Goal: Task Accomplishment & Management: Complete application form

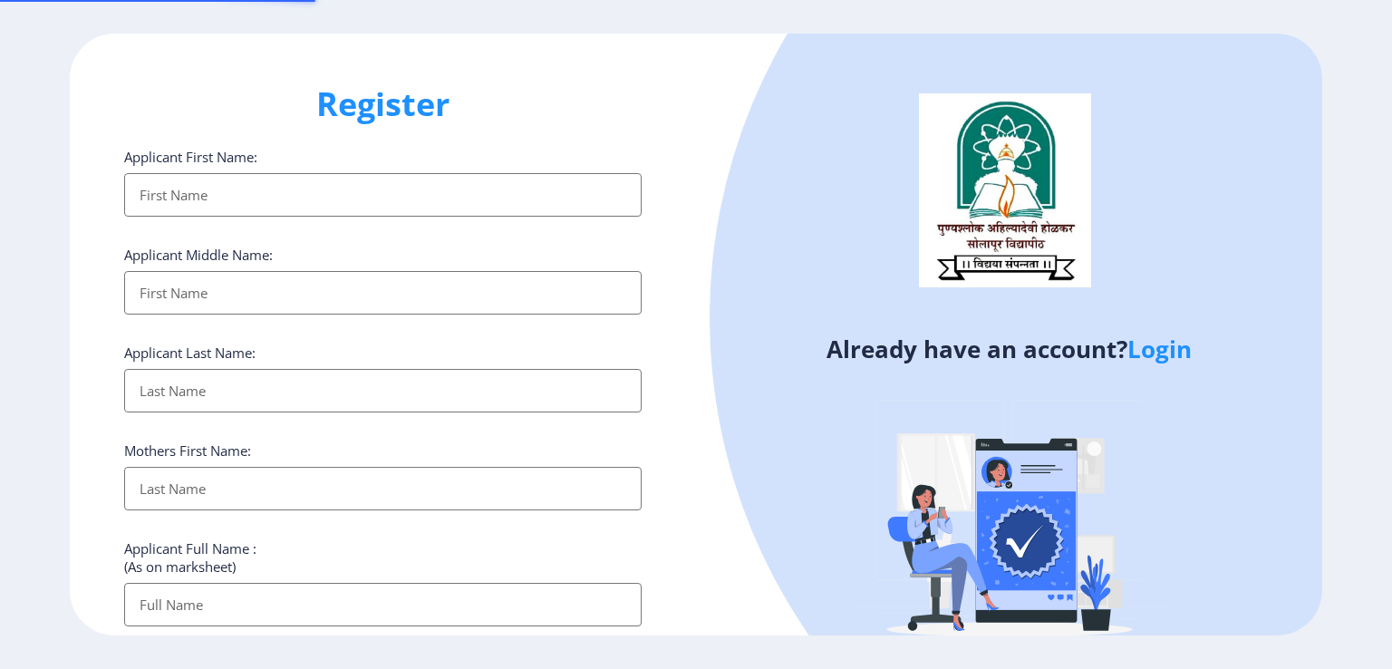
select select
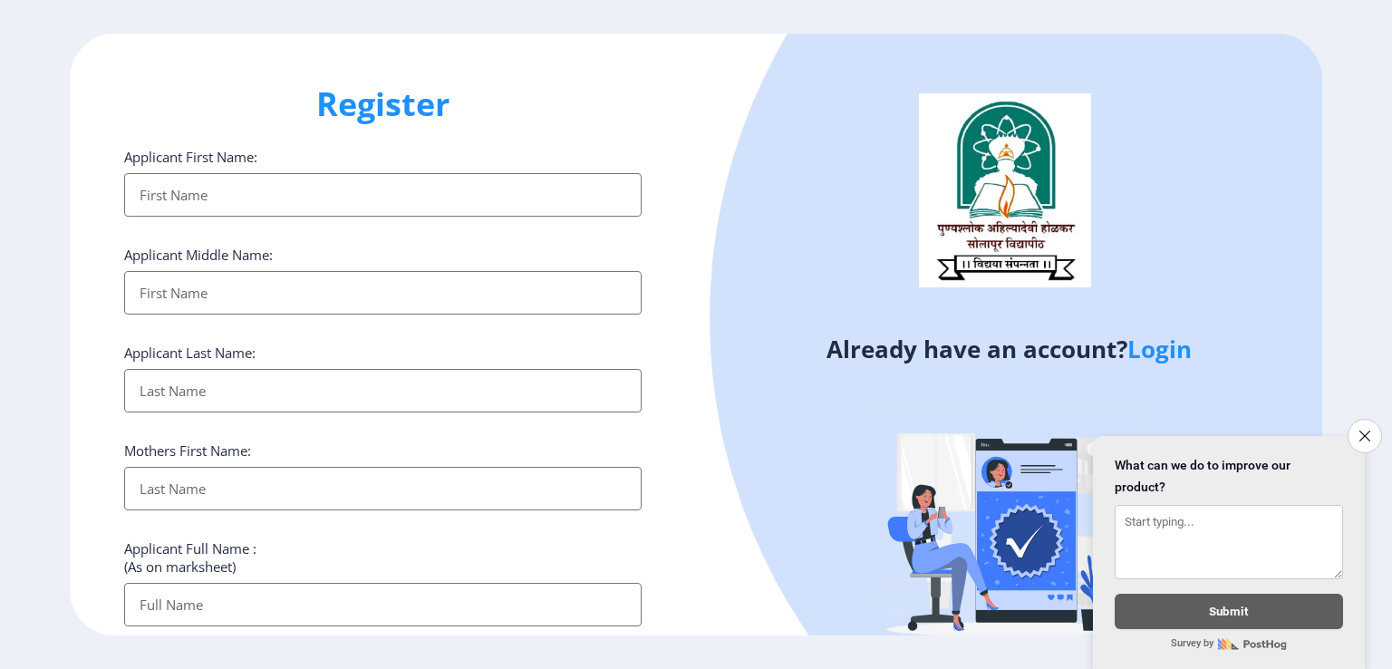
click at [1152, 350] on link "Login" at bounding box center [1160, 349] width 64 height 33
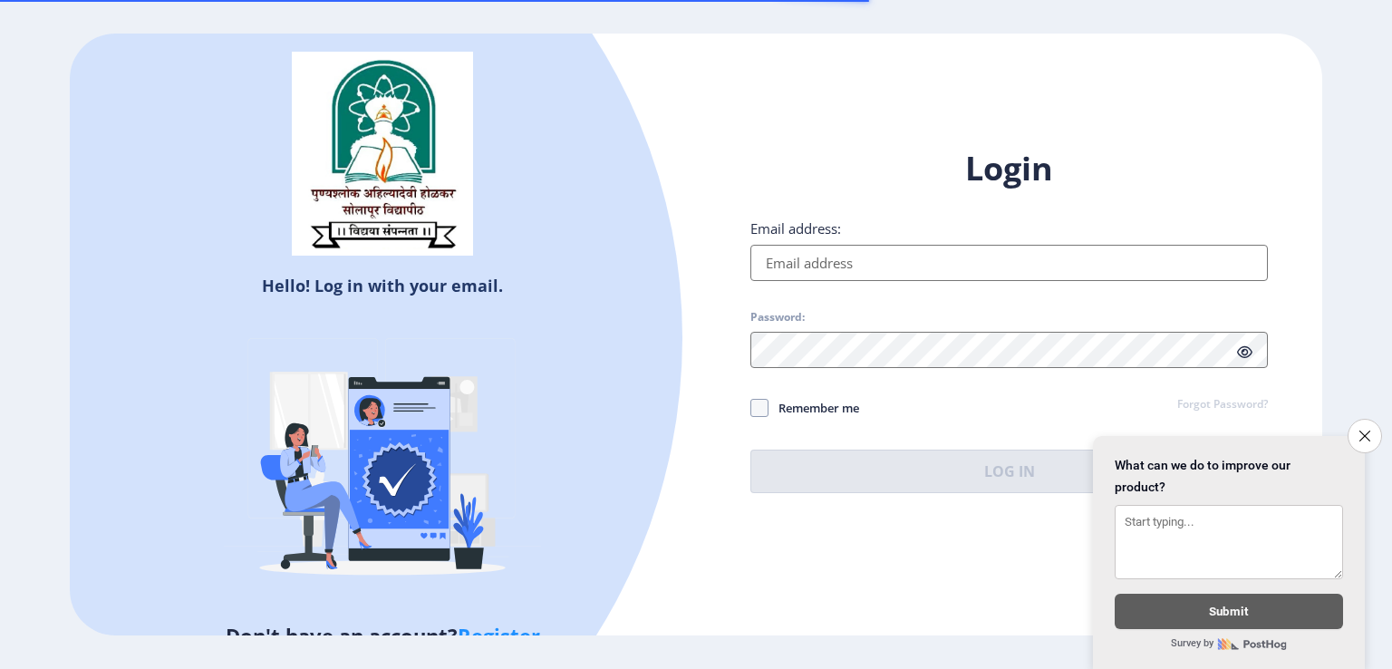
click at [834, 265] on input "Email address:" at bounding box center [1010, 263] width 518 height 36
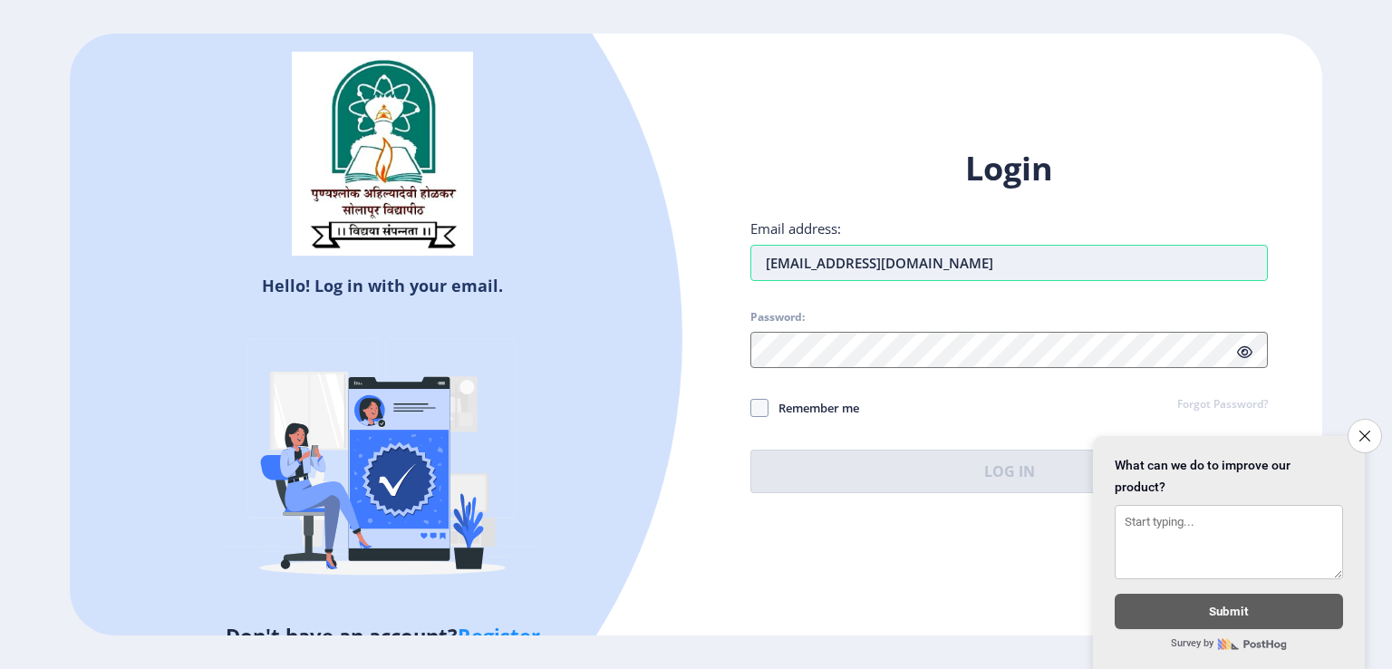
type input "[EMAIL_ADDRESS][DOMAIN_NAME]"
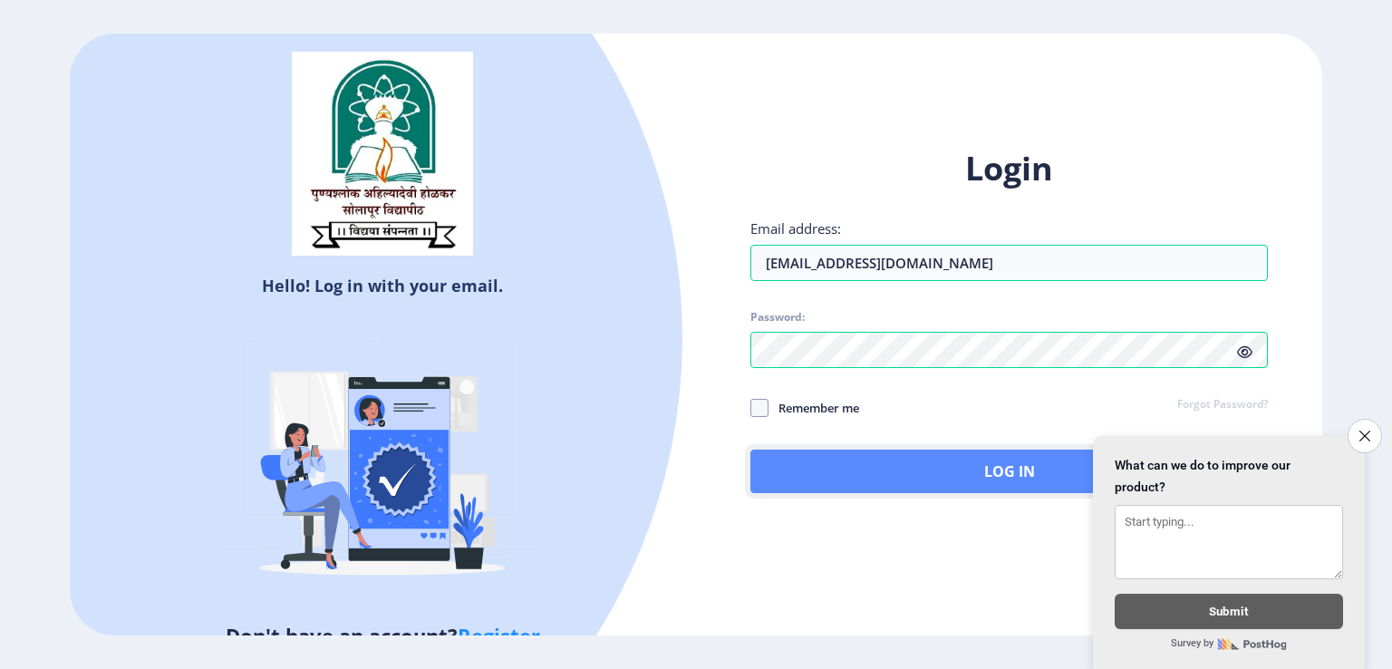
click at [960, 476] on button "Log In" at bounding box center [1010, 472] width 518 height 44
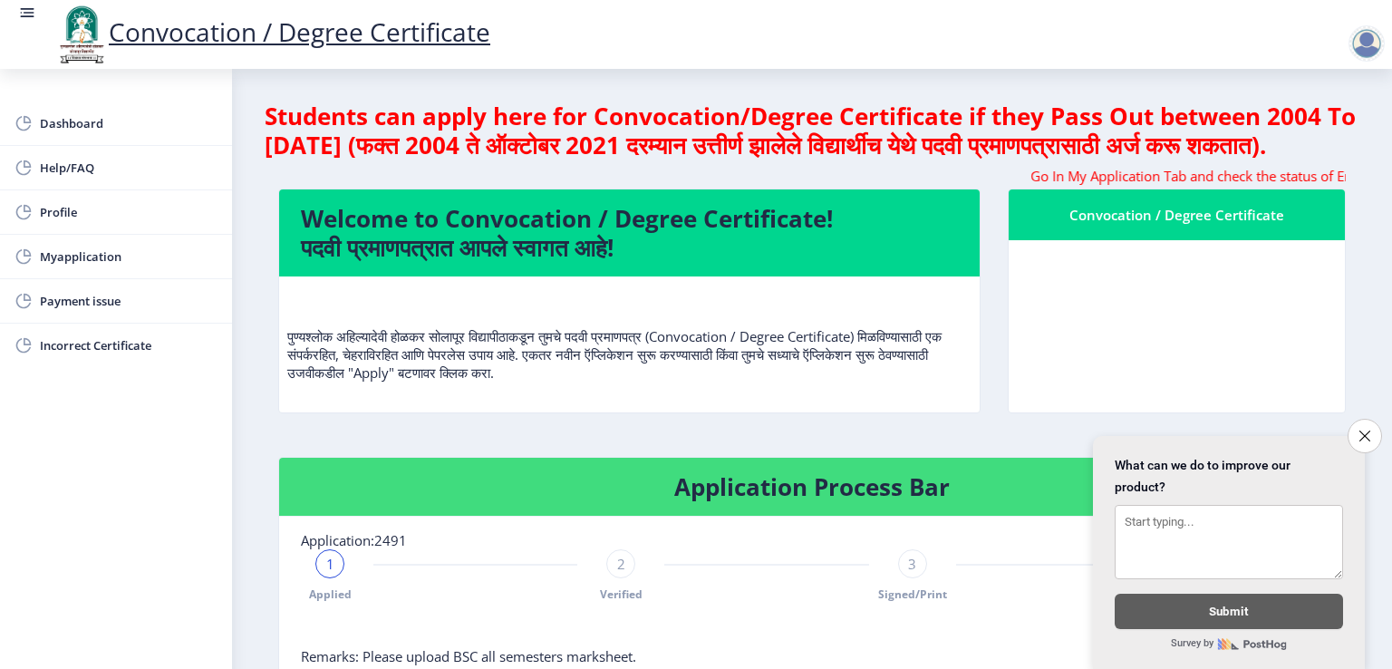
click at [1360, 431] on icon "Close survey" at bounding box center [1365, 436] width 11 height 11
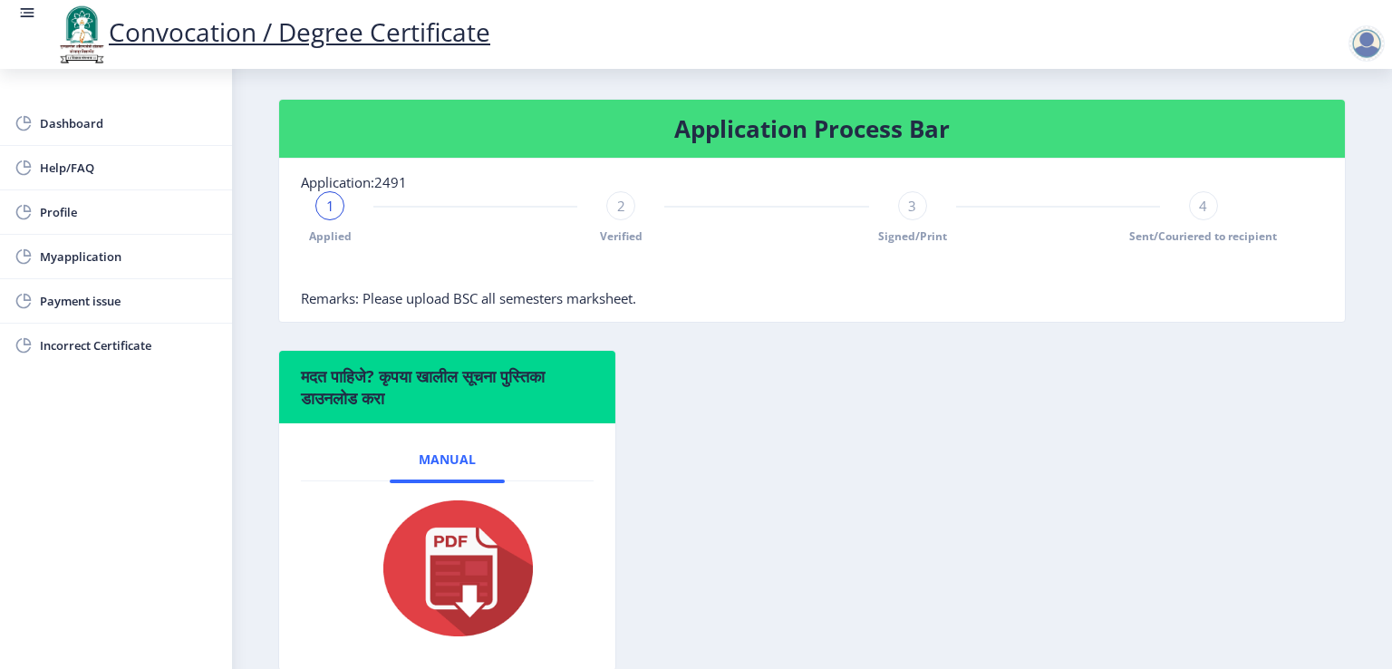
scroll to position [453, 0]
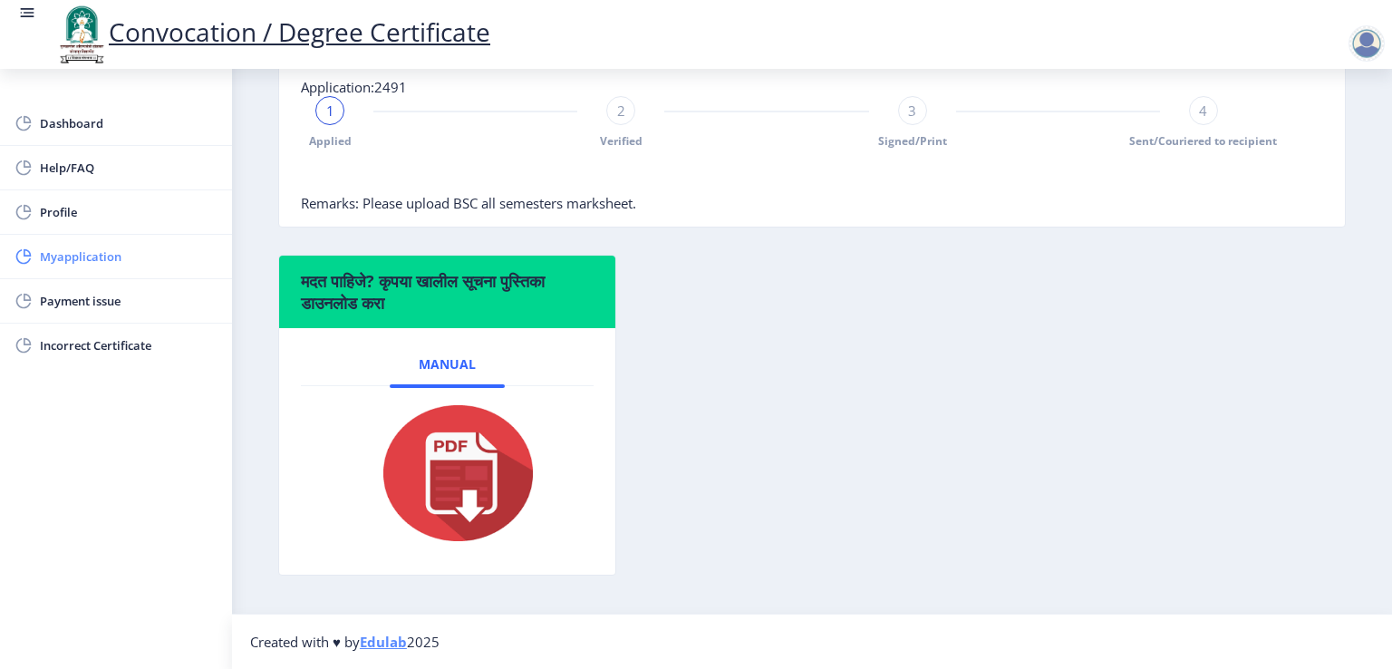
click at [81, 259] on span "Myapplication" at bounding box center [129, 257] width 178 height 22
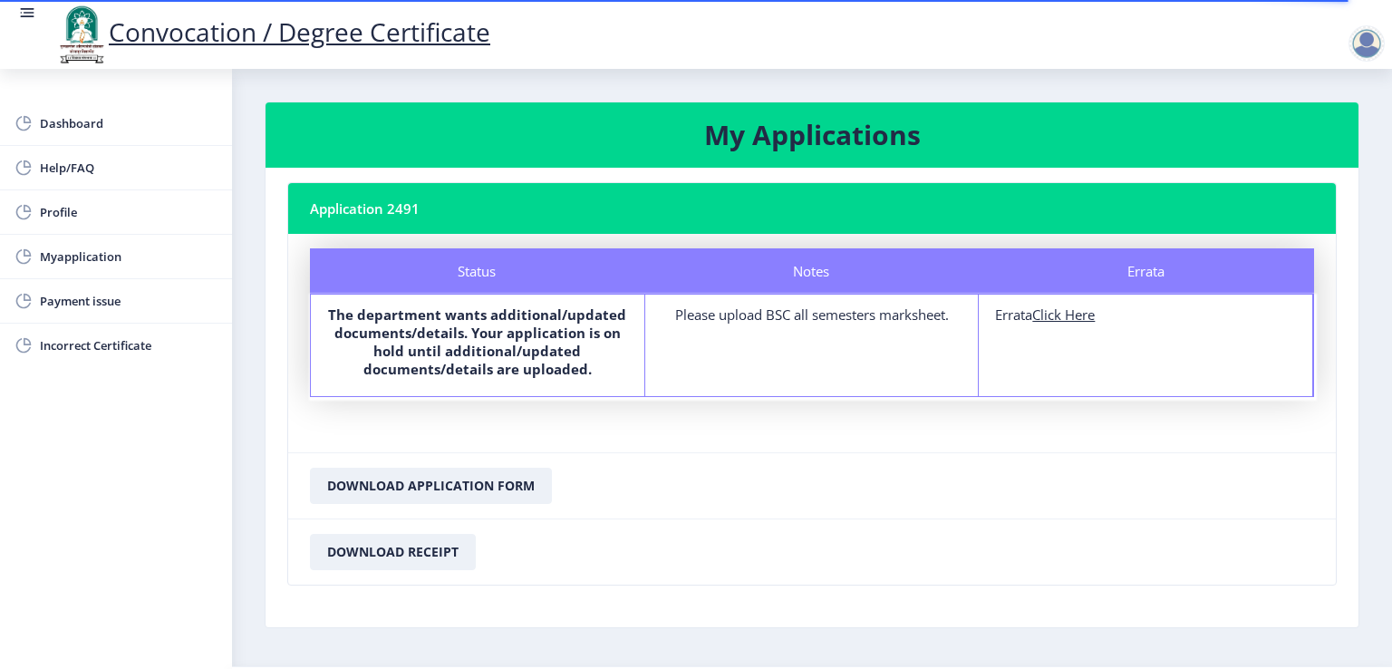
click at [1081, 321] on u "Click Here" at bounding box center [1063, 314] width 63 height 18
select select
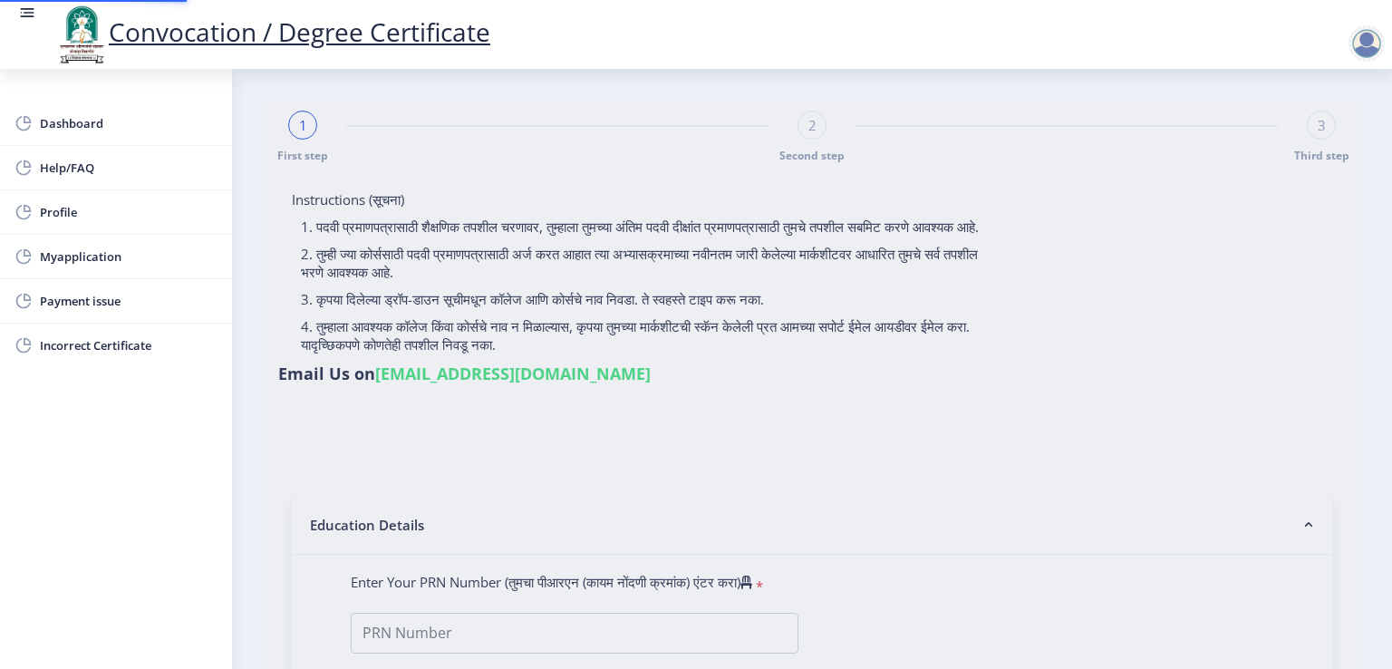
type input "[PERSON_NAME] [PERSON_NAME]"
type input "[PERSON_NAME]"
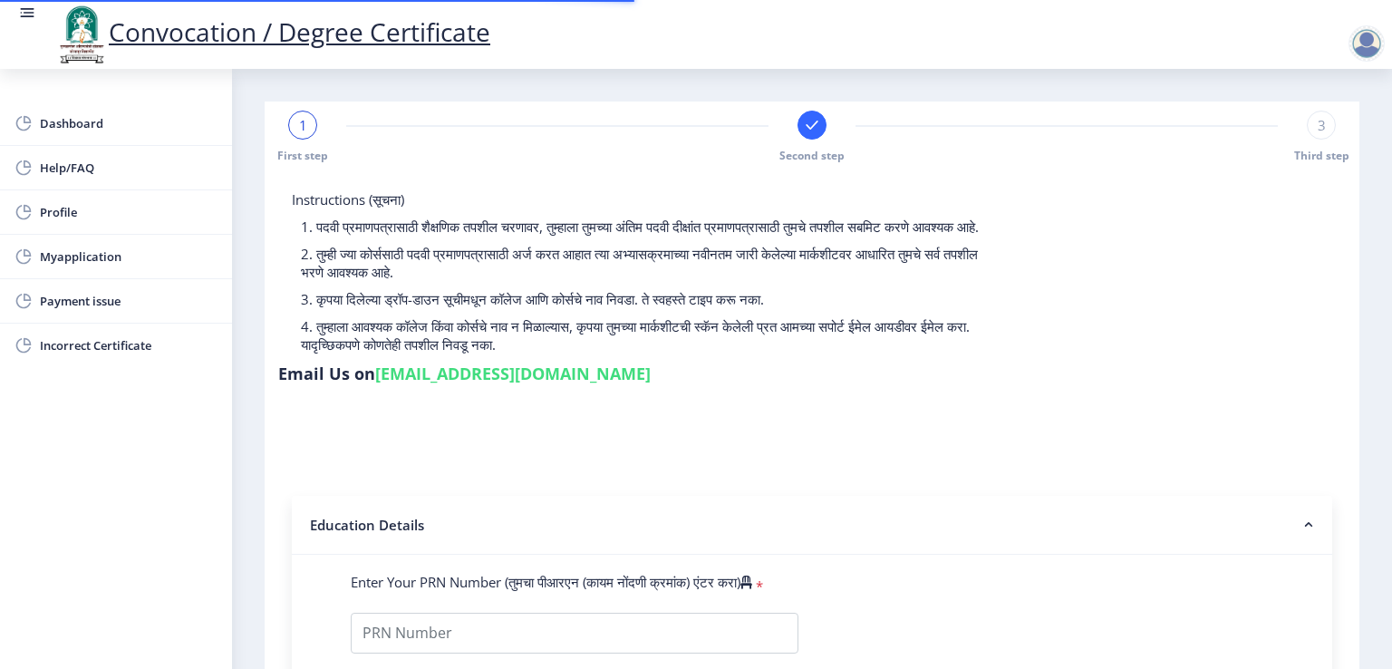
type input "2018032500033914"
select select "Regular"
select select "2021"
select select "March"
select select "Grade A"
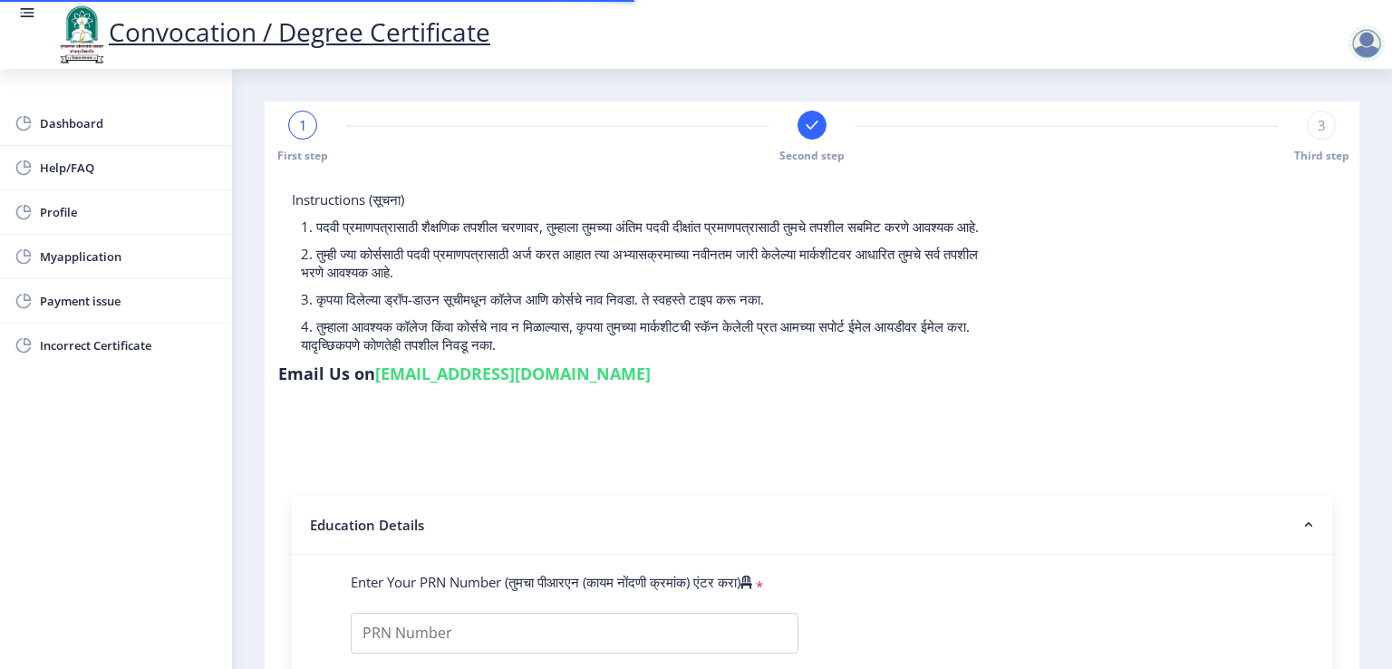
type input "1803391"
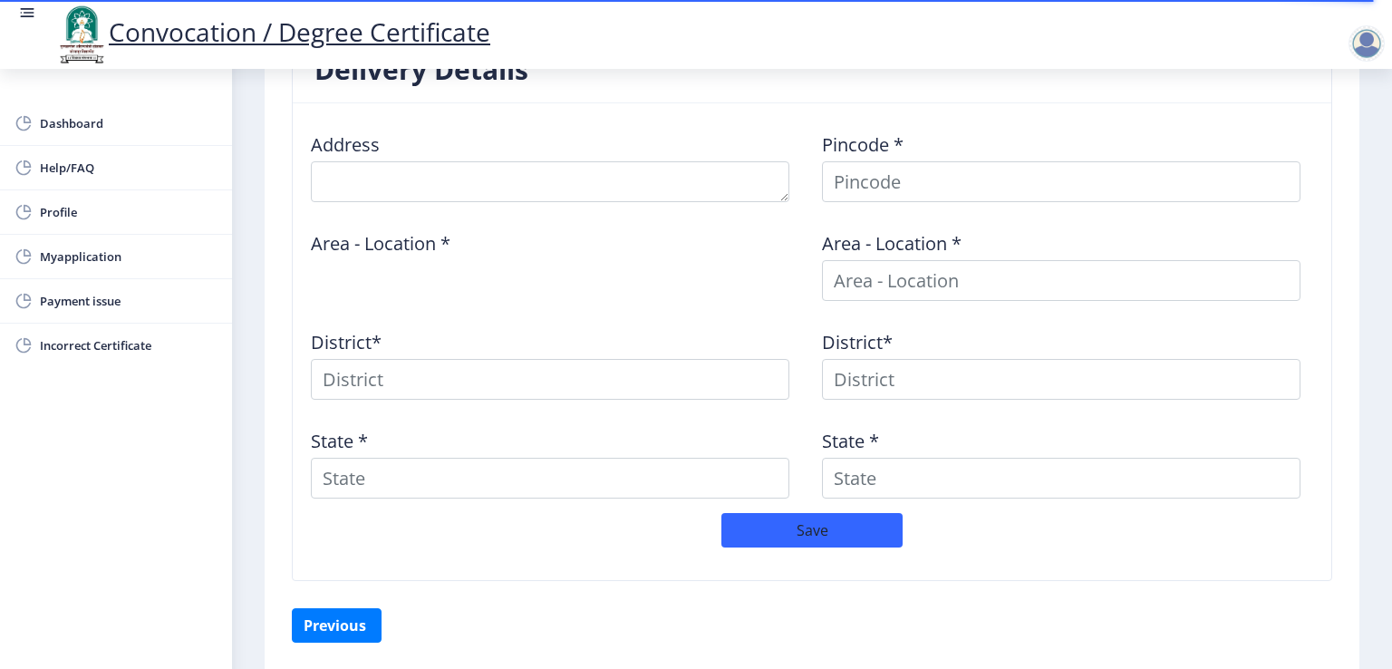
scroll to position [789, 0]
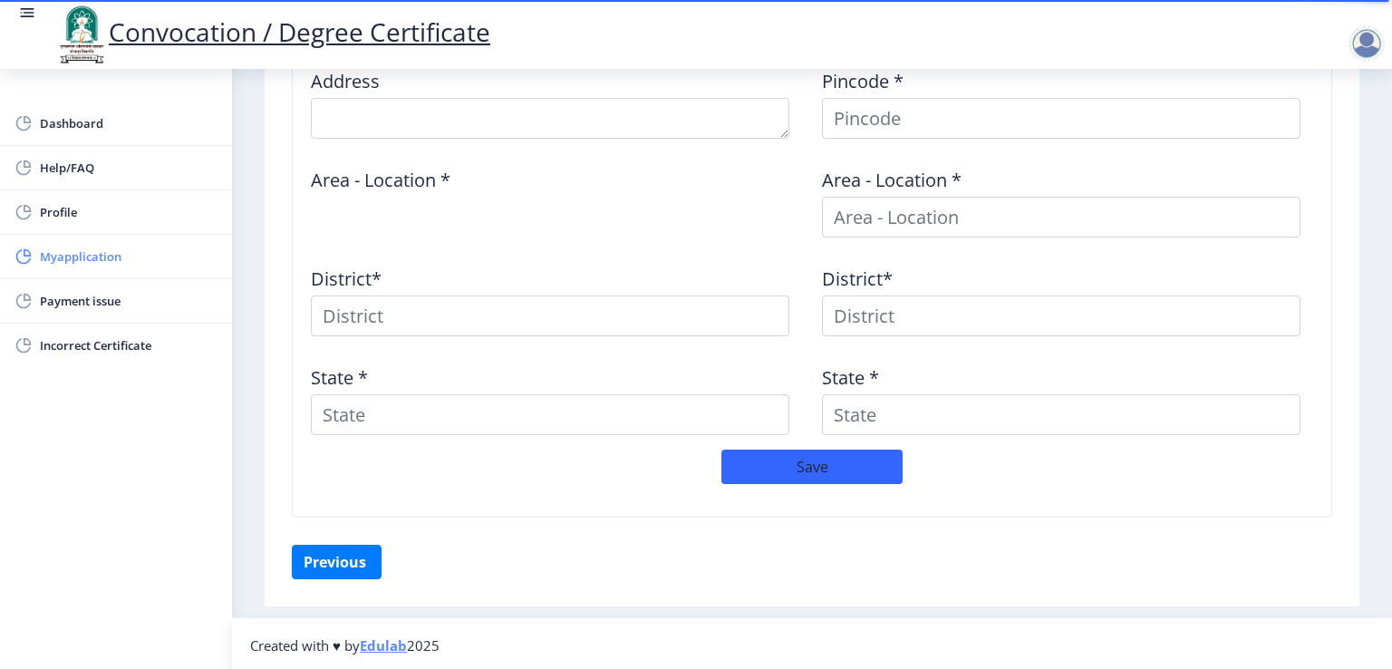
click at [92, 252] on span "Myapplication" at bounding box center [129, 257] width 178 height 22
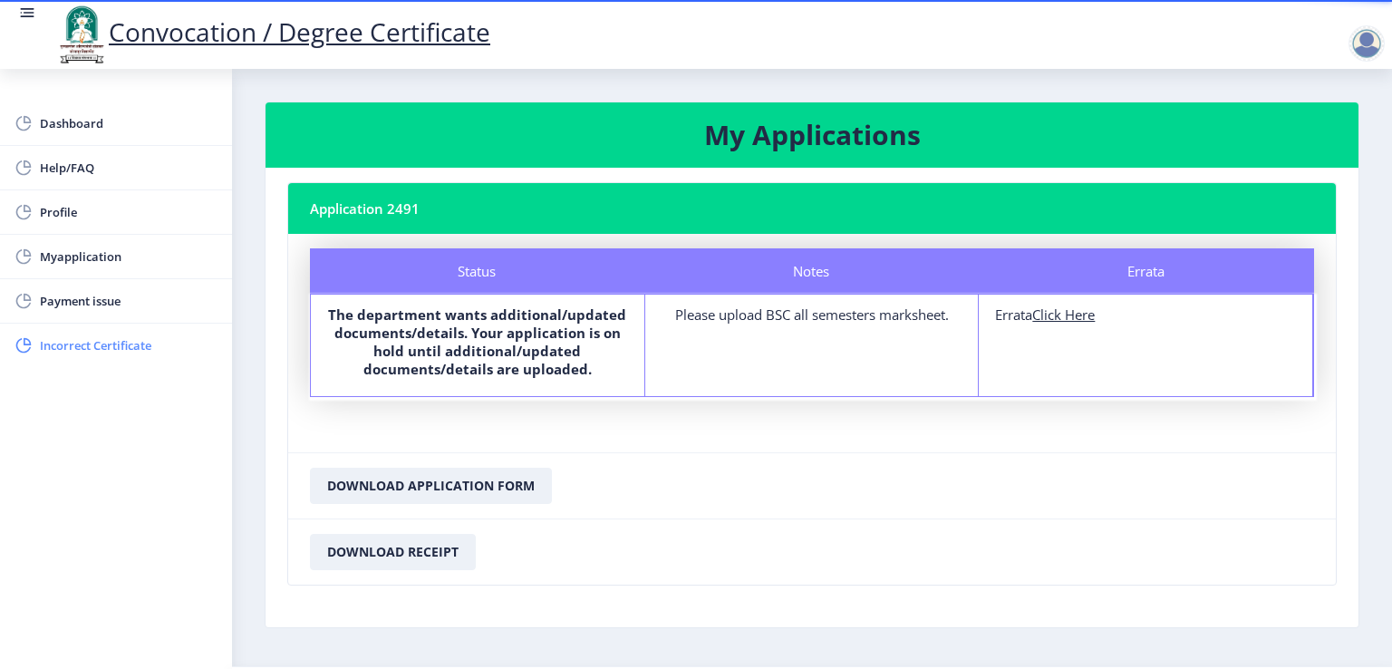
click at [74, 341] on span "Incorrect Certificate" at bounding box center [129, 345] width 178 height 22
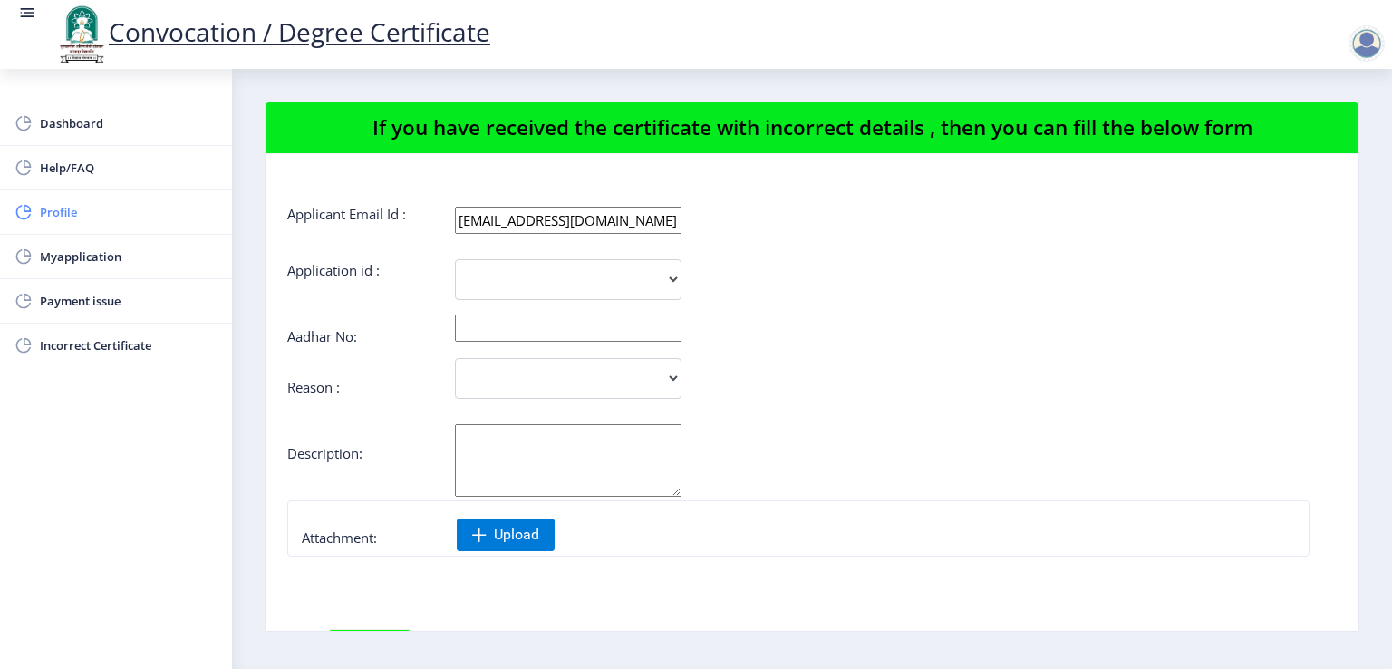
click at [75, 216] on span "Profile" at bounding box center [129, 212] width 178 height 22
select select
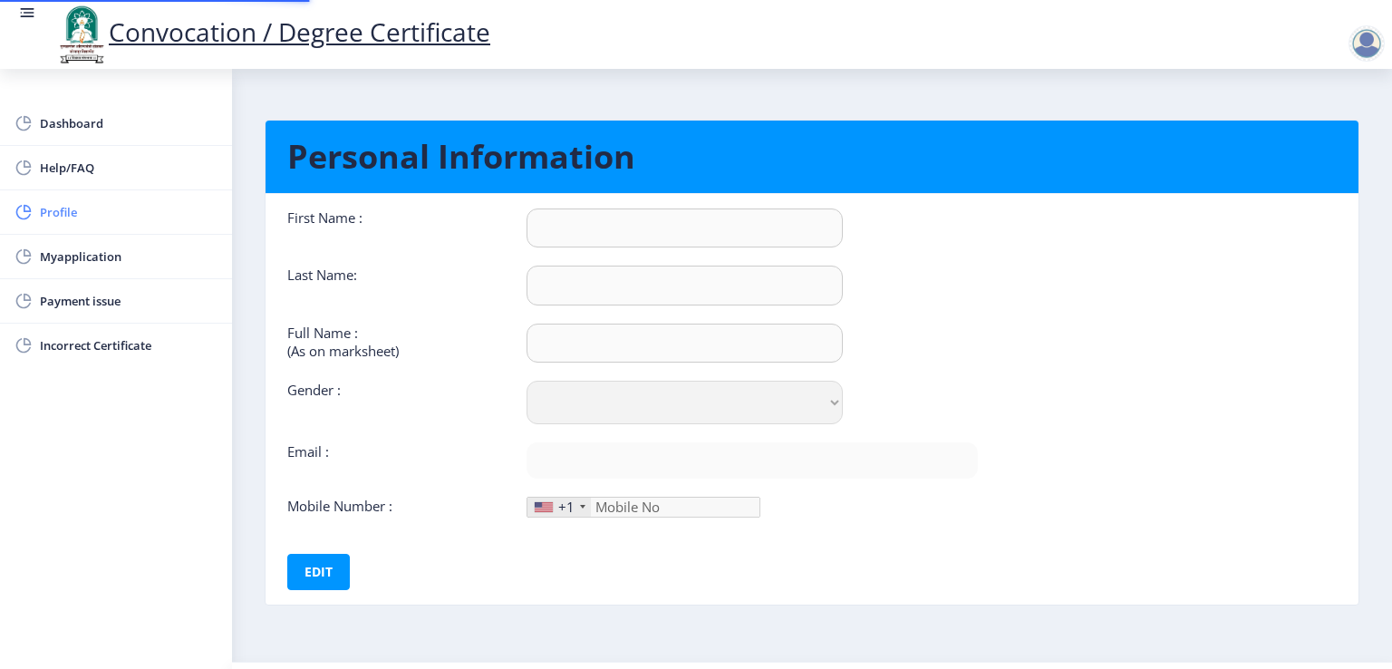
type input "[PERSON_NAME]"
type input "[PERSON_NAME] [PERSON_NAME]"
select select "[DEMOGRAPHIC_DATA]"
type input "[EMAIL_ADDRESS][DOMAIN_NAME]"
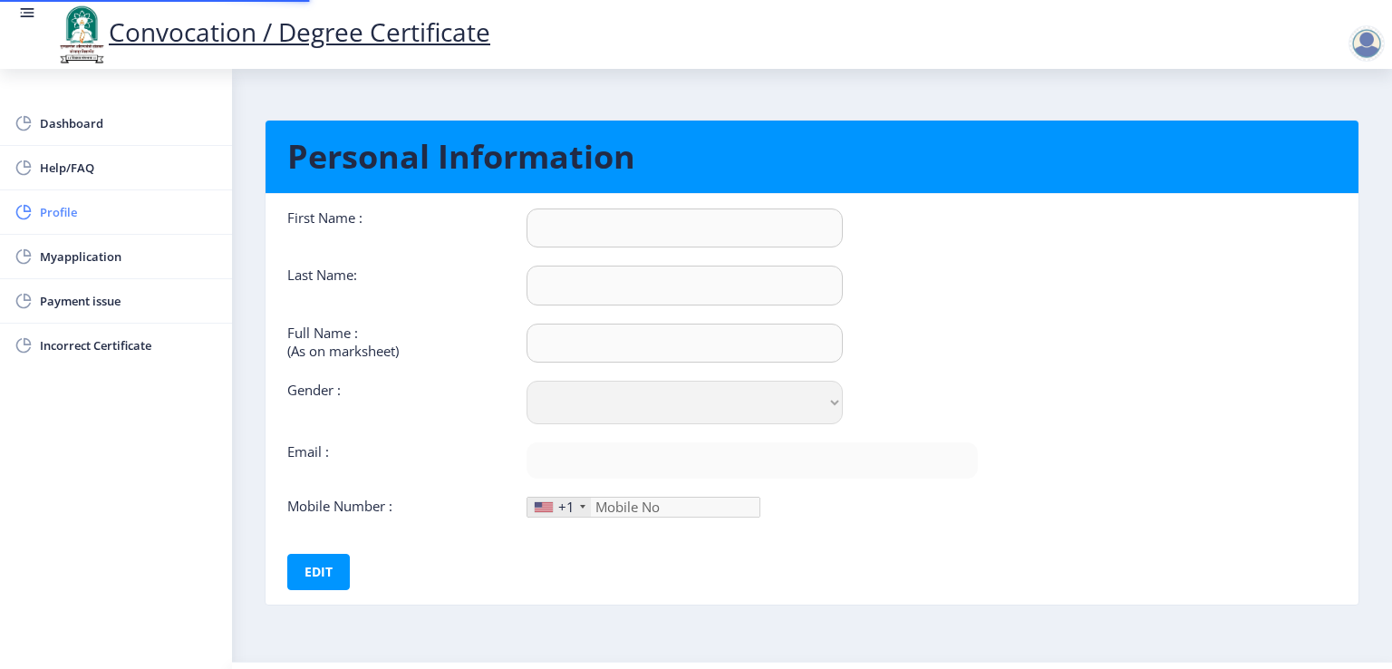
type input "8379004649"
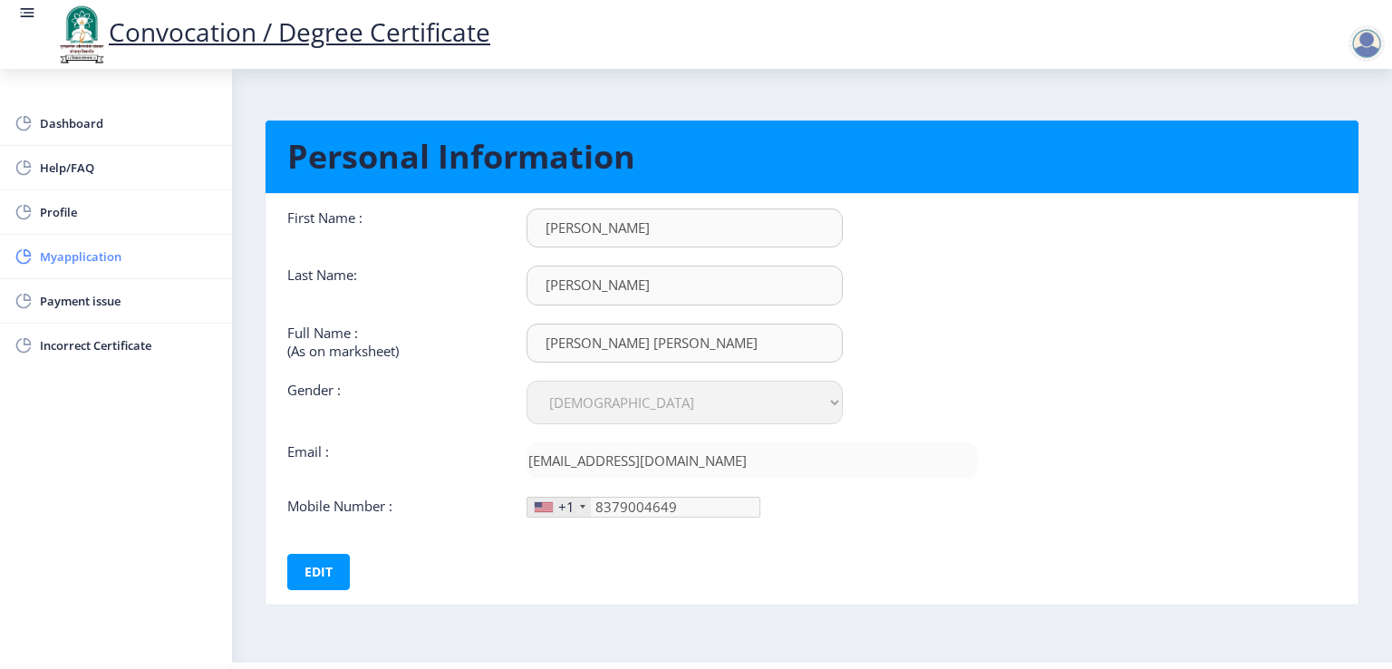
click at [55, 258] on span "Myapplication" at bounding box center [129, 257] width 178 height 22
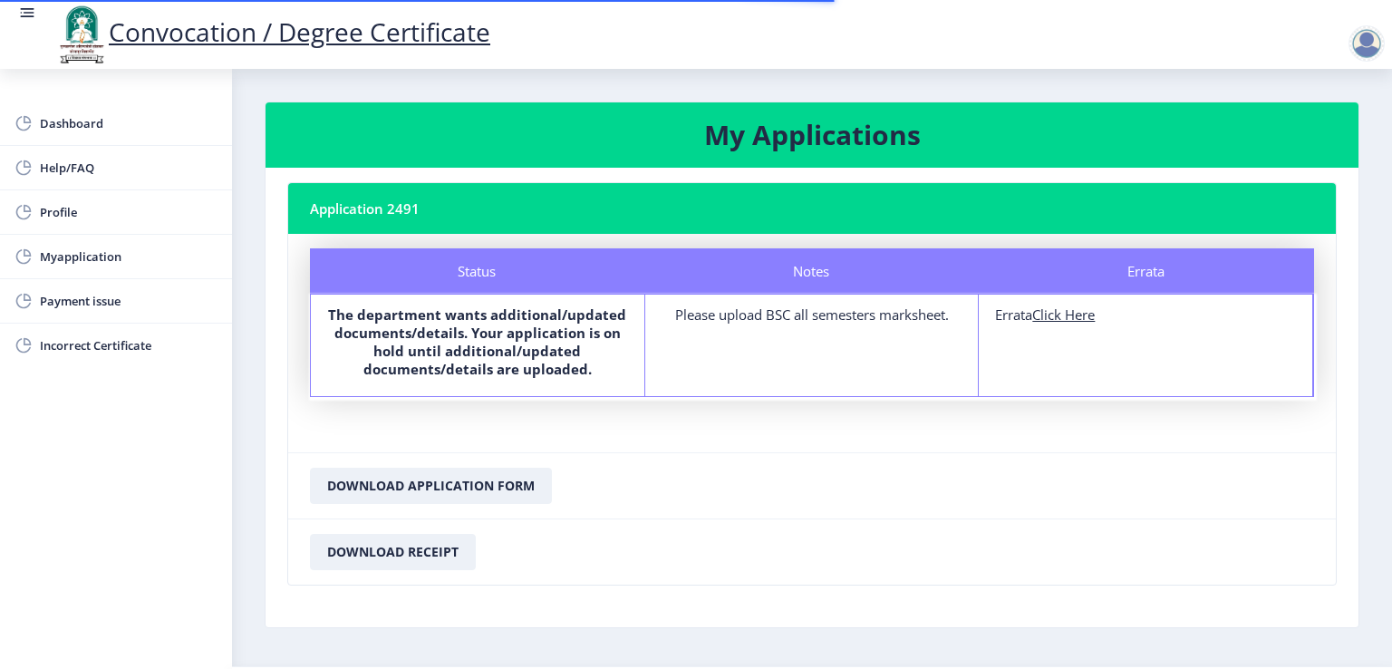
scroll to position [51, 0]
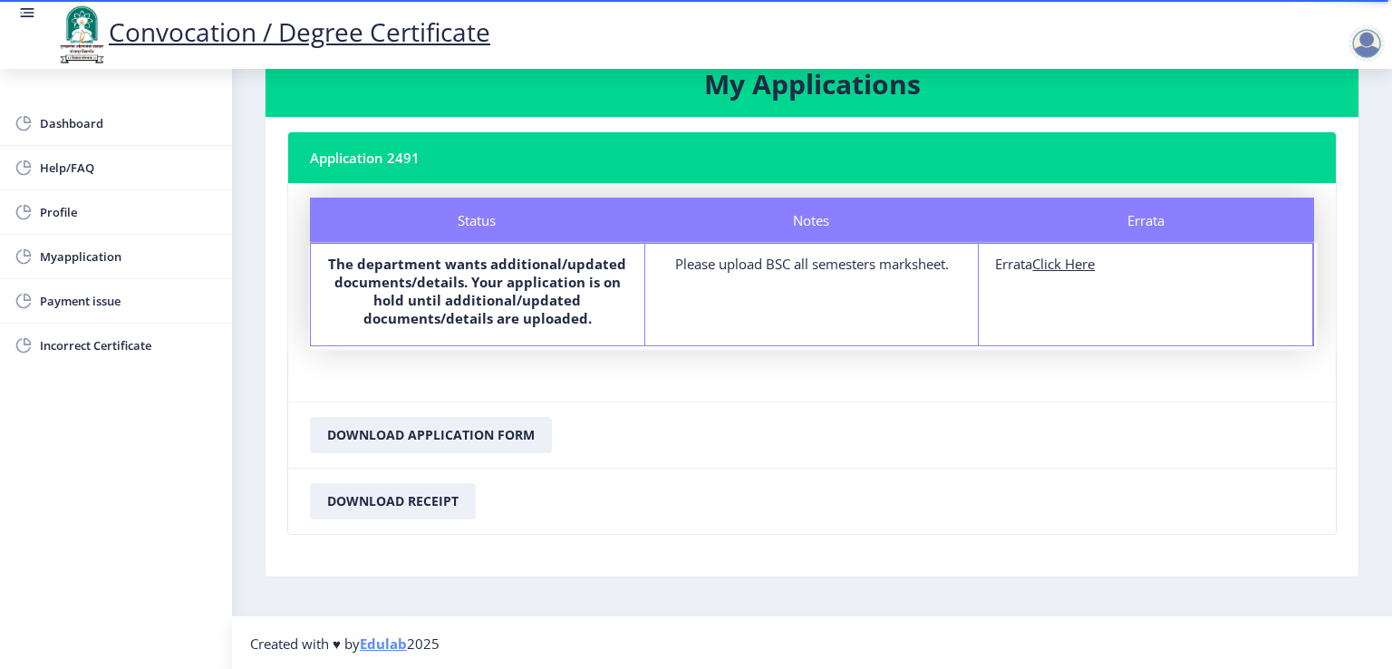
click at [1057, 269] on u "Click Here" at bounding box center [1063, 264] width 63 height 18
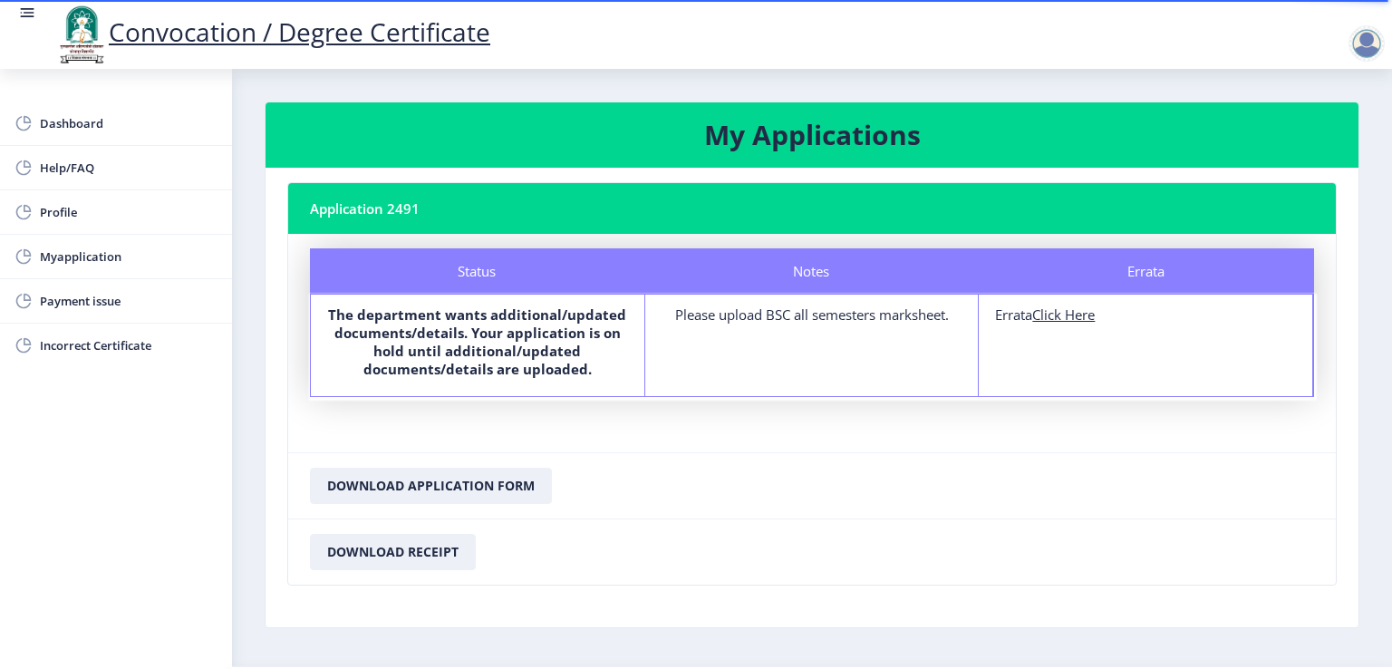
select select
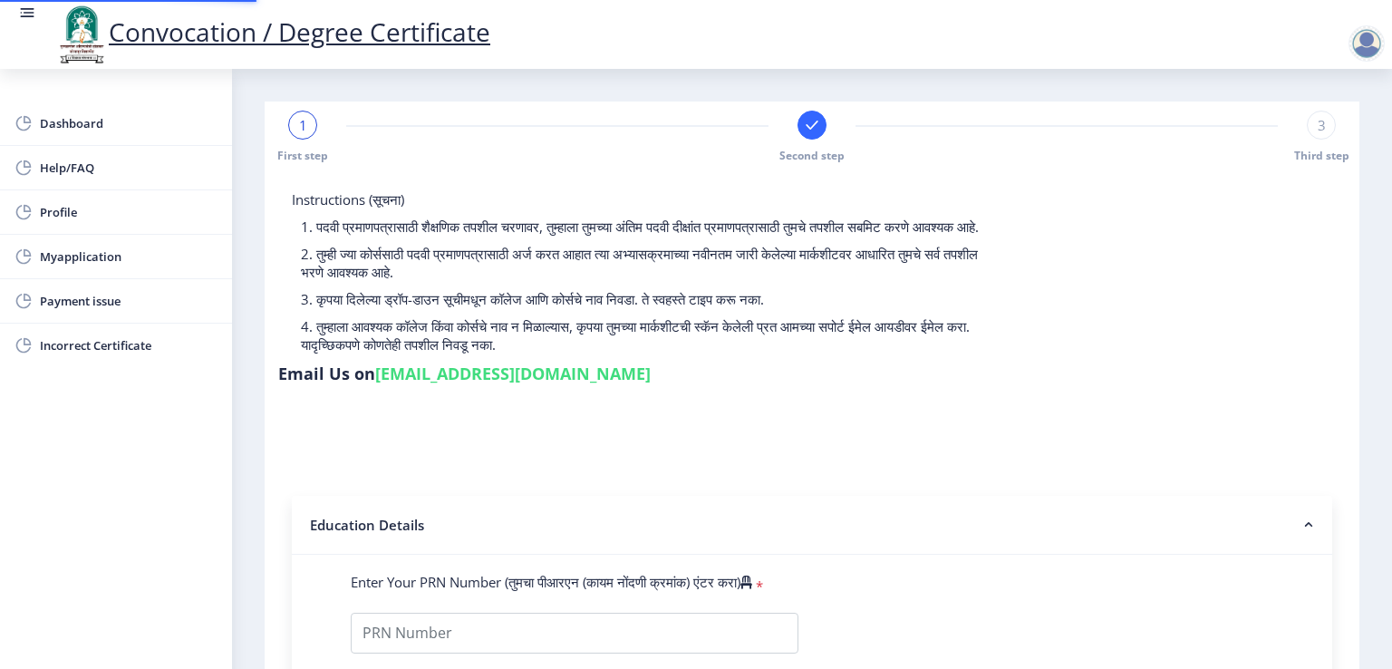
type input "2018032500033914"
select select "Regular"
select select "2021"
select select "March"
select select "Grade A"
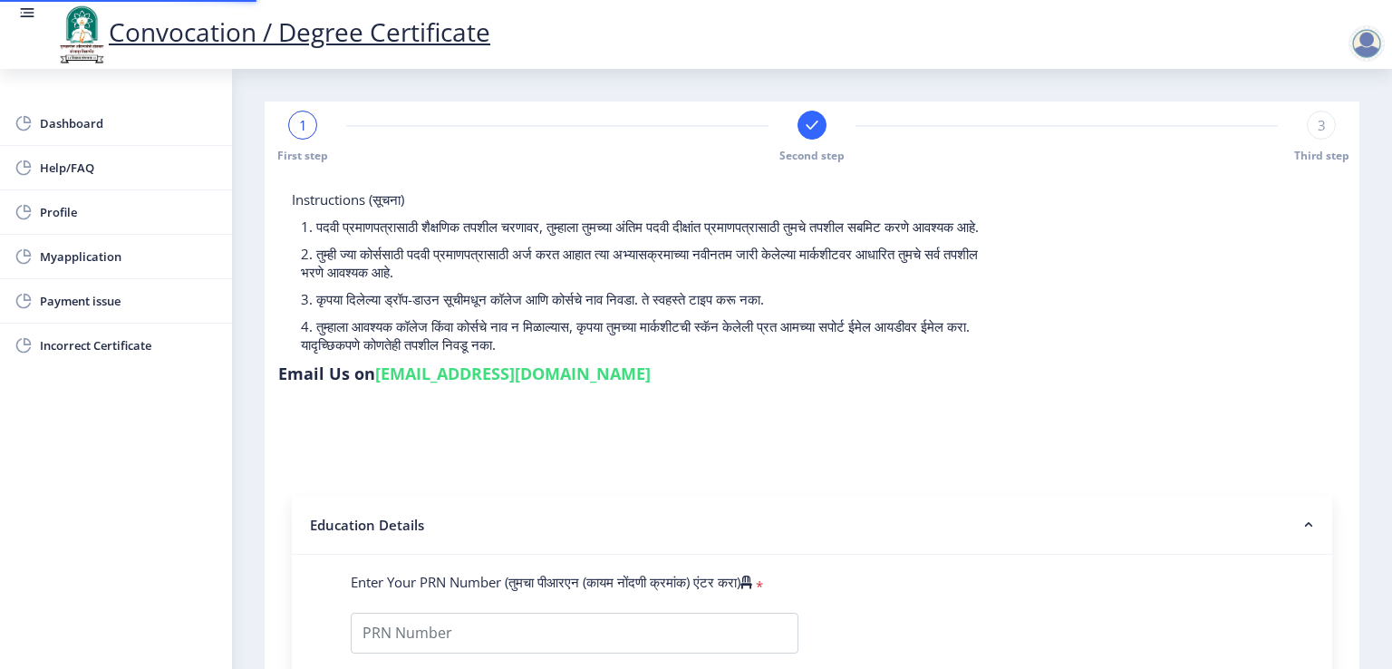
type input "1803391"
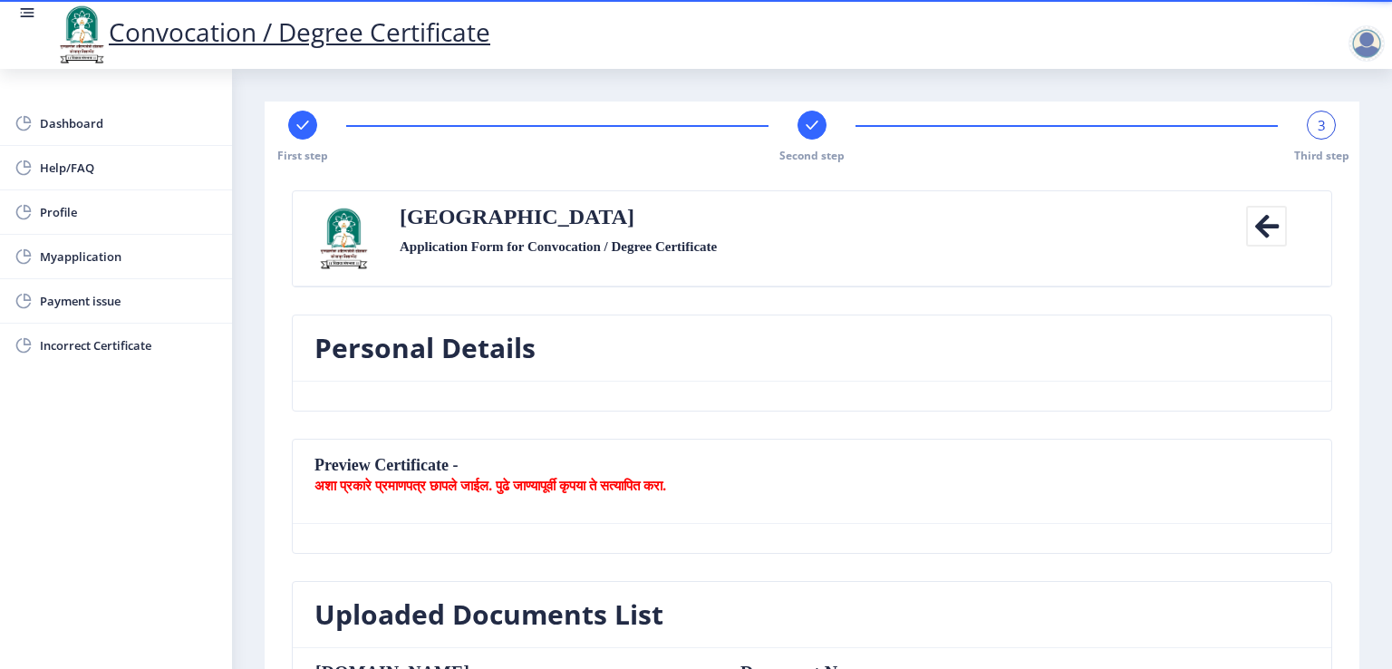
click at [1268, 238] on icon at bounding box center [1266, 226] width 41 height 41
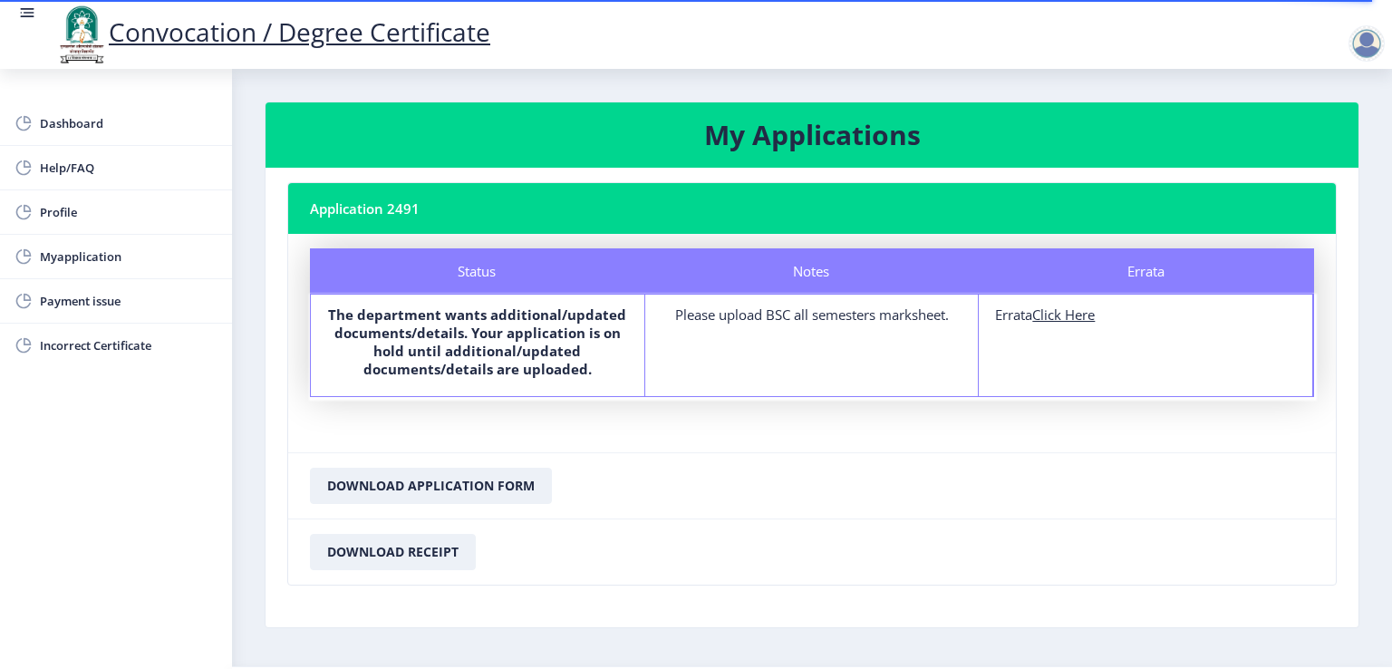
click at [563, 135] on h3 "My Applications" at bounding box center [812, 135] width 1050 height 36
click at [586, 184] on nb-card-header "Application 2491" at bounding box center [812, 208] width 1048 height 51
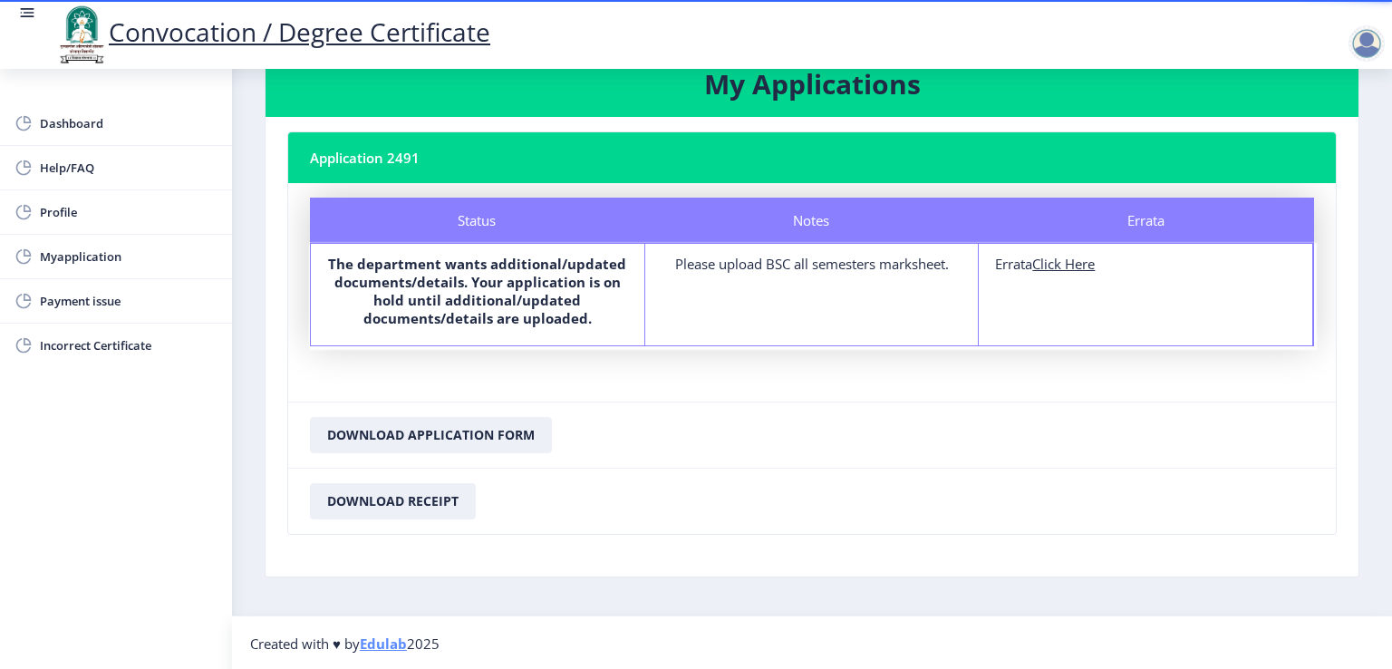
click at [819, 266] on div "Please upload BSC all semesters marksheet." at bounding box center [812, 264] width 301 height 18
click at [1044, 263] on u "Click Here" at bounding box center [1063, 264] width 63 height 18
select select
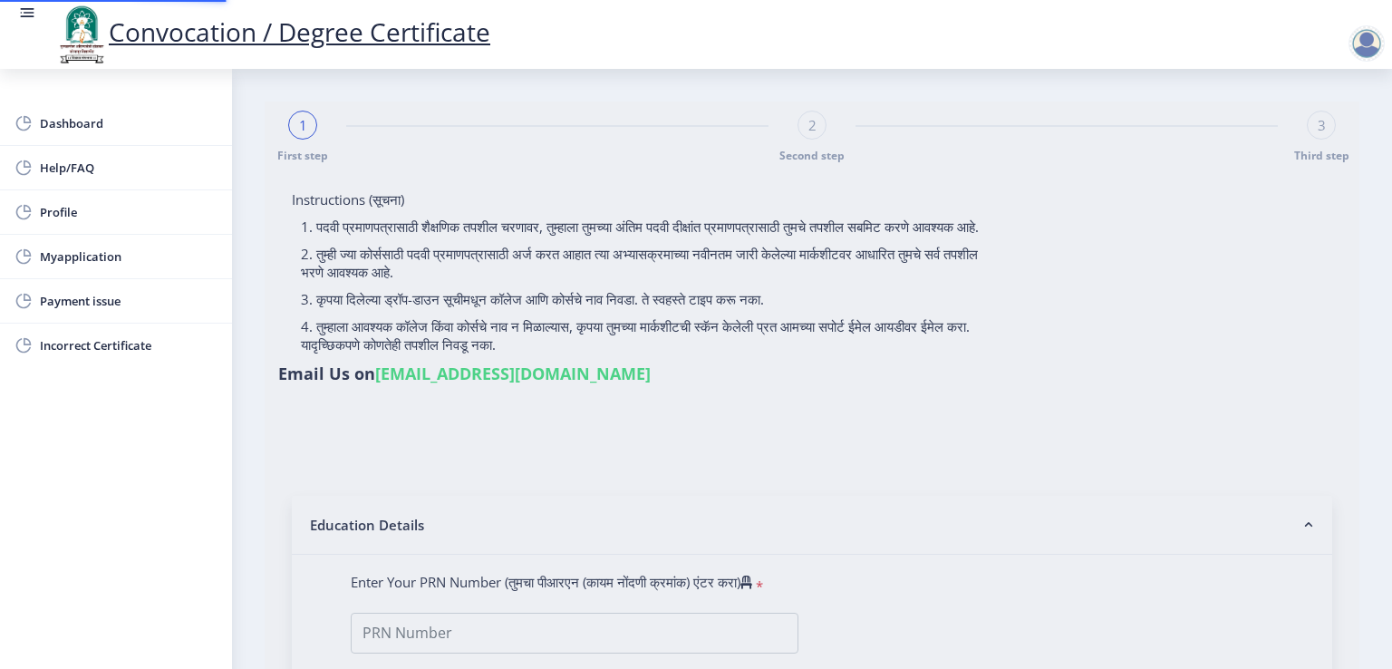
type input "2018032500033914"
select select "Regular"
select select "2021"
select select "March"
select select "Grade A"
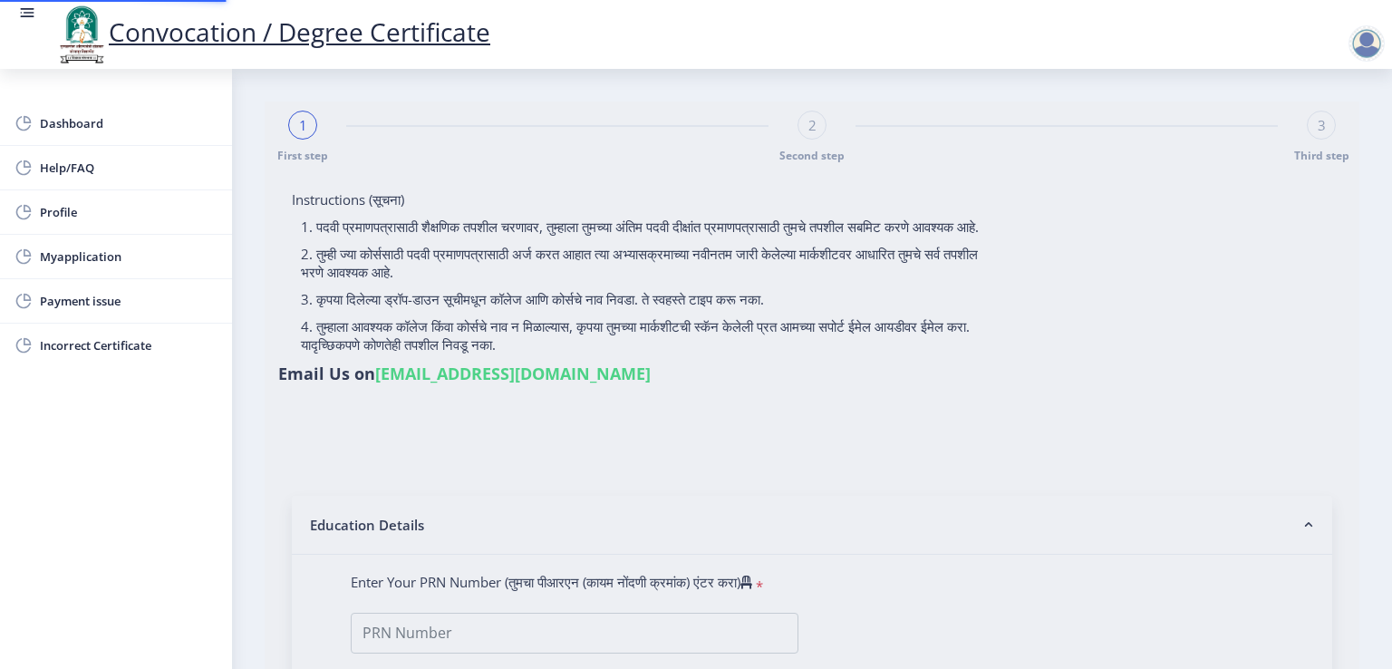
type input "1803391"
select select "Microbiology"
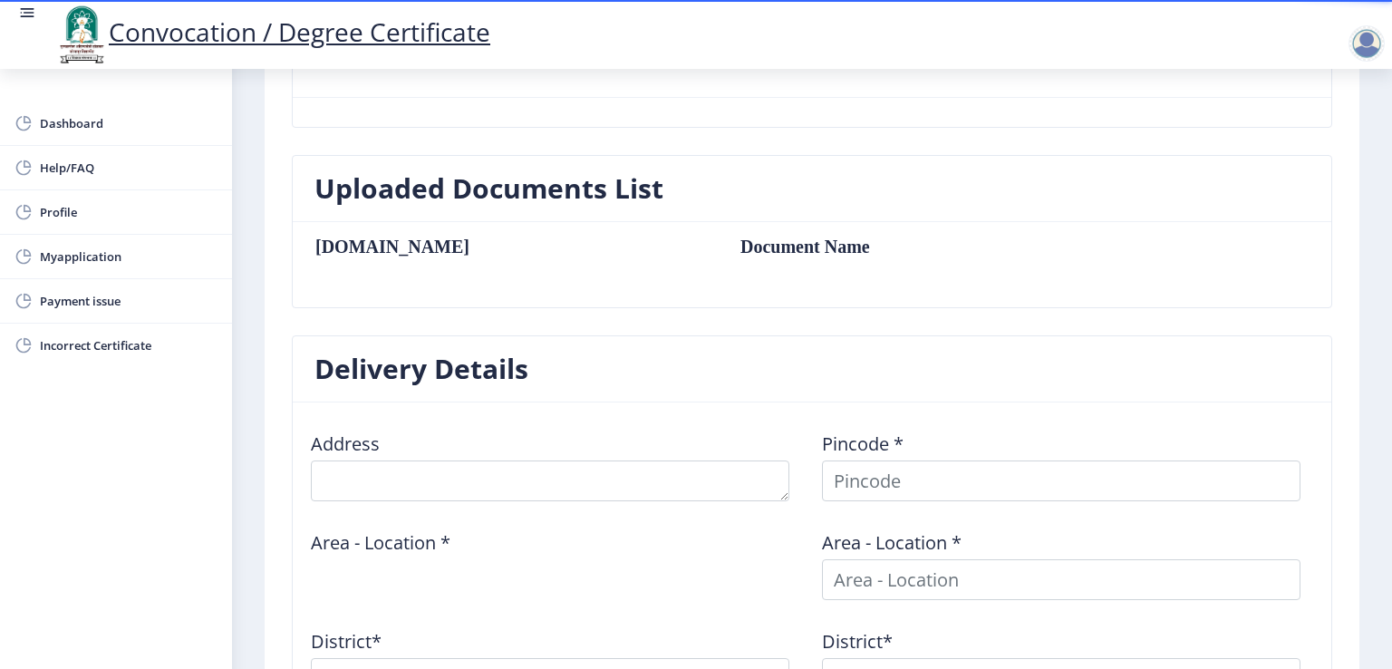
scroll to position [245, 0]
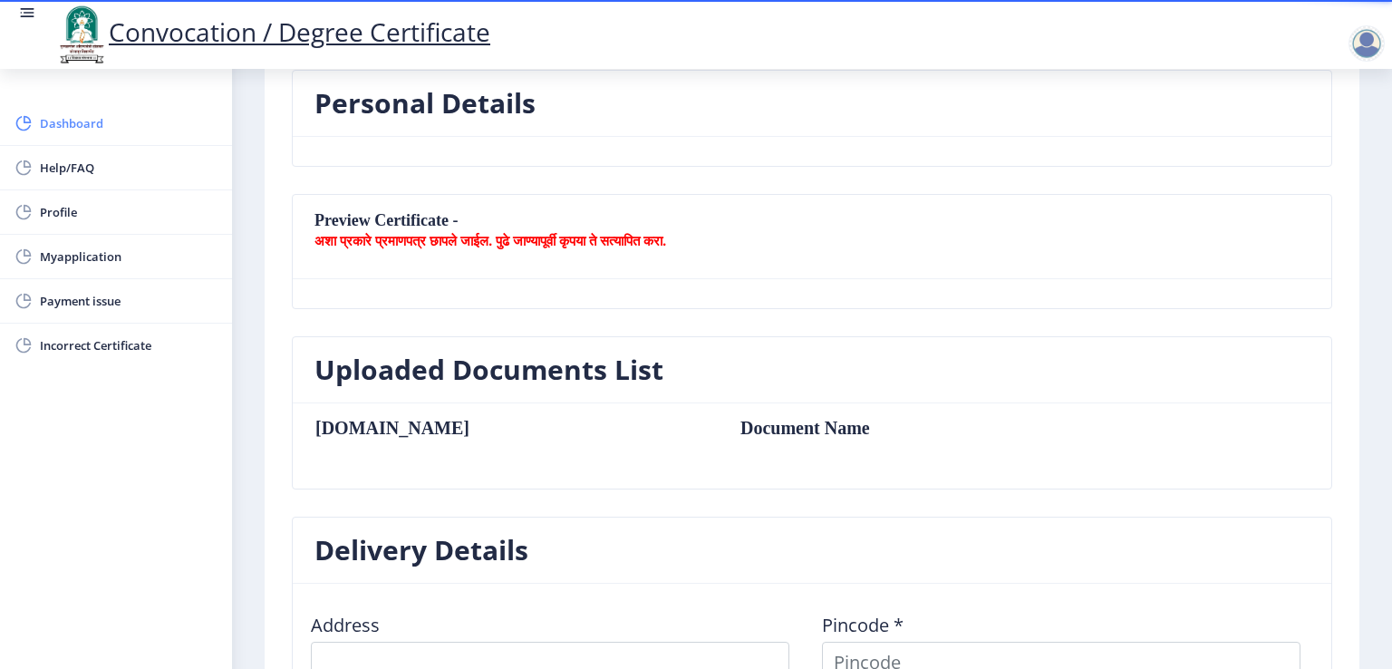
click at [59, 126] on span "Dashboard" at bounding box center [129, 123] width 178 height 22
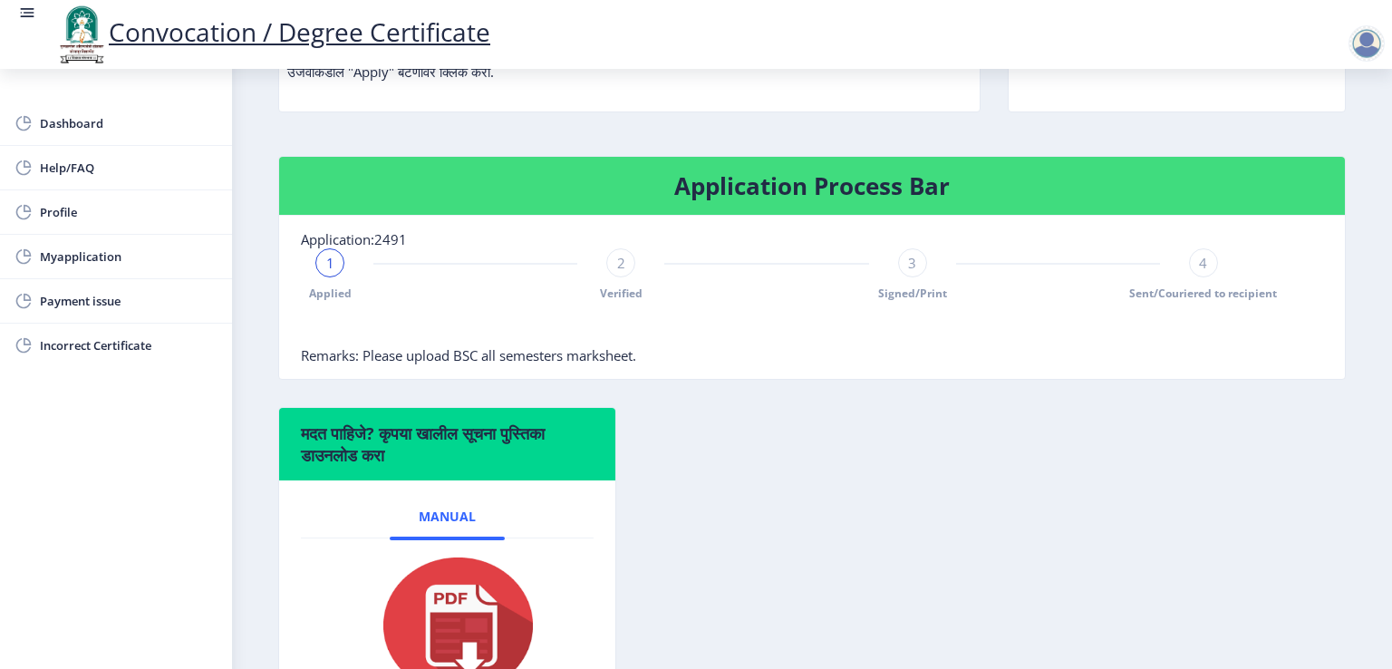
scroll to position [299, 0]
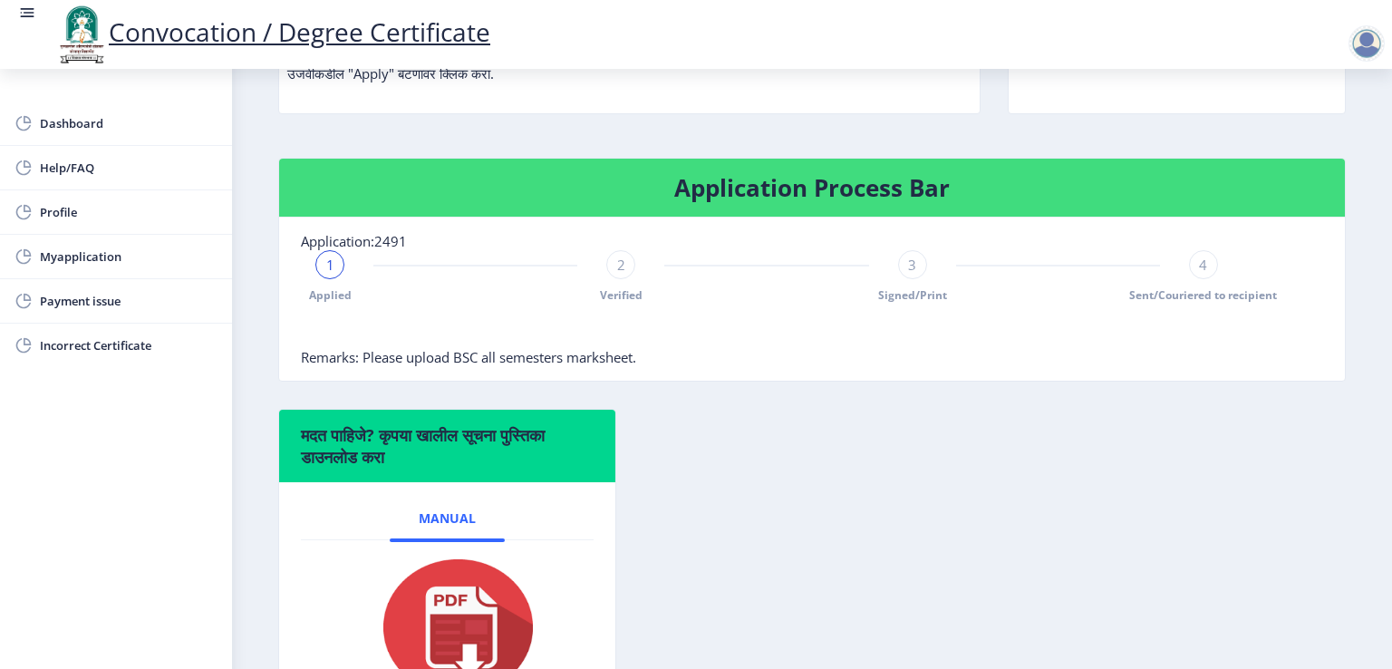
click at [398, 366] on span "Remarks: Please upload BSC all semesters marksheet." at bounding box center [468, 357] width 335 height 18
click at [323, 366] on span "Remarks: Please upload BSC all semesters marksheet." at bounding box center [468, 357] width 335 height 18
click at [460, 366] on span "Remarks: Please upload BSC all semesters marksheet." at bounding box center [468, 357] width 335 height 18
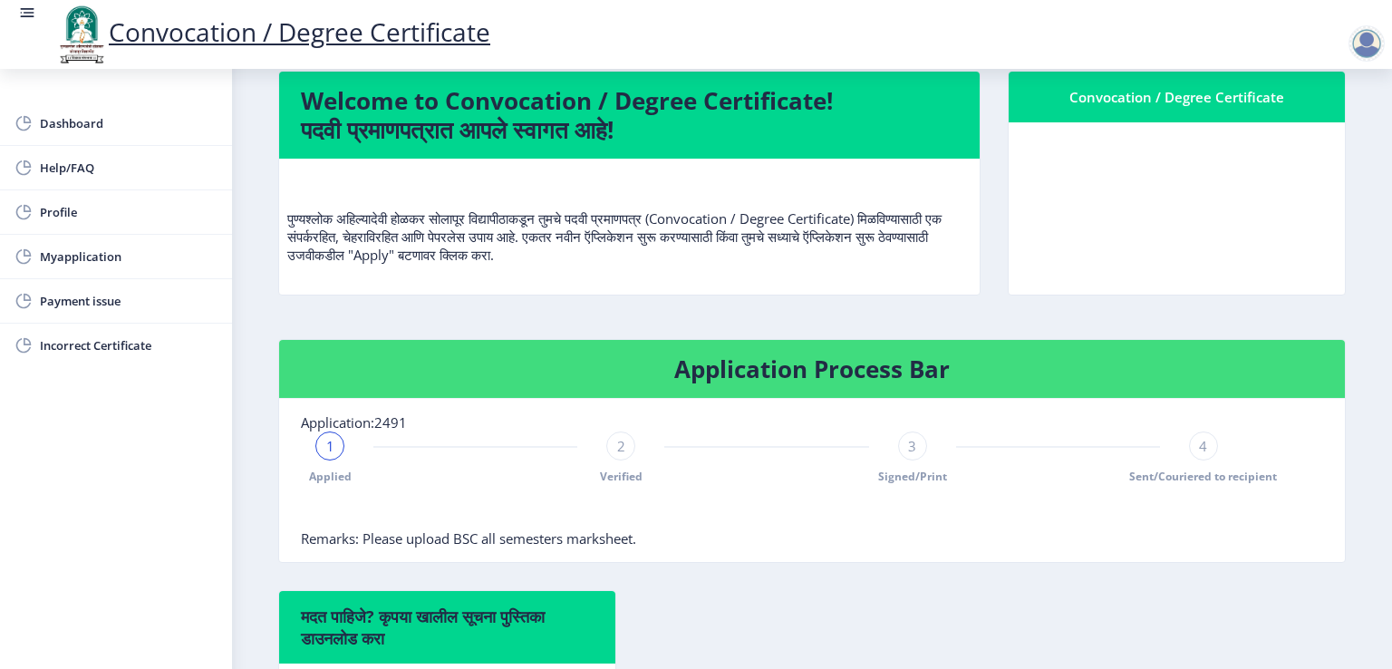
click at [569, 264] on p "पुण्यश्लोक अहिल्यादेवी होळकर सोलापूर विद्यापीठाकडून तुमचे पदवी प्रमाणपत्र (Conv…" at bounding box center [629, 218] width 684 height 91
click at [69, 254] on span "Myapplication" at bounding box center [129, 257] width 178 height 22
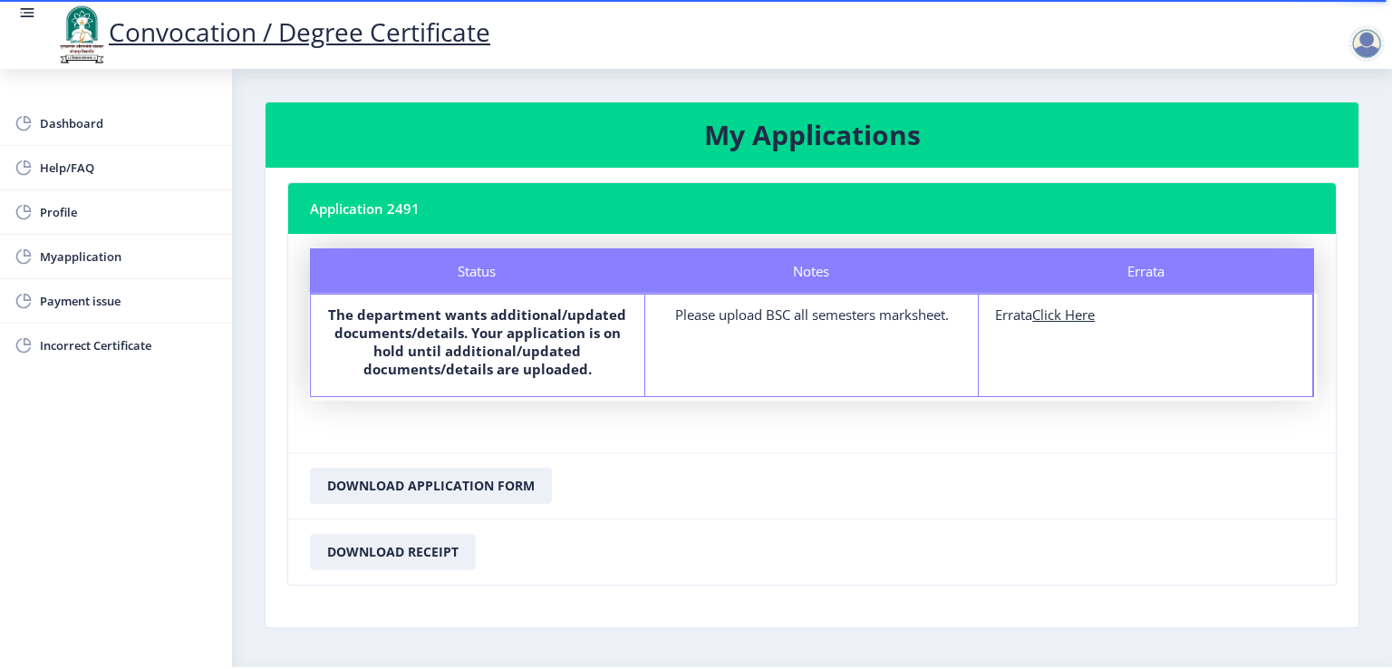
click at [1052, 316] on u "Click Here" at bounding box center [1063, 314] width 63 height 18
select select
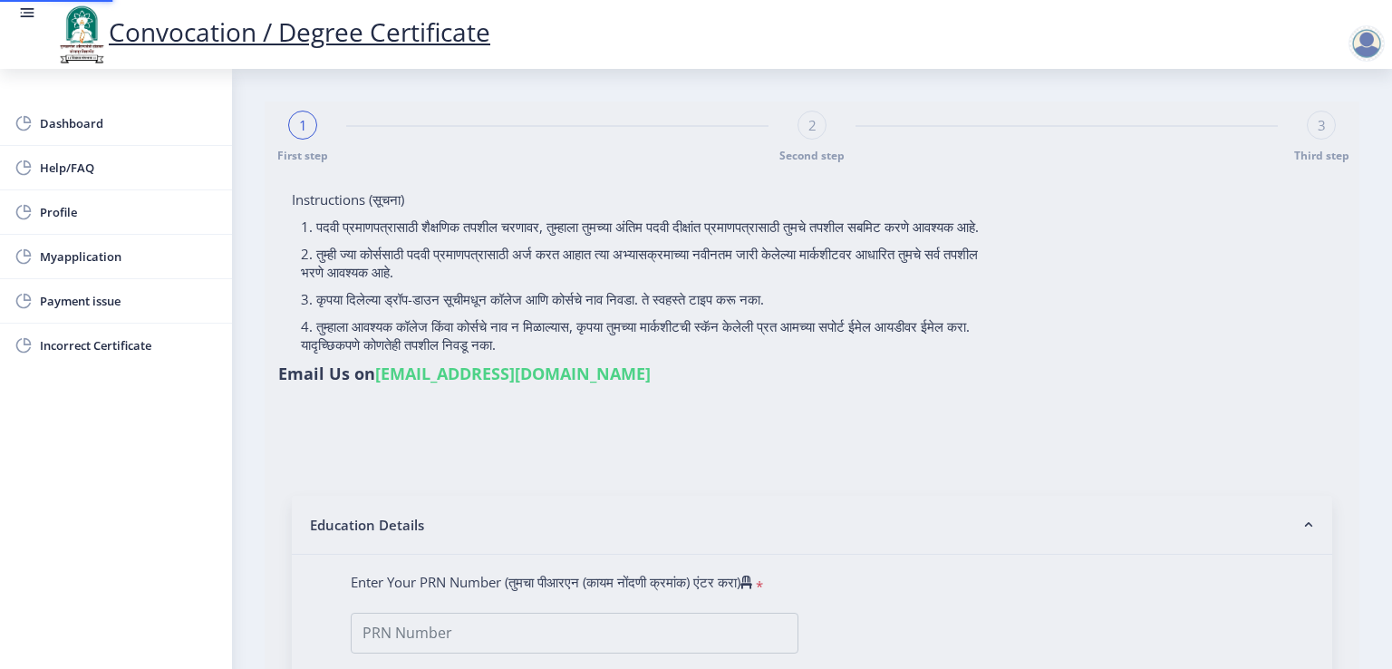
type input "[PERSON_NAME] [PERSON_NAME]"
type input "[PERSON_NAME]"
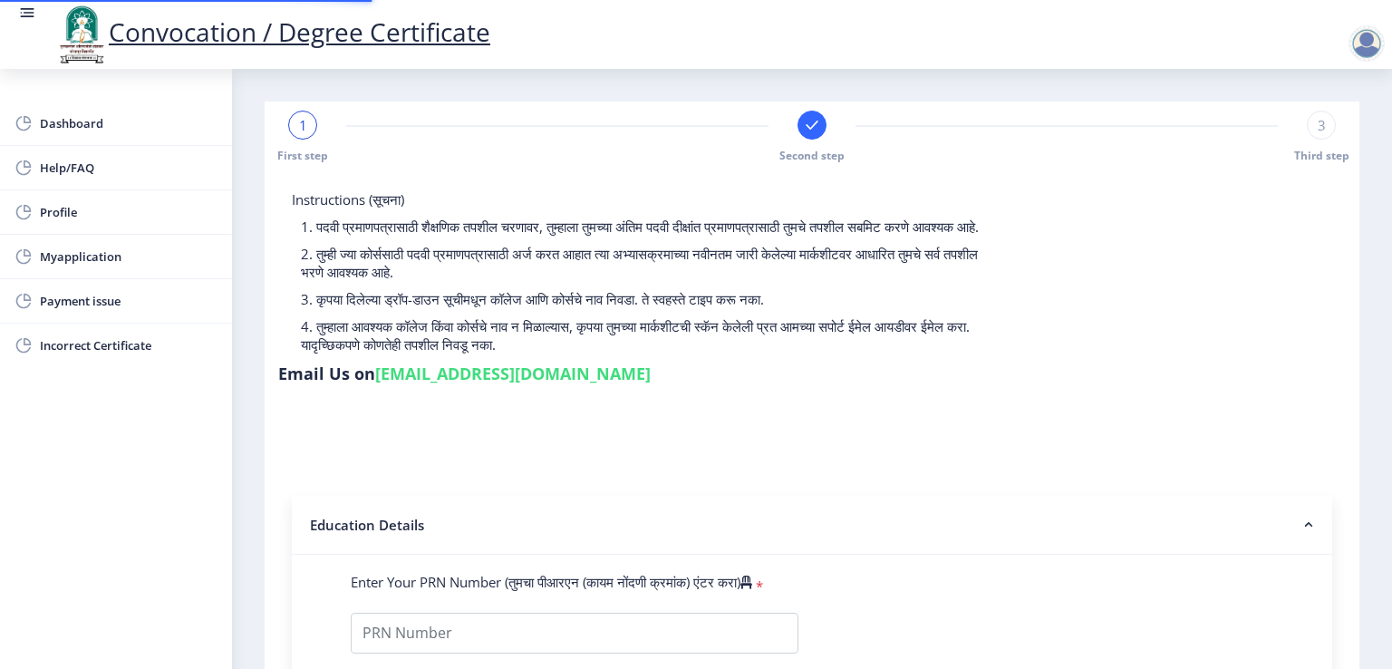
type input "2018032500033914"
select select "Regular"
select select "2021"
select select "March"
select select "Grade A"
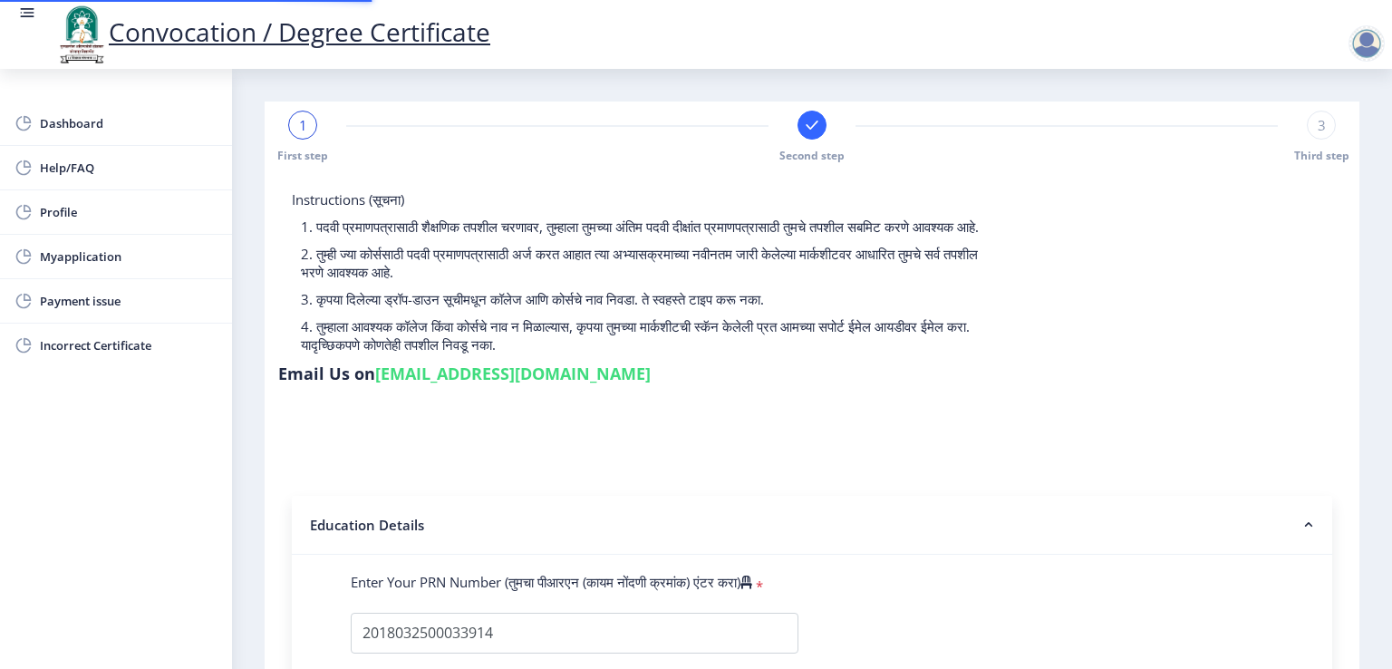
type input "1803391"
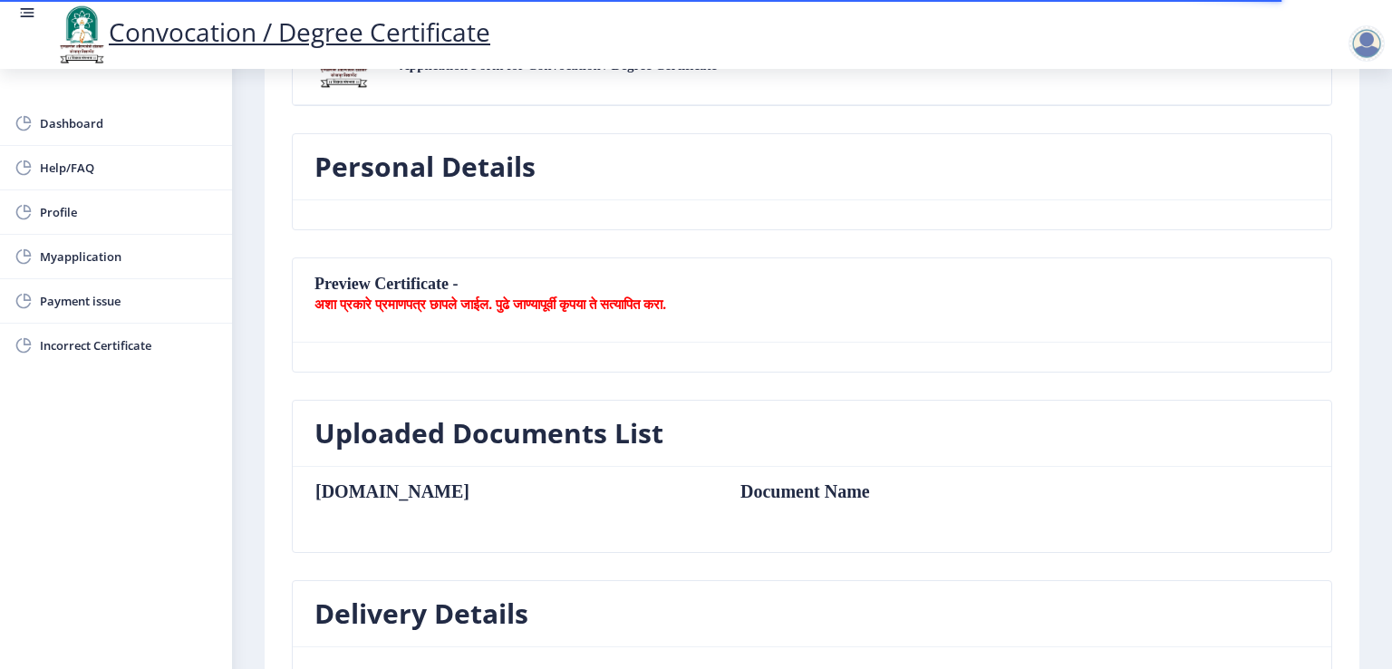
scroll to position [453, 0]
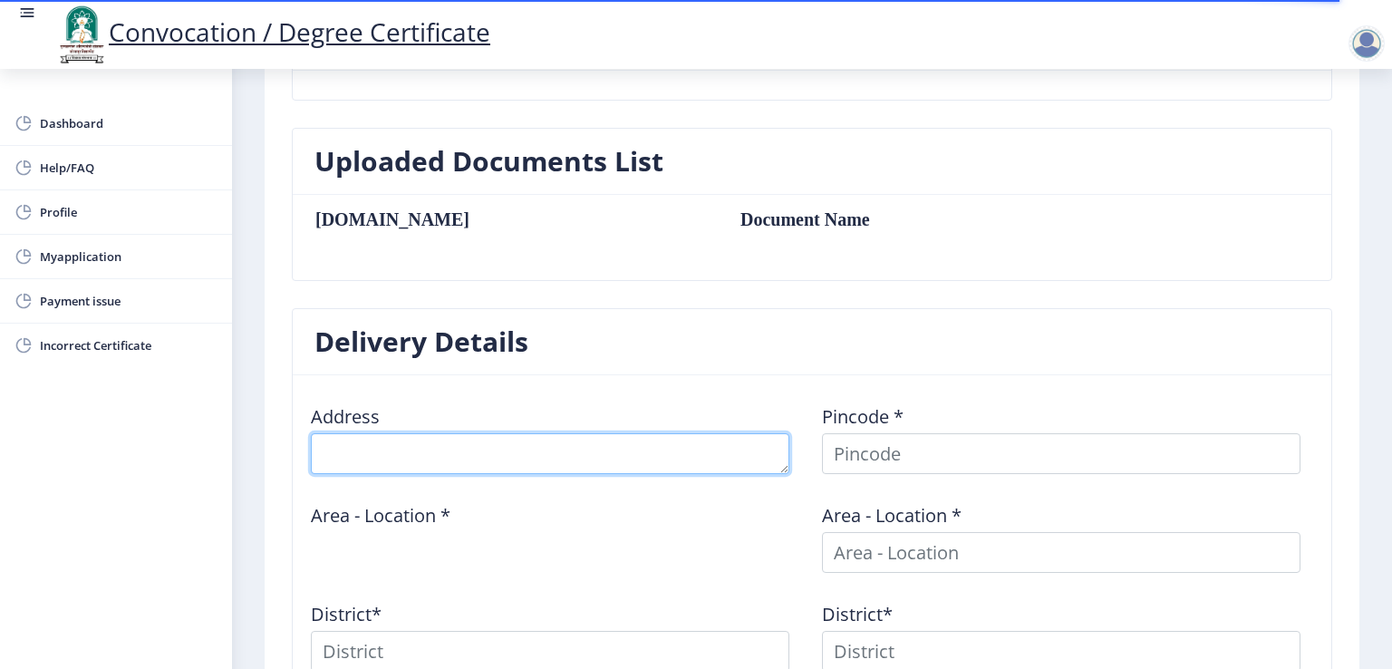
click at [445, 455] on textarea at bounding box center [550, 453] width 479 height 41
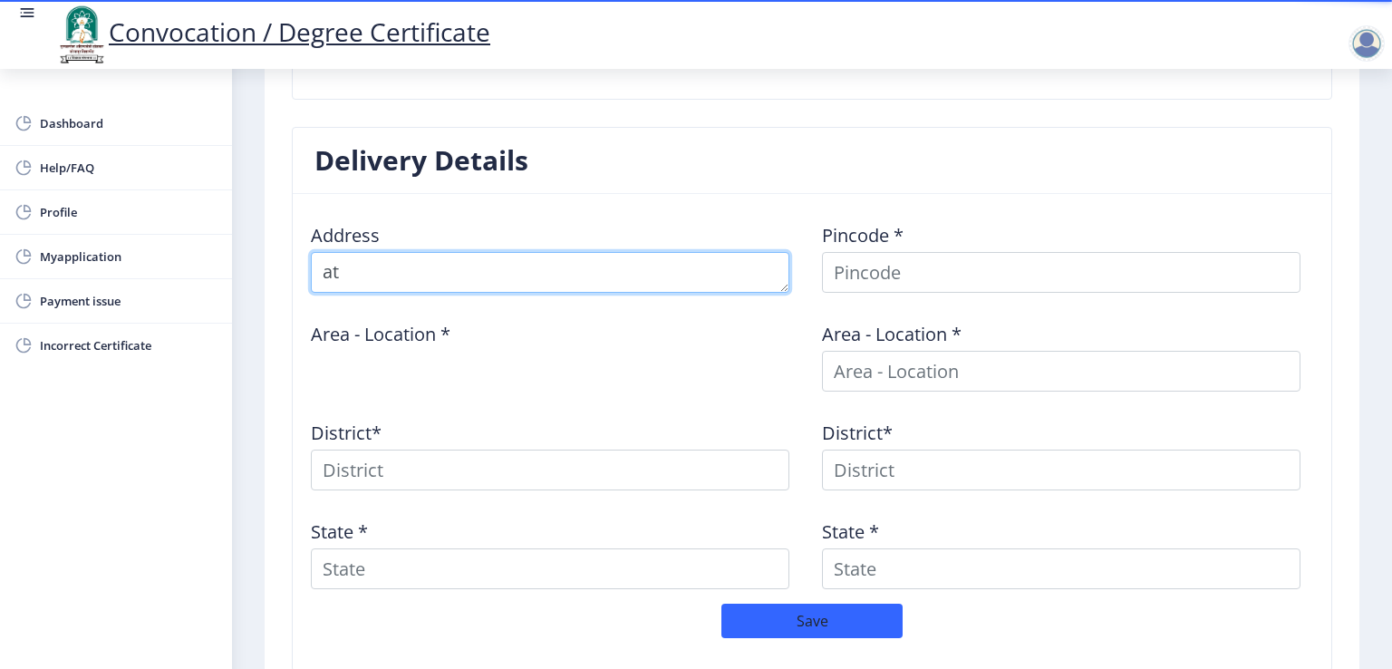
type textarea "a"
type textarea "AT POST VEET [PERSON_NAME]"
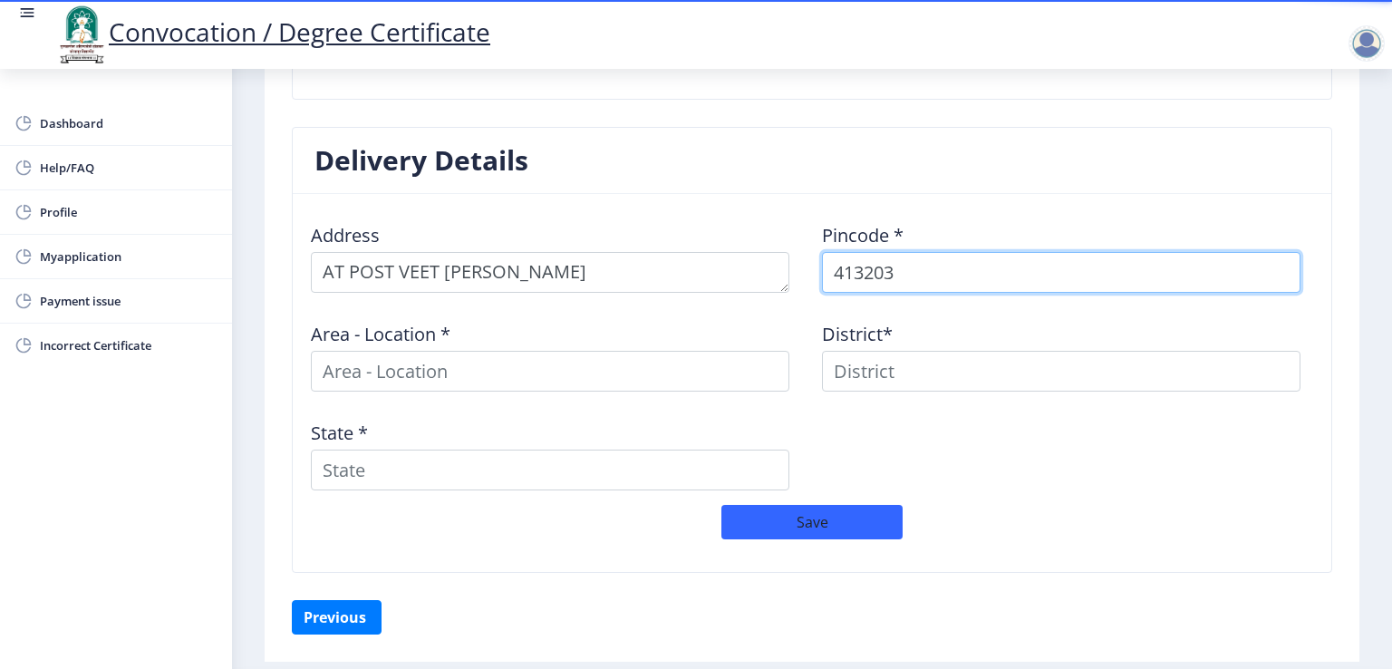
type input "413203"
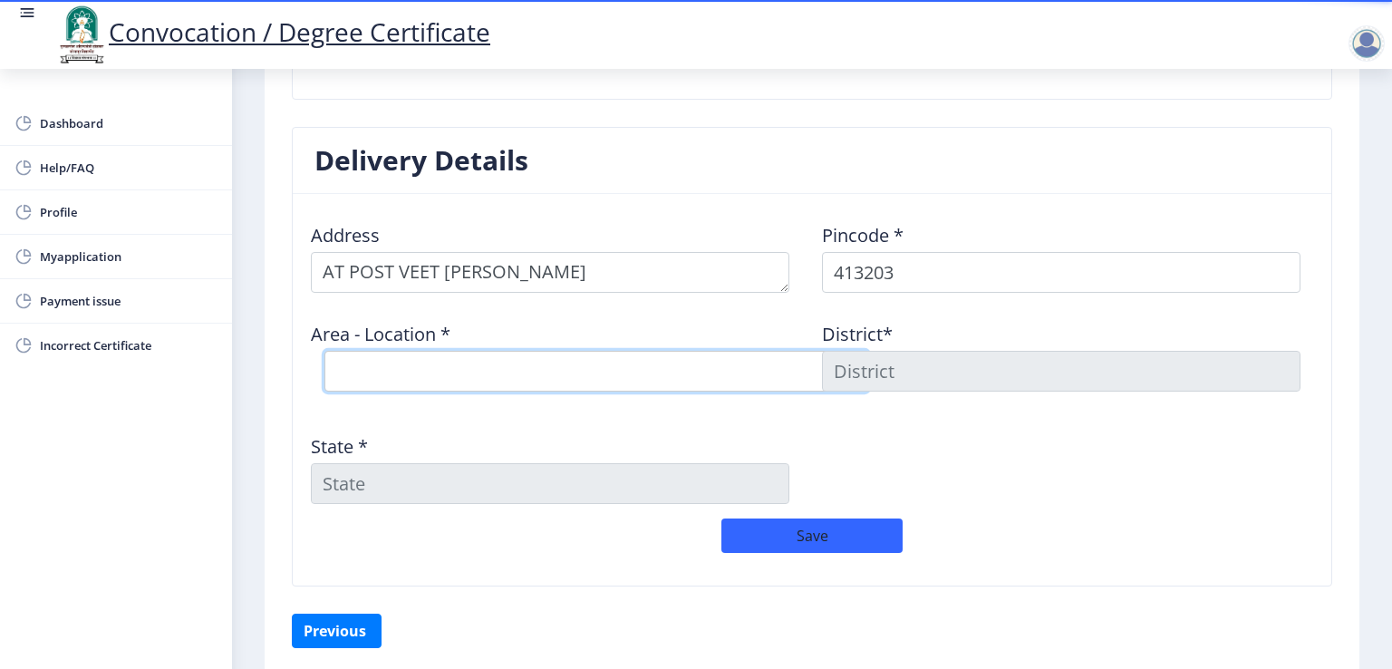
click at [395, 380] on select "Select Area Location [GEOGRAPHIC_DATA] [PERSON_NAME] B.O Borgaon (Kml) B.O Devl…" at bounding box center [597, 371] width 544 height 41
select select "22: Object"
click at [325, 351] on select "Select Area Location [GEOGRAPHIC_DATA] [PERSON_NAME] B.O Borgaon (Kml) B.O Devl…" at bounding box center [597, 371] width 544 height 41
type input "SOLAPUR"
type input "[GEOGRAPHIC_DATA]"
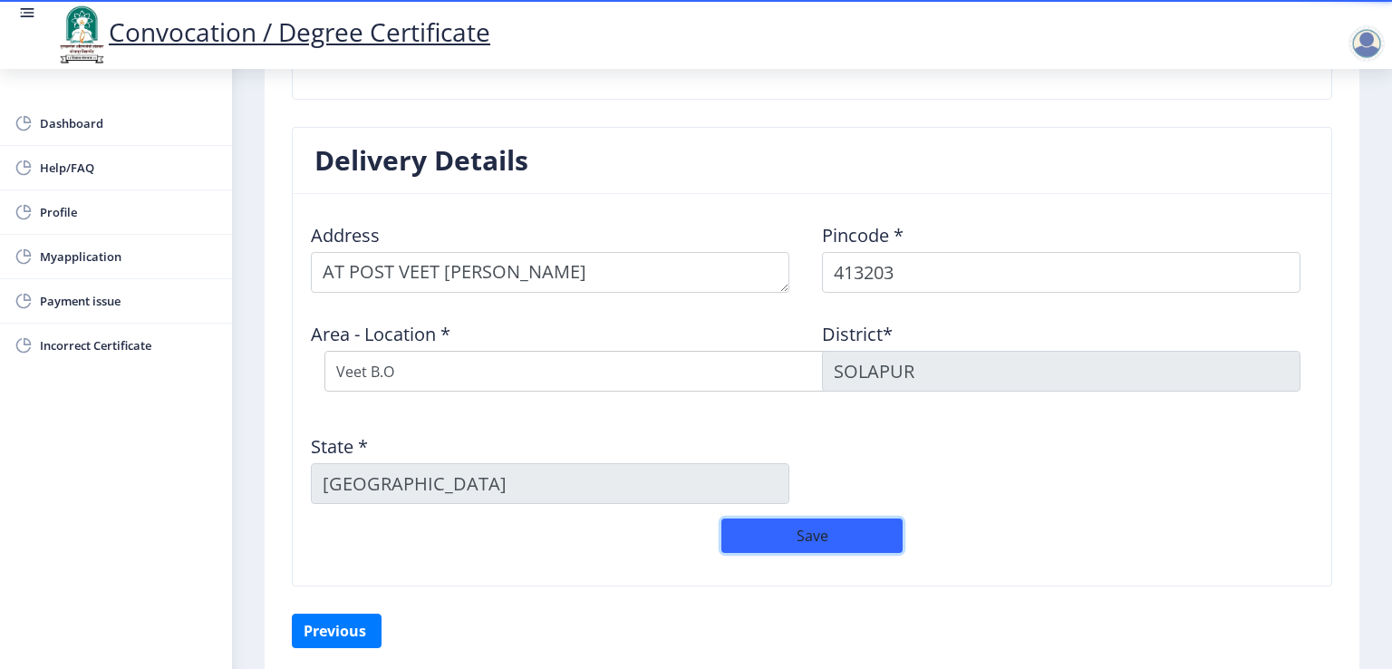
click at [805, 536] on button "Save" at bounding box center [812, 536] width 181 height 34
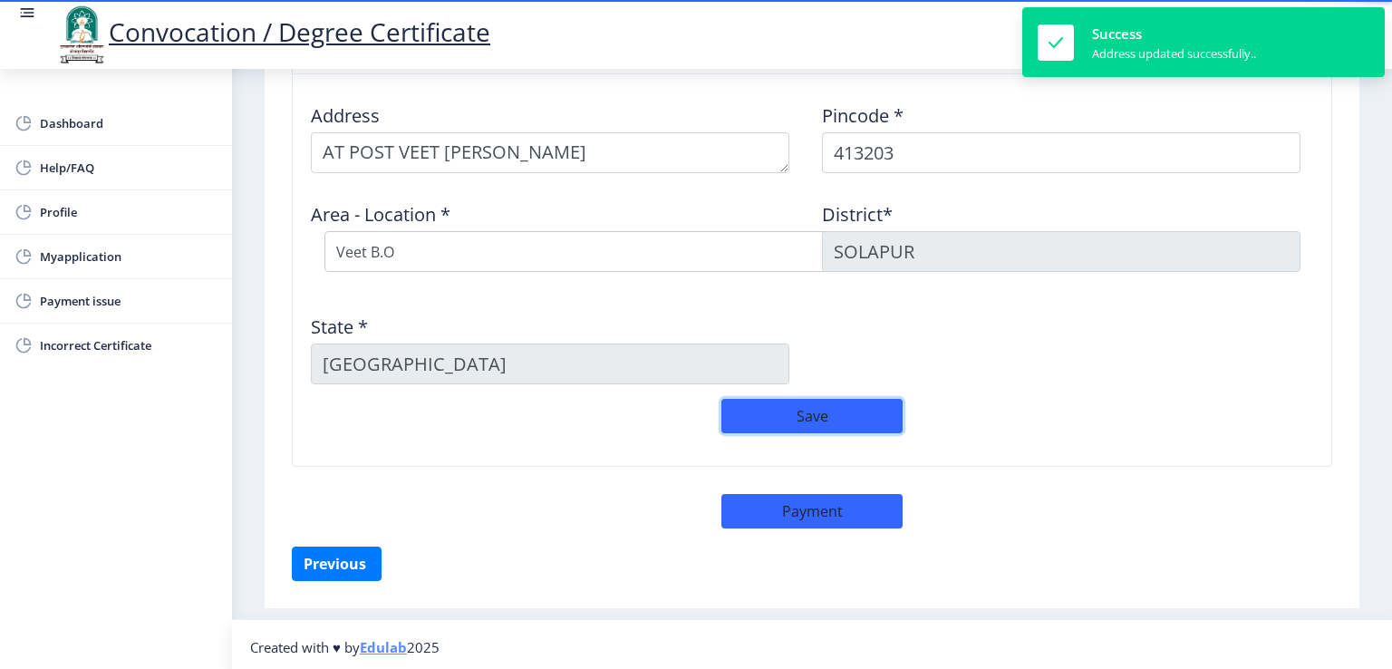
scroll to position [755, 0]
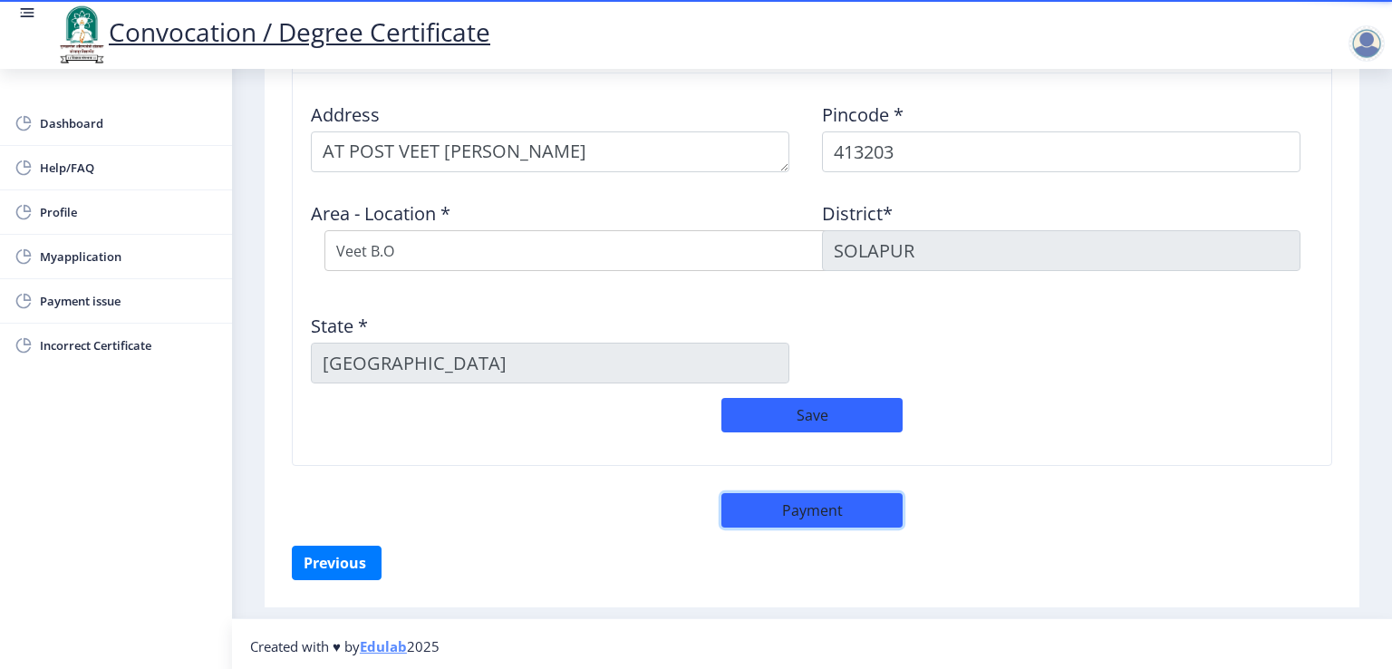
click at [798, 498] on button "Payment" at bounding box center [812, 510] width 181 height 34
click at [794, 505] on button "Payment" at bounding box center [812, 510] width 181 height 34
click at [810, 411] on button "Save" at bounding box center [812, 415] width 181 height 34
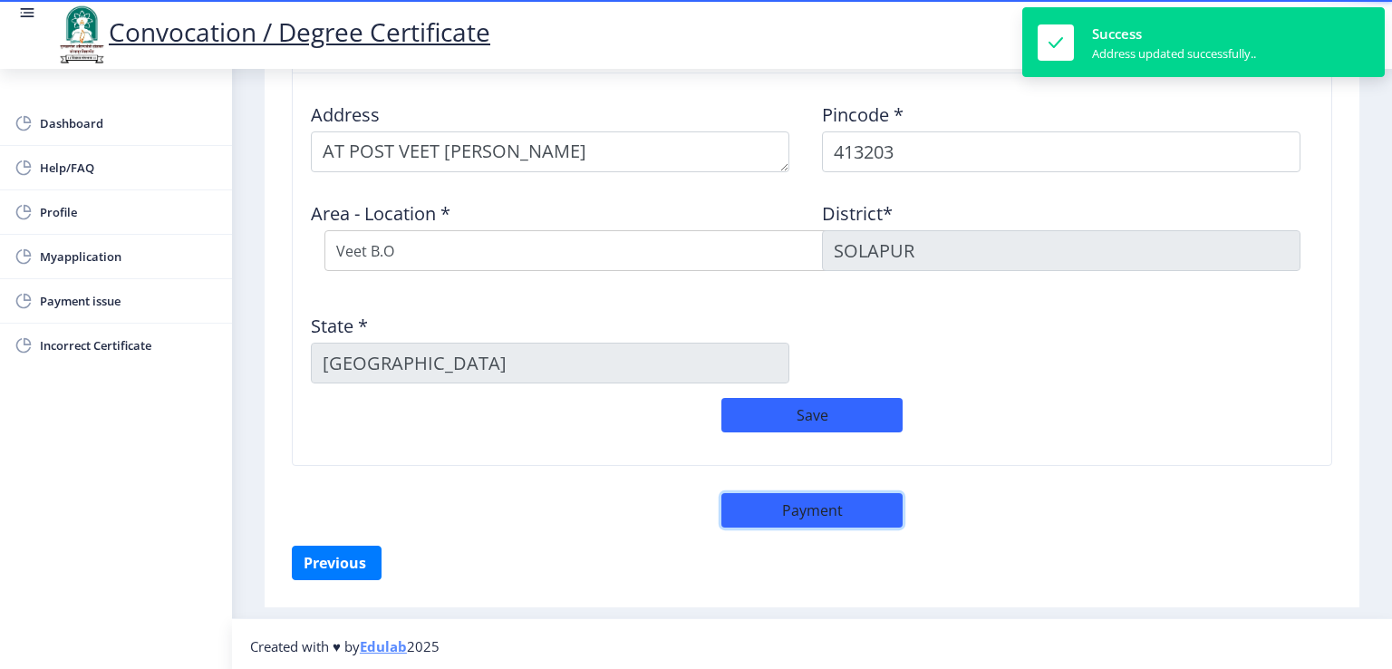
click at [806, 511] on button "Payment" at bounding box center [812, 510] width 181 height 34
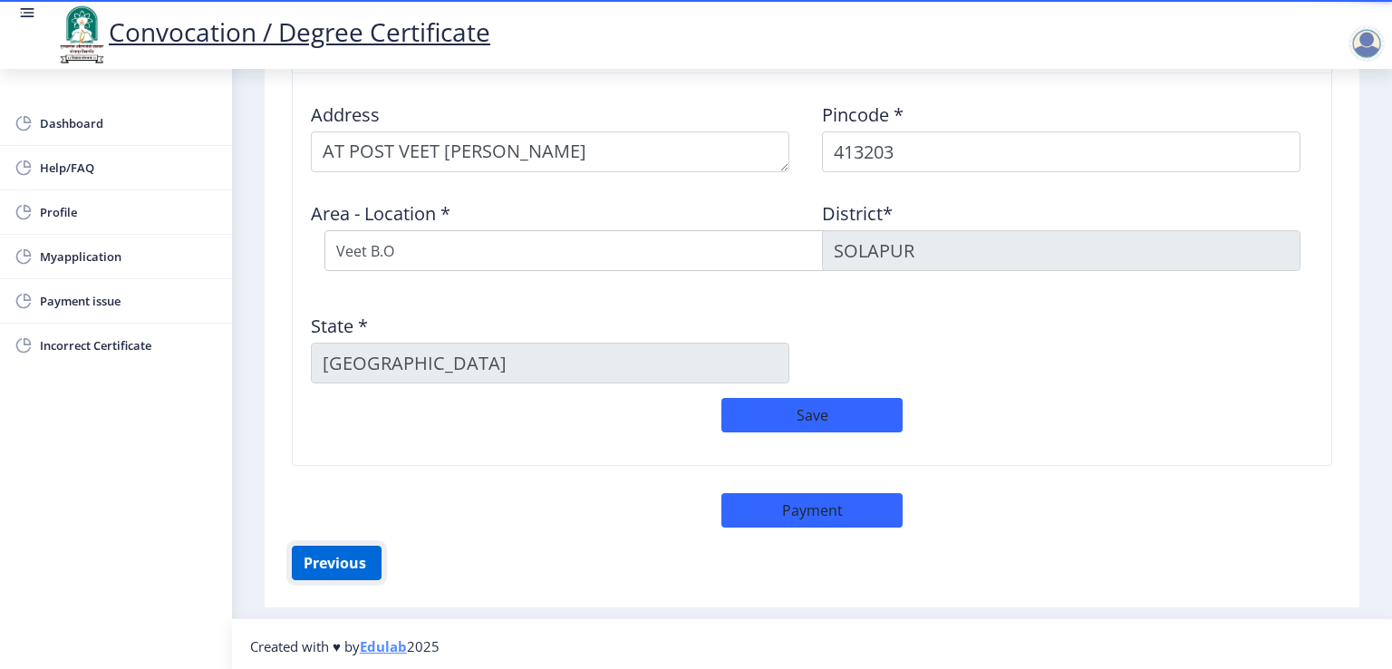
click at [339, 548] on button "Previous ‍" at bounding box center [337, 563] width 90 height 34
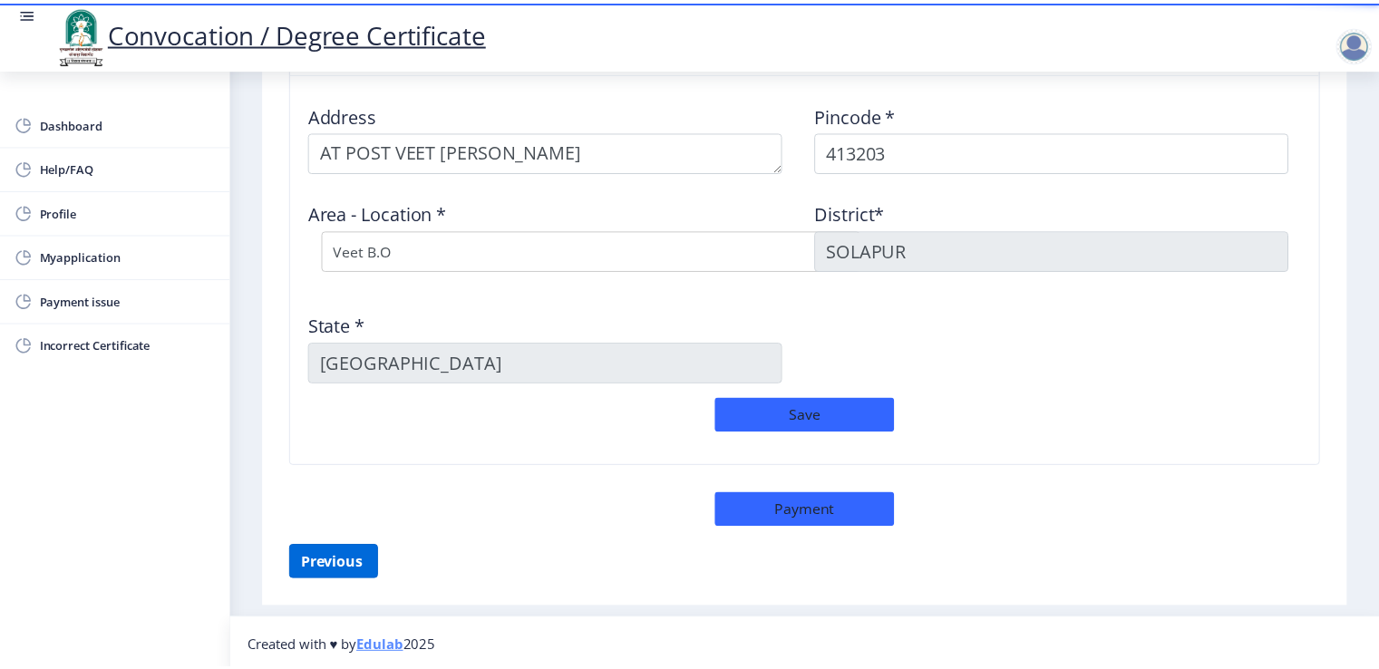
scroll to position [218, 0]
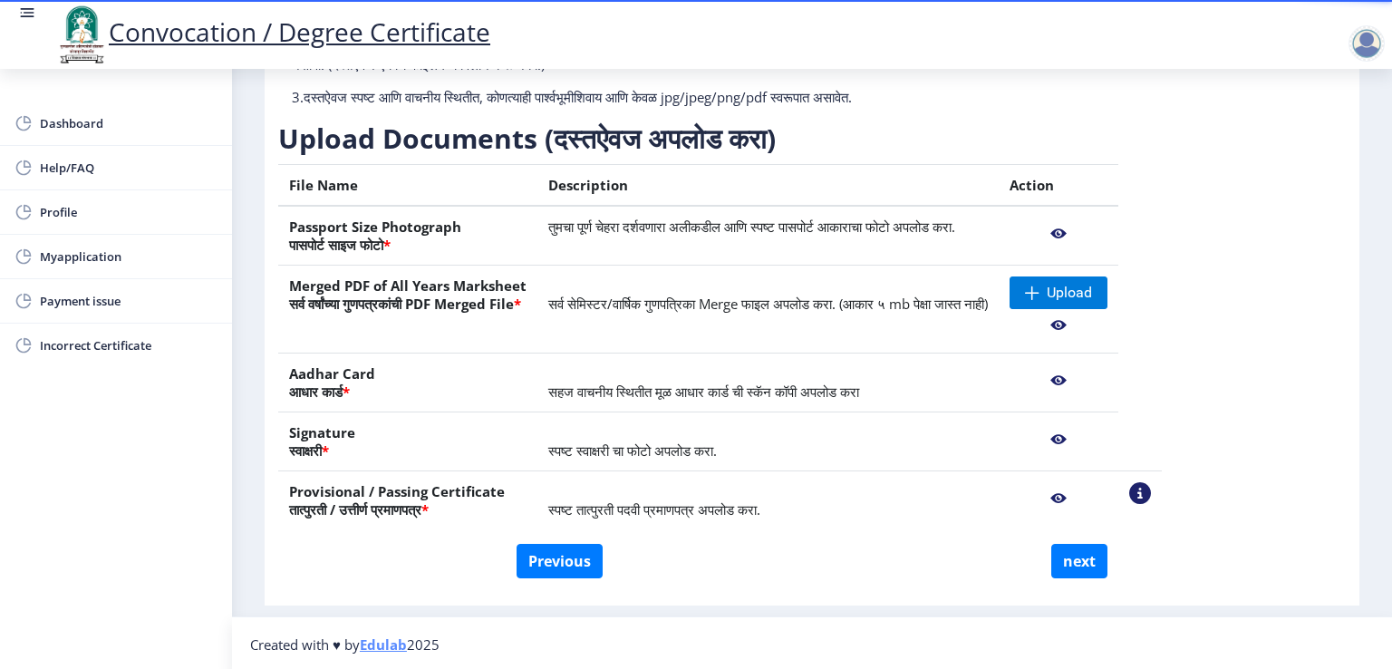
click at [1108, 318] on nb-action at bounding box center [1059, 325] width 98 height 33
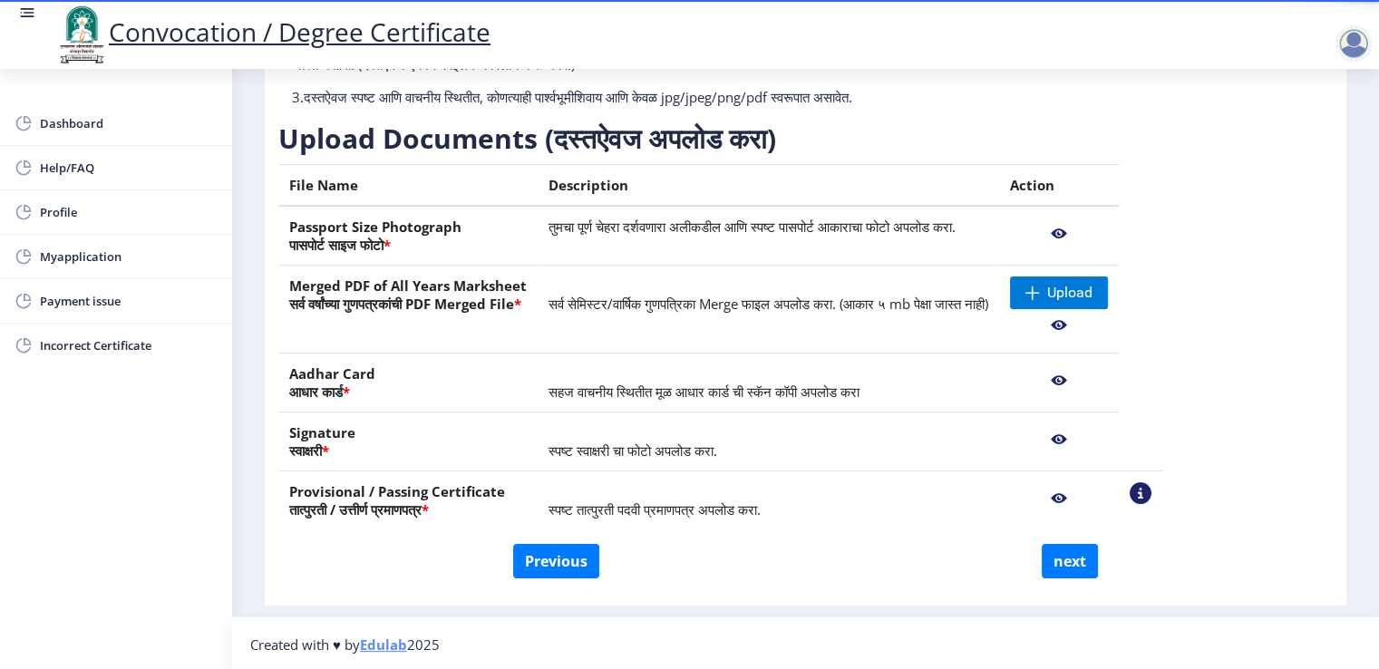
scroll to position [237, 0]
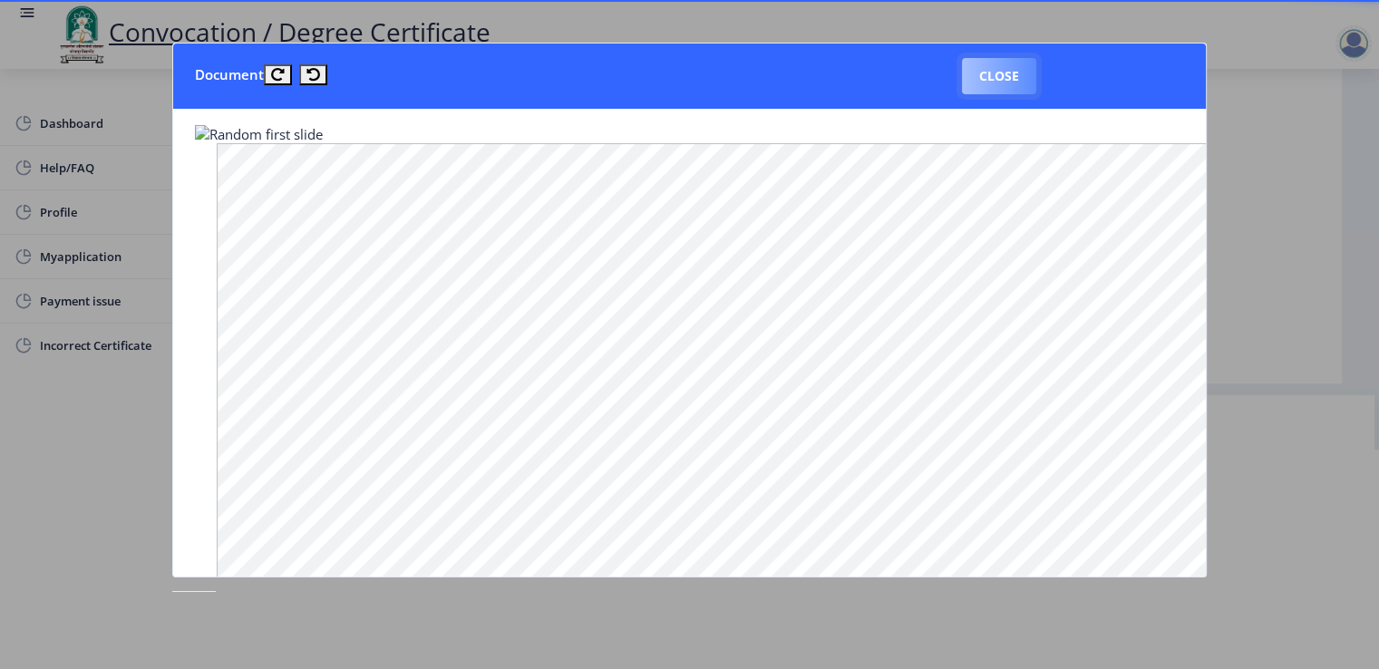
click at [1003, 71] on button "Close" at bounding box center [999, 76] width 74 height 36
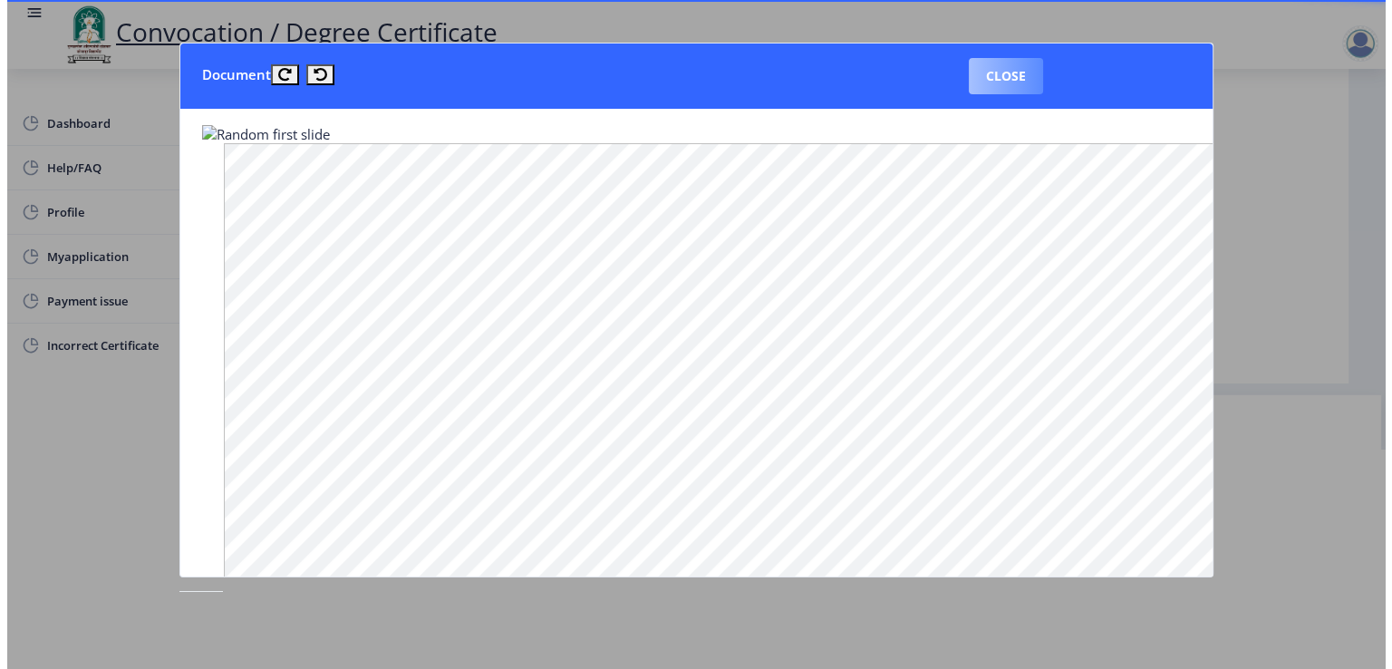
scroll to position [218, 0]
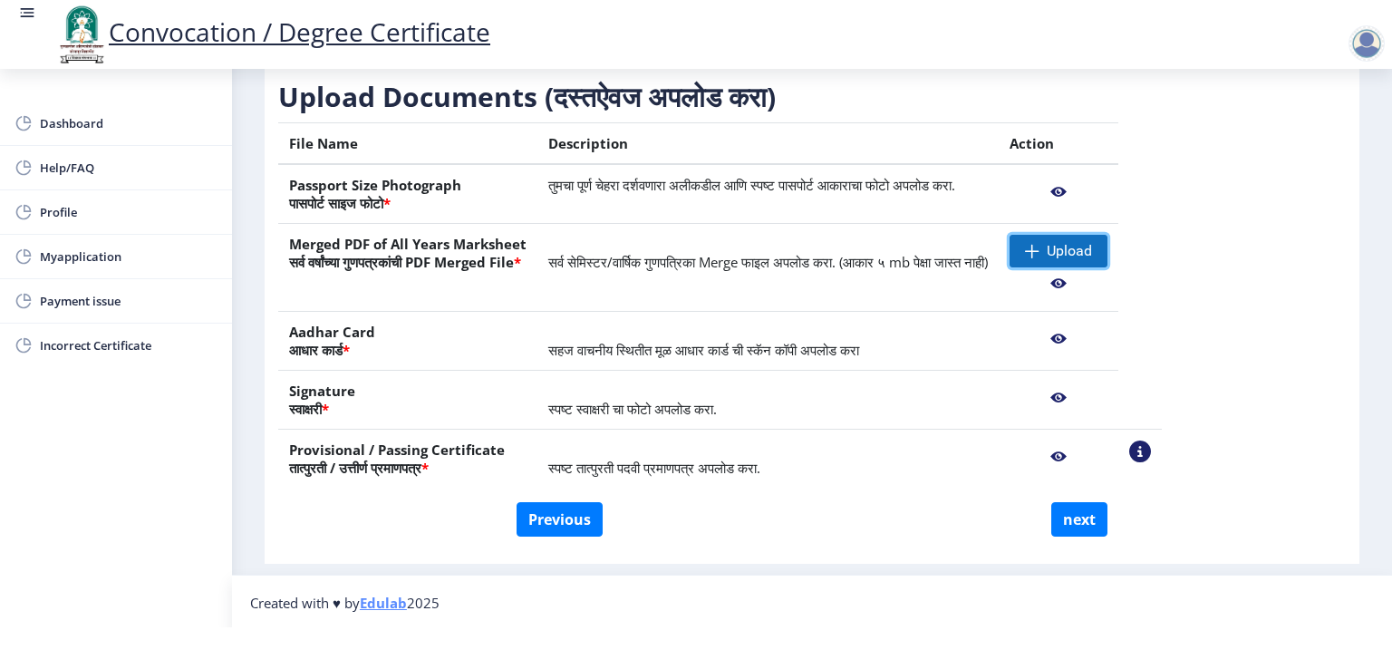
click at [1092, 242] on span "Upload" at bounding box center [1069, 251] width 45 height 18
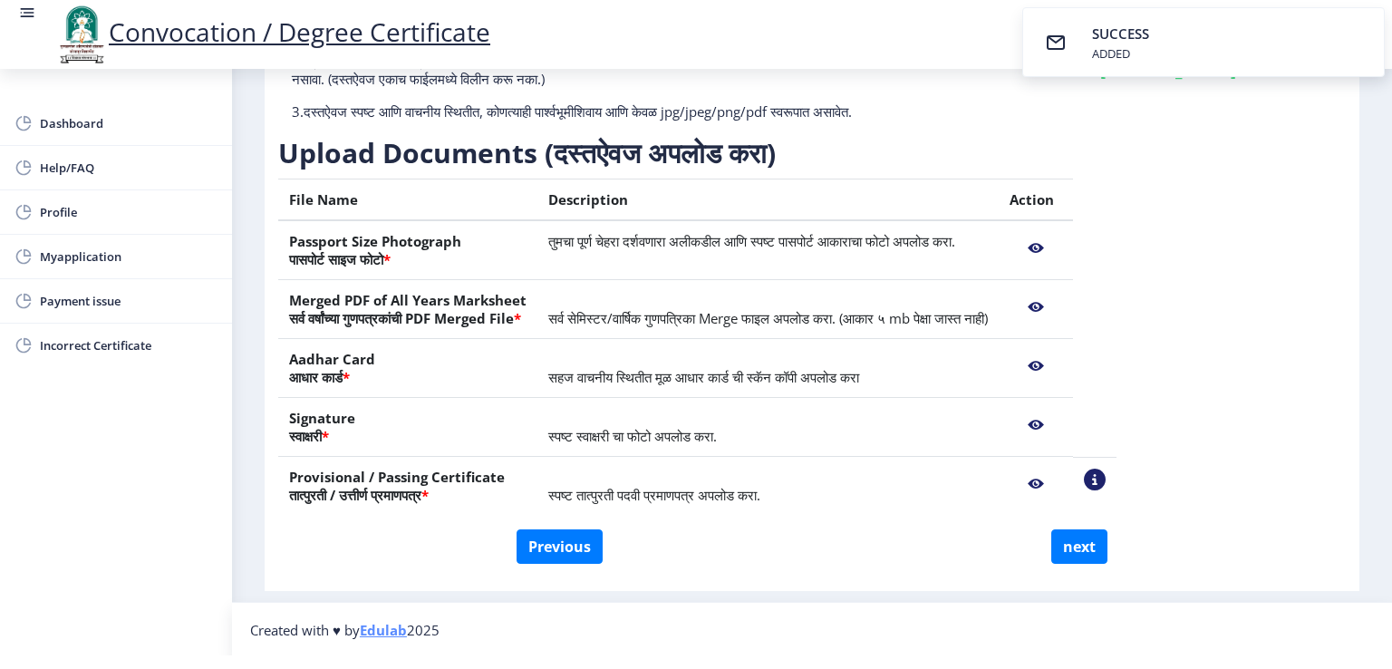
click at [1062, 302] on nb-action at bounding box center [1036, 307] width 53 height 33
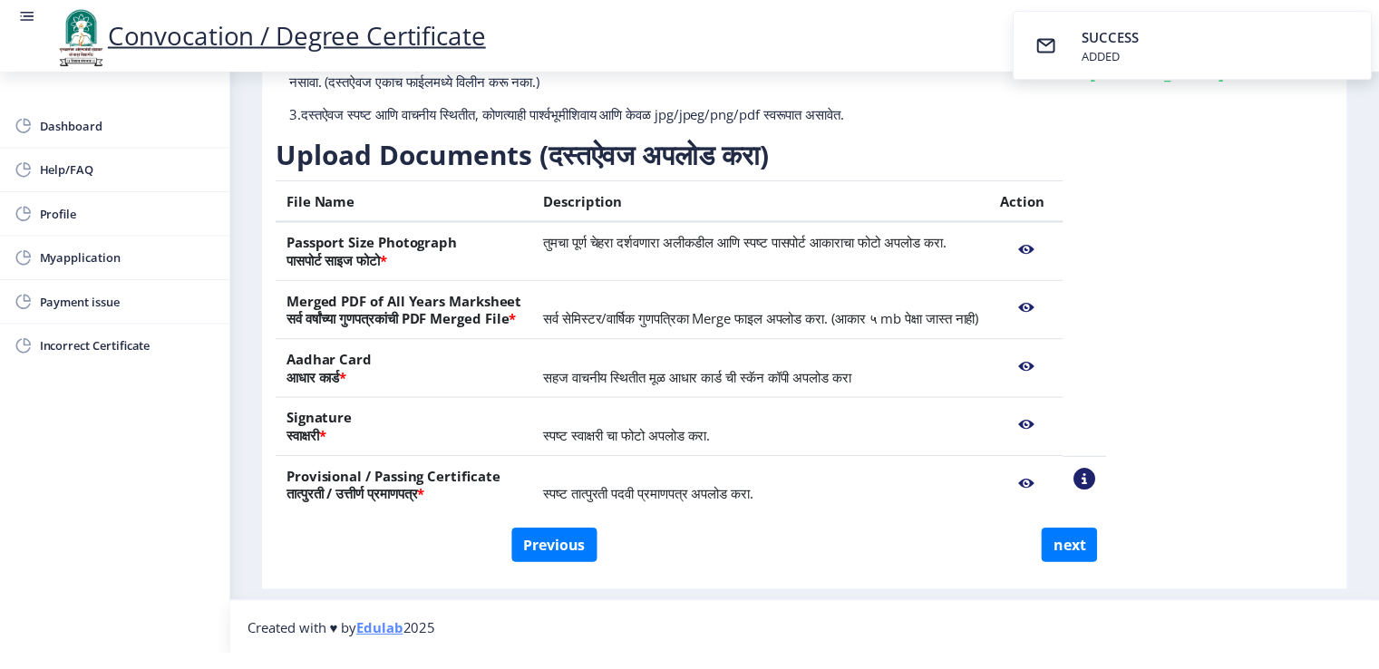
scroll to position [208, 0]
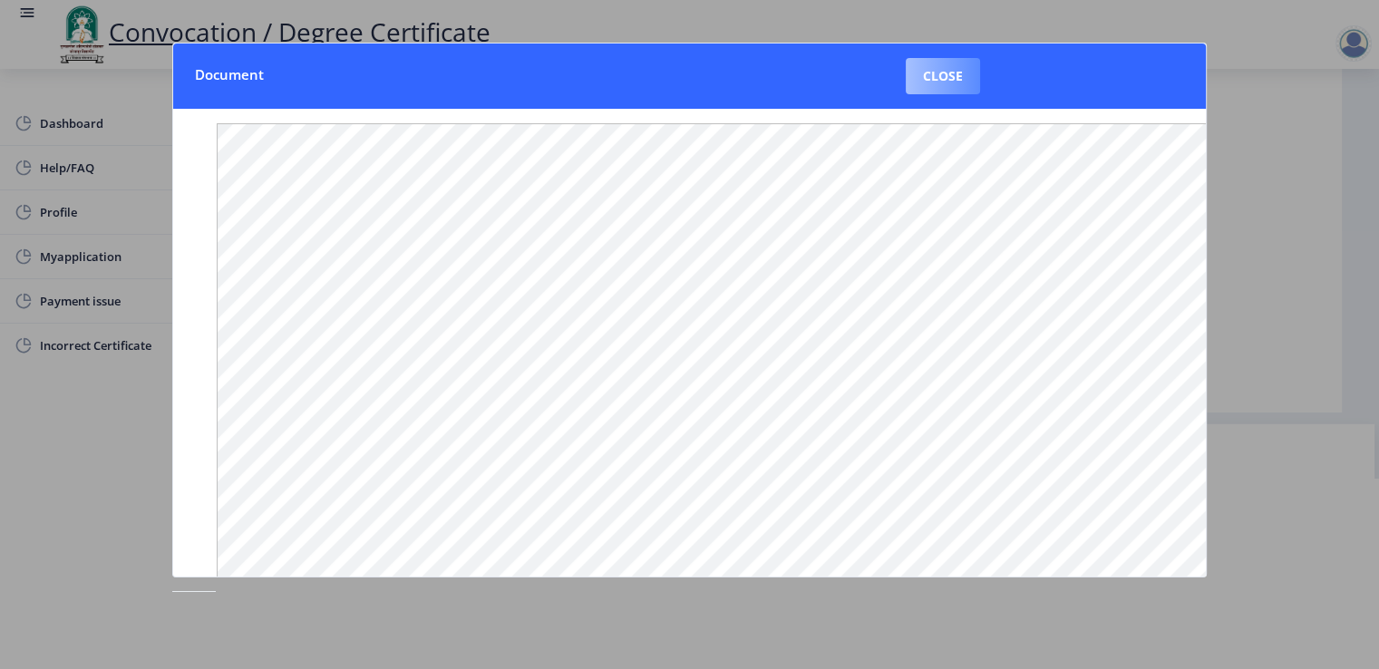
click at [935, 78] on button "Close" at bounding box center [943, 76] width 74 height 36
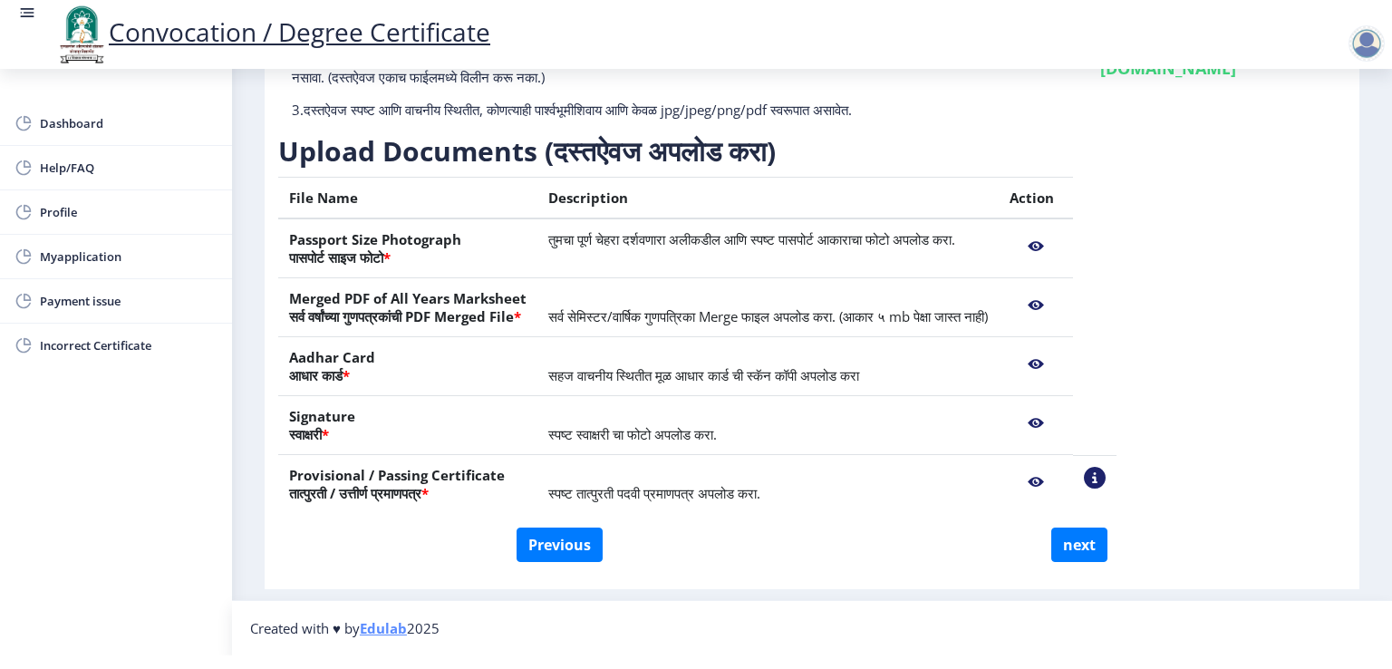
scroll to position [190, 0]
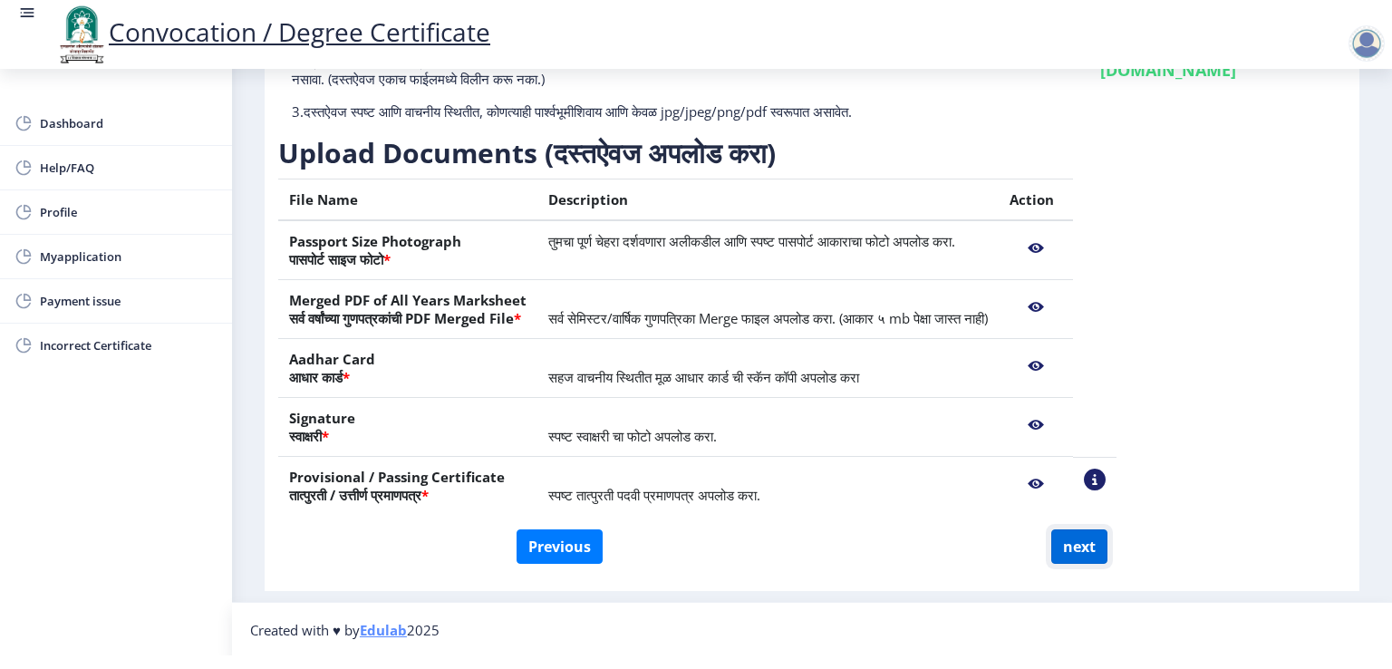
click at [1077, 542] on button "next" at bounding box center [1080, 546] width 56 height 34
select select
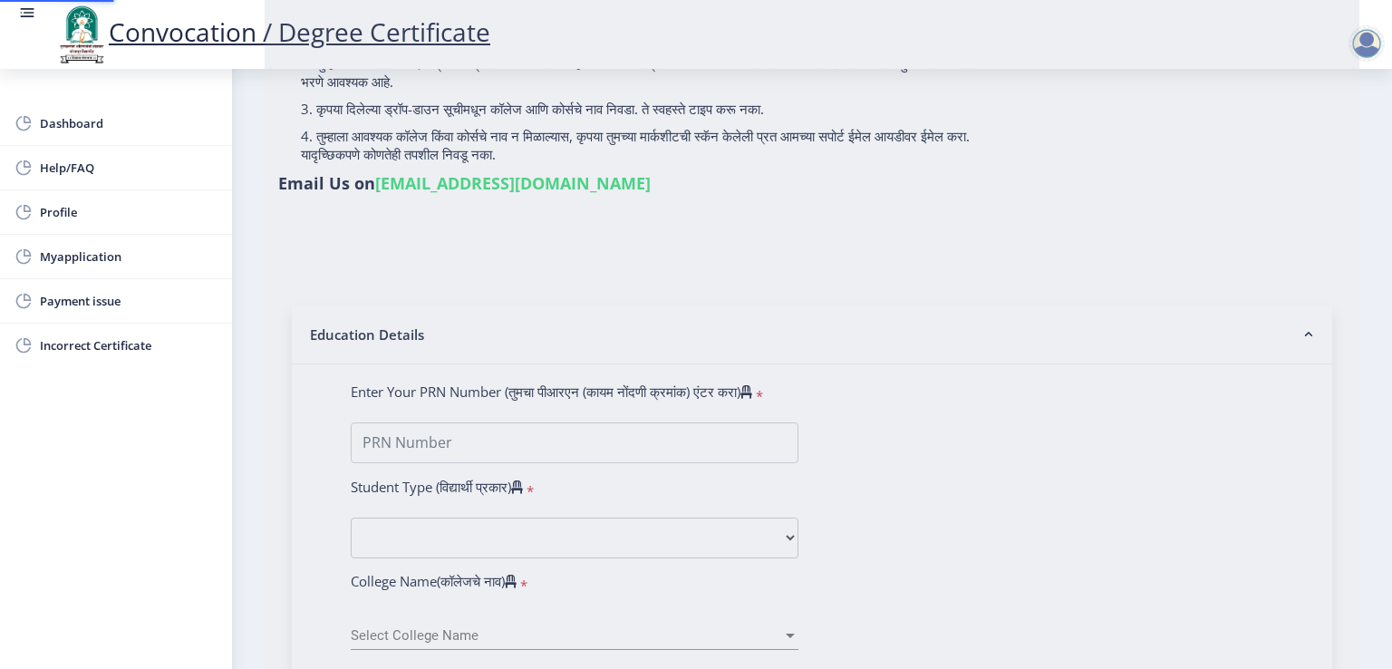
select select
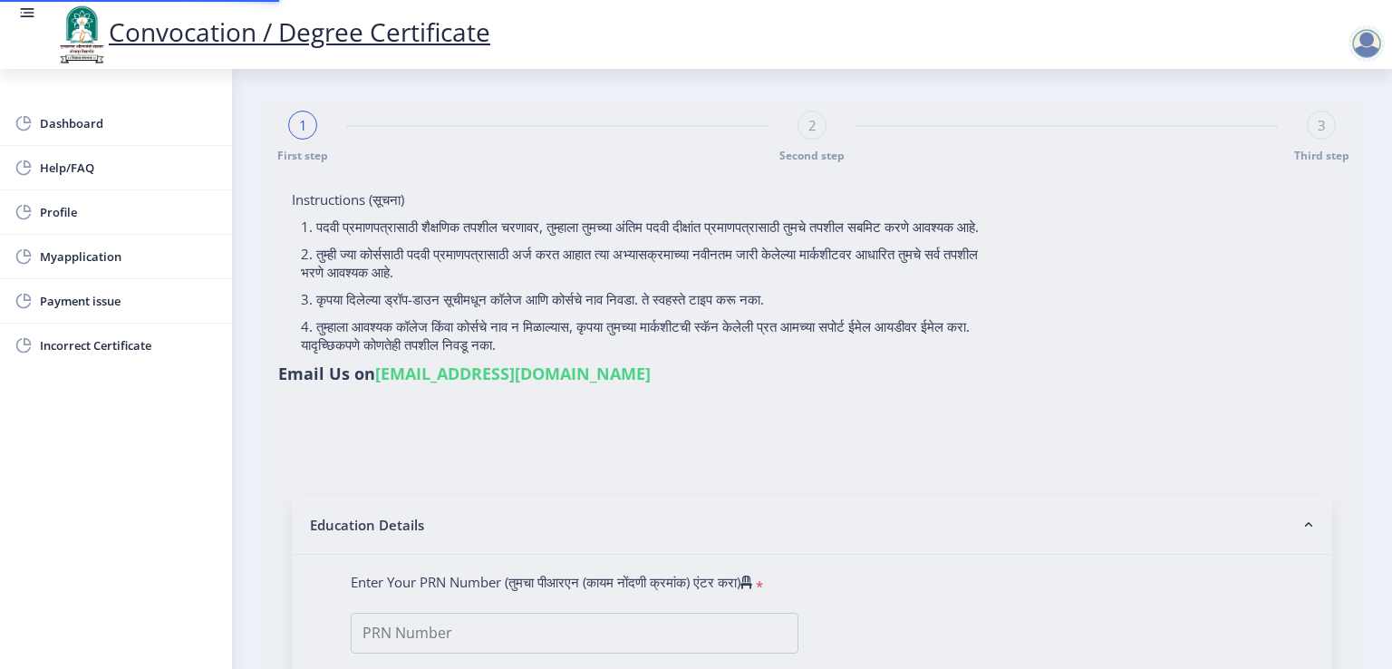
type input "[PERSON_NAME] [PERSON_NAME]"
type input "[PERSON_NAME]"
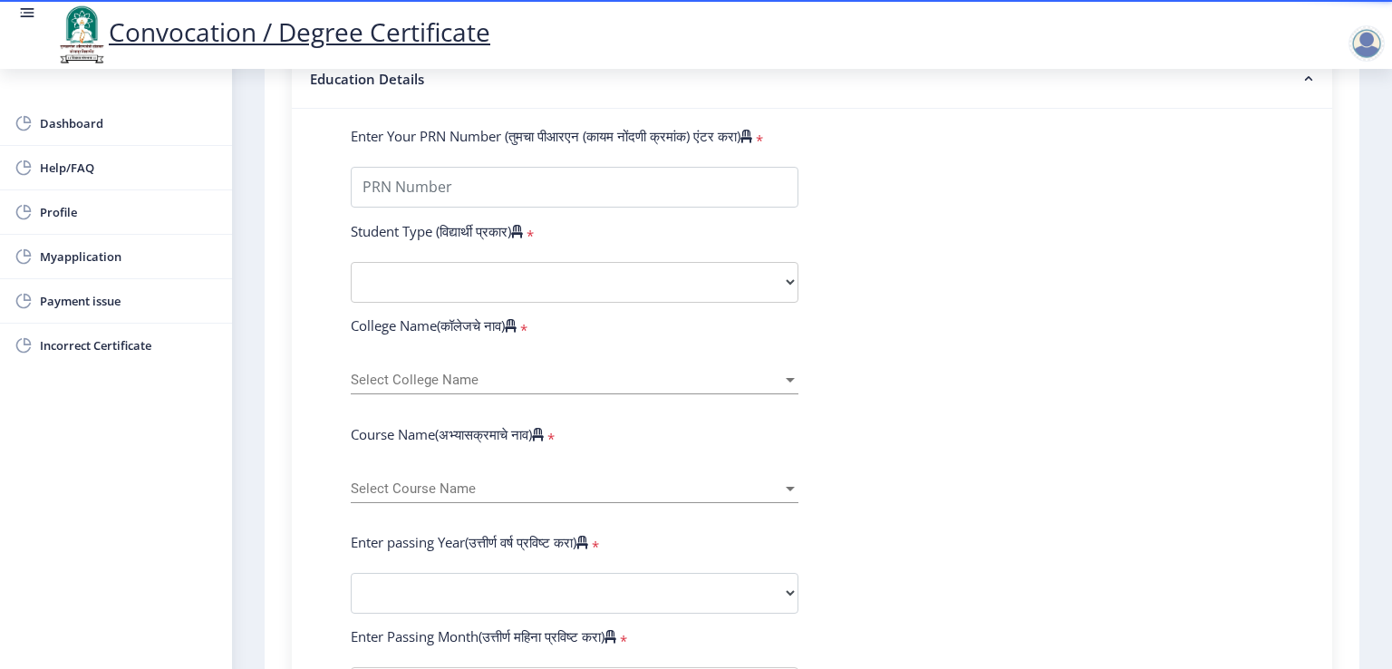
scroll to position [269, 0]
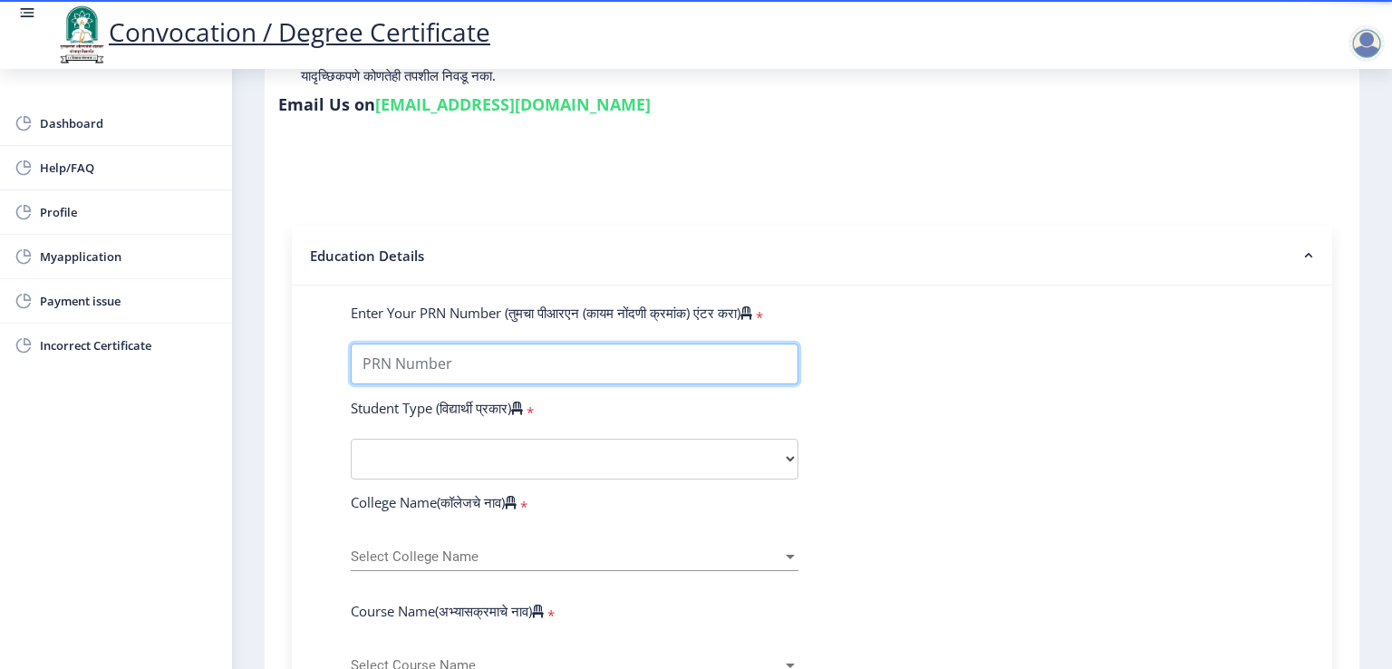
click at [526, 349] on input "Enter Your PRN Number (तुमचा पीआरएन (कायम नोंदणी क्रमांक) एंटर करा)" at bounding box center [575, 364] width 448 height 41
type input "2018032500033914"
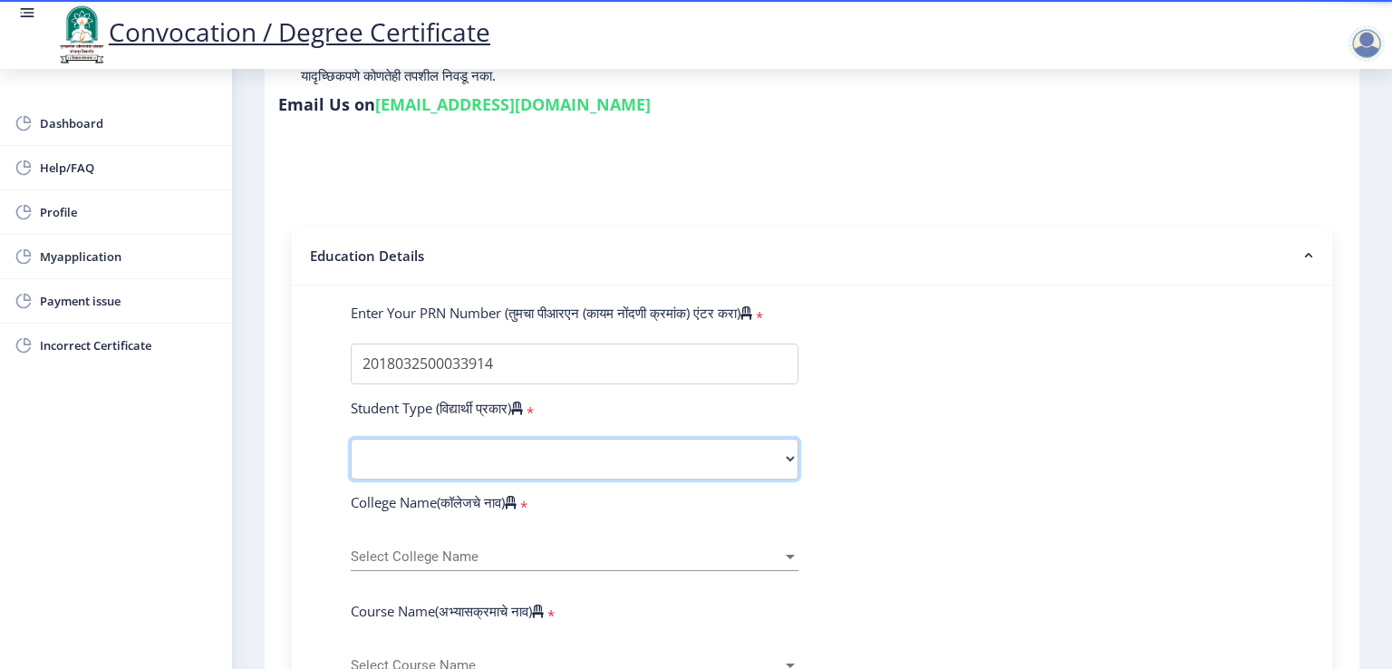
click at [530, 446] on select "Select Student Type Regular External" at bounding box center [575, 459] width 448 height 41
select select "Regular"
click at [351, 439] on select "Select Student Type Regular External" at bounding box center [575, 459] width 448 height 41
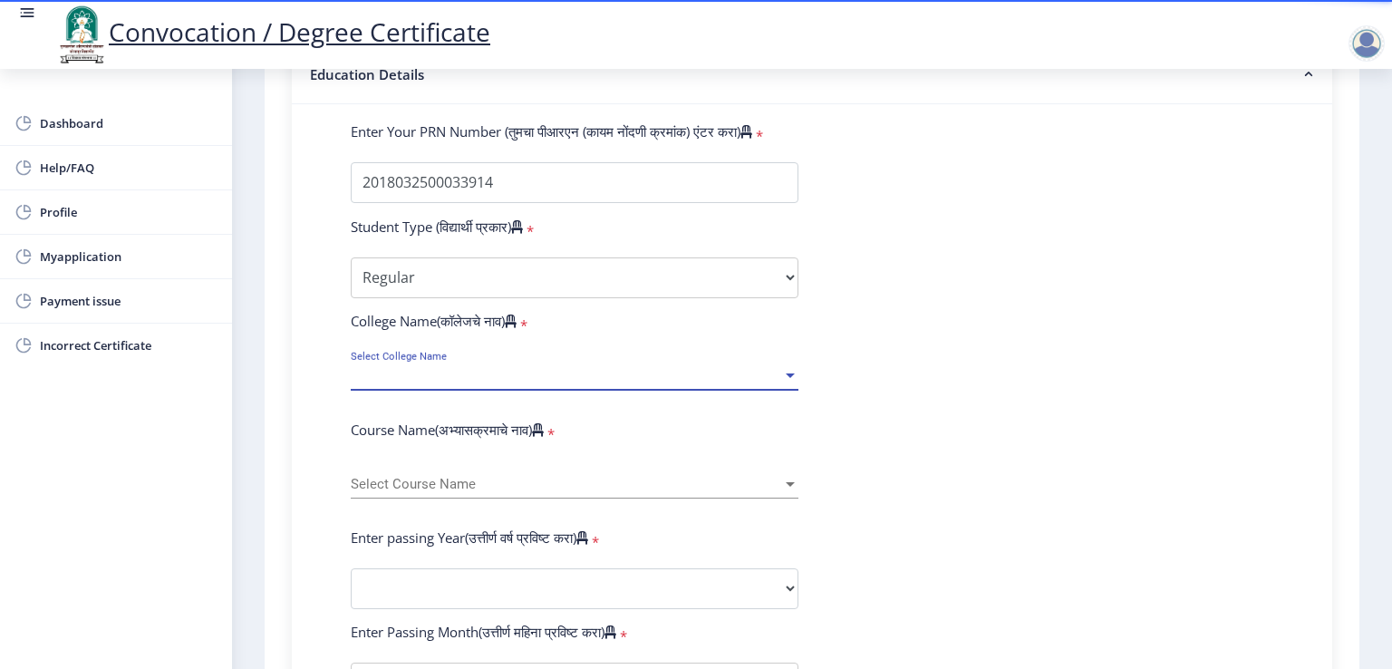
click at [422, 368] on span "Select College Name" at bounding box center [566, 375] width 431 height 15
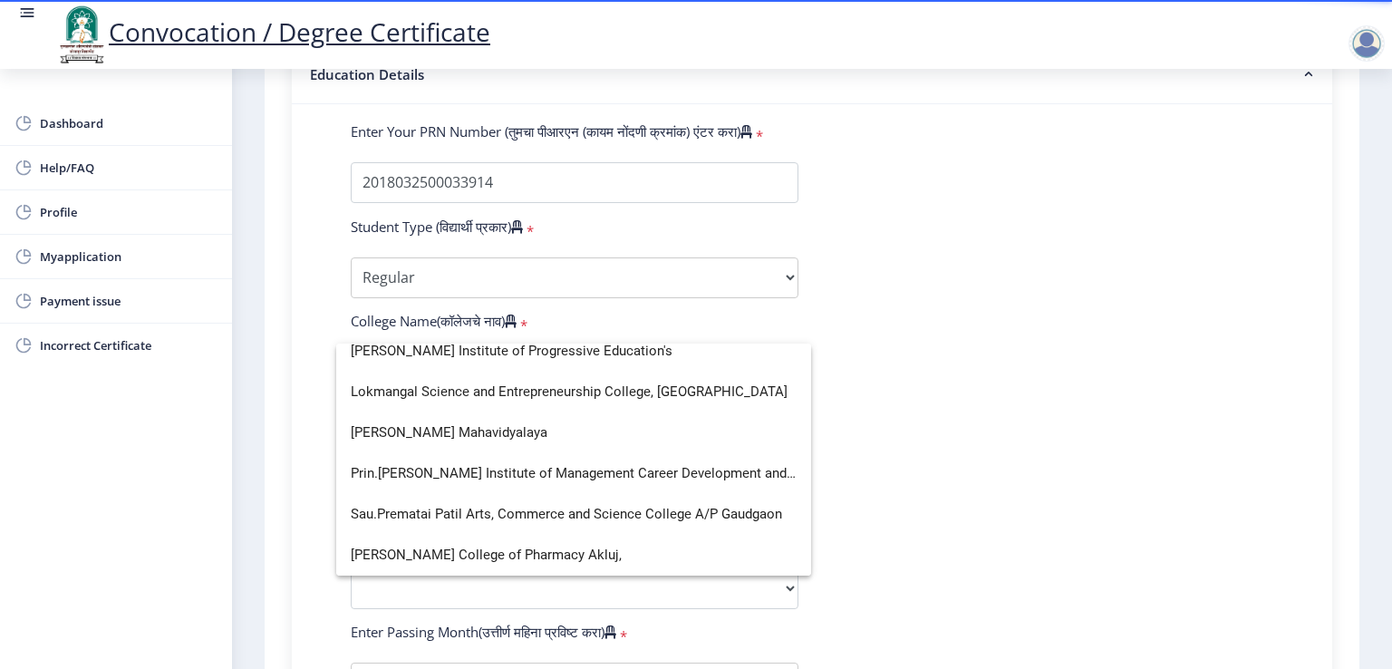
scroll to position [11, 0]
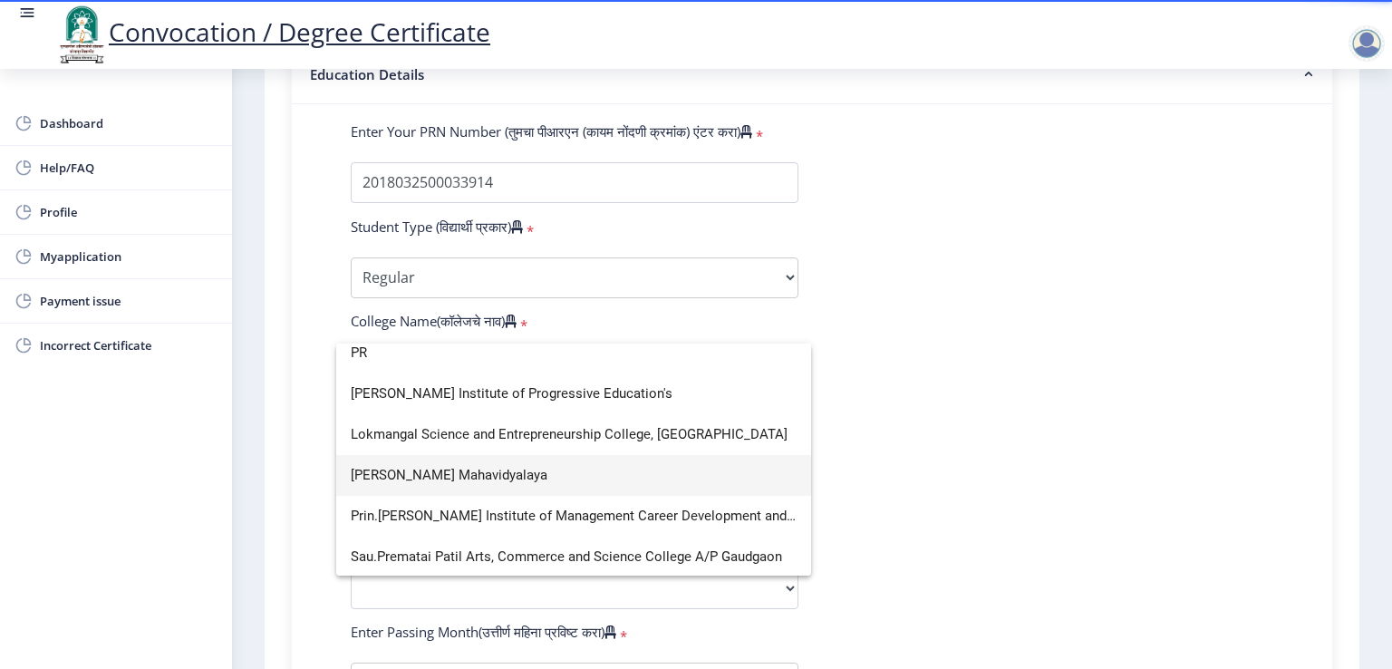
type input "PR"
click at [446, 487] on span "[PERSON_NAME] Mahavidyalaya" at bounding box center [574, 475] width 446 height 41
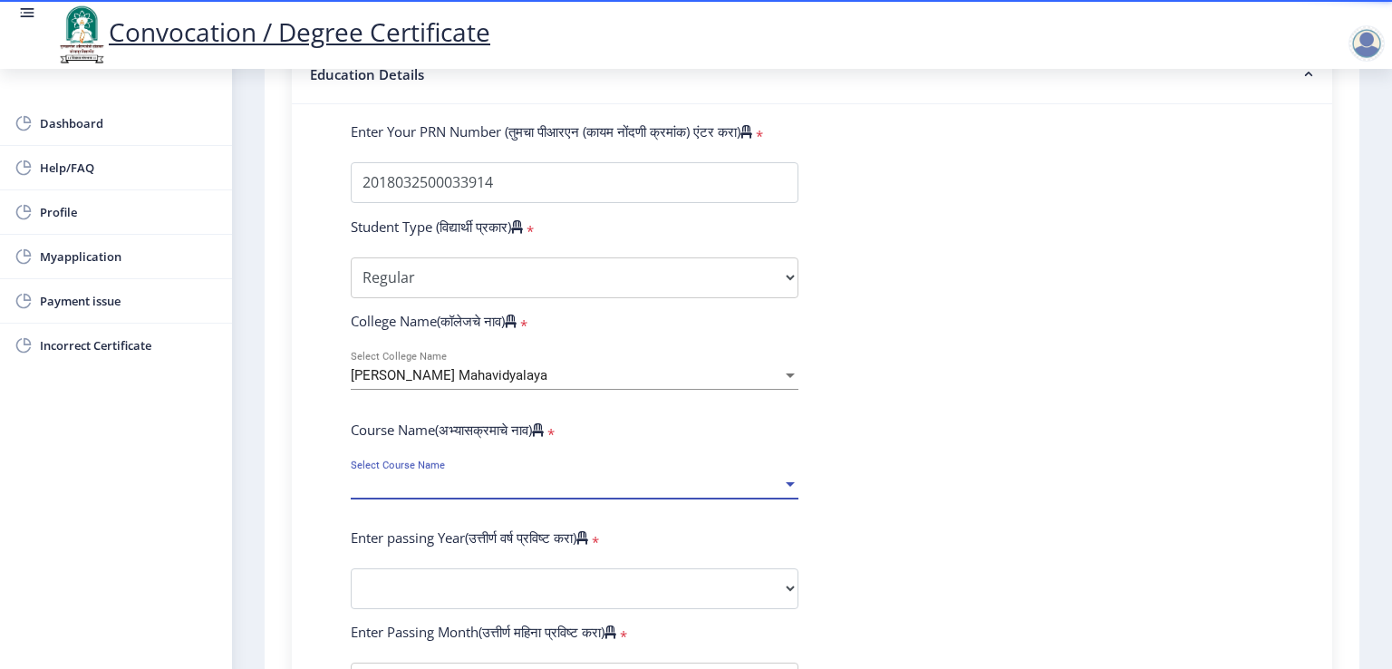
click at [429, 477] on span "Select Course Name" at bounding box center [566, 484] width 431 height 15
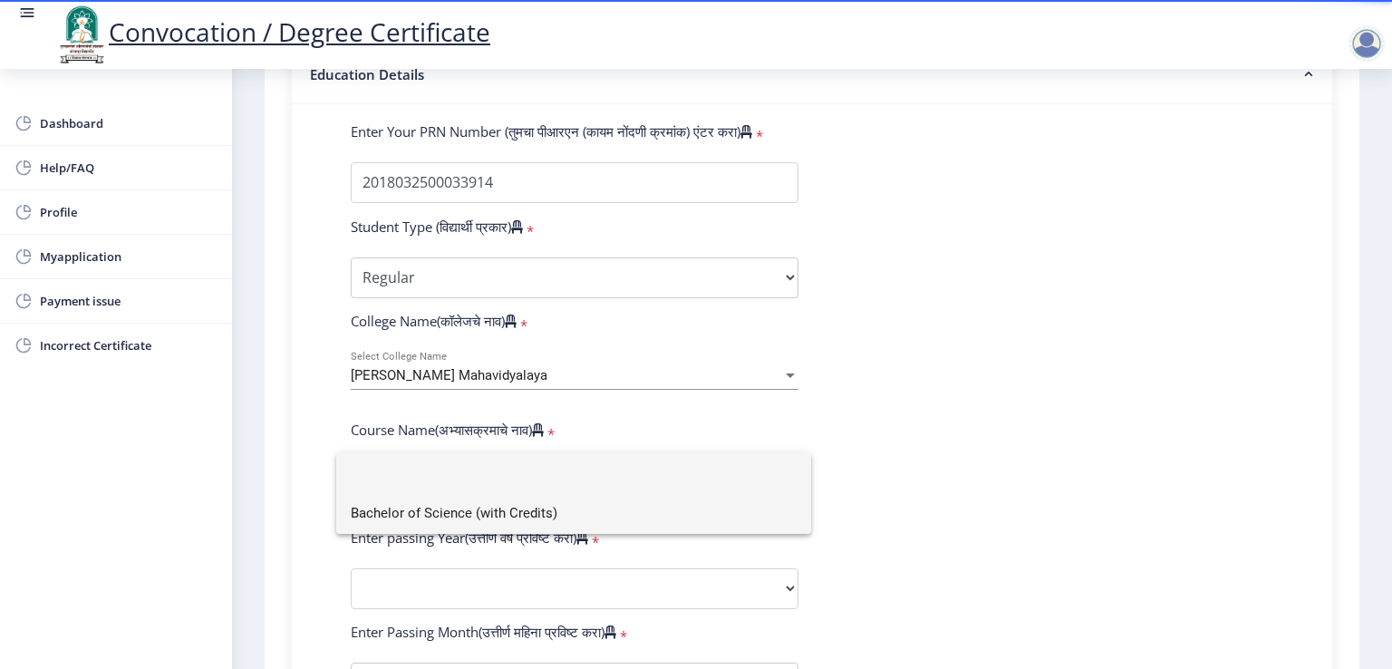
click at [434, 512] on span "Bachelor of Science (with Credits)" at bounding box center [574, 513] width 446 height 41
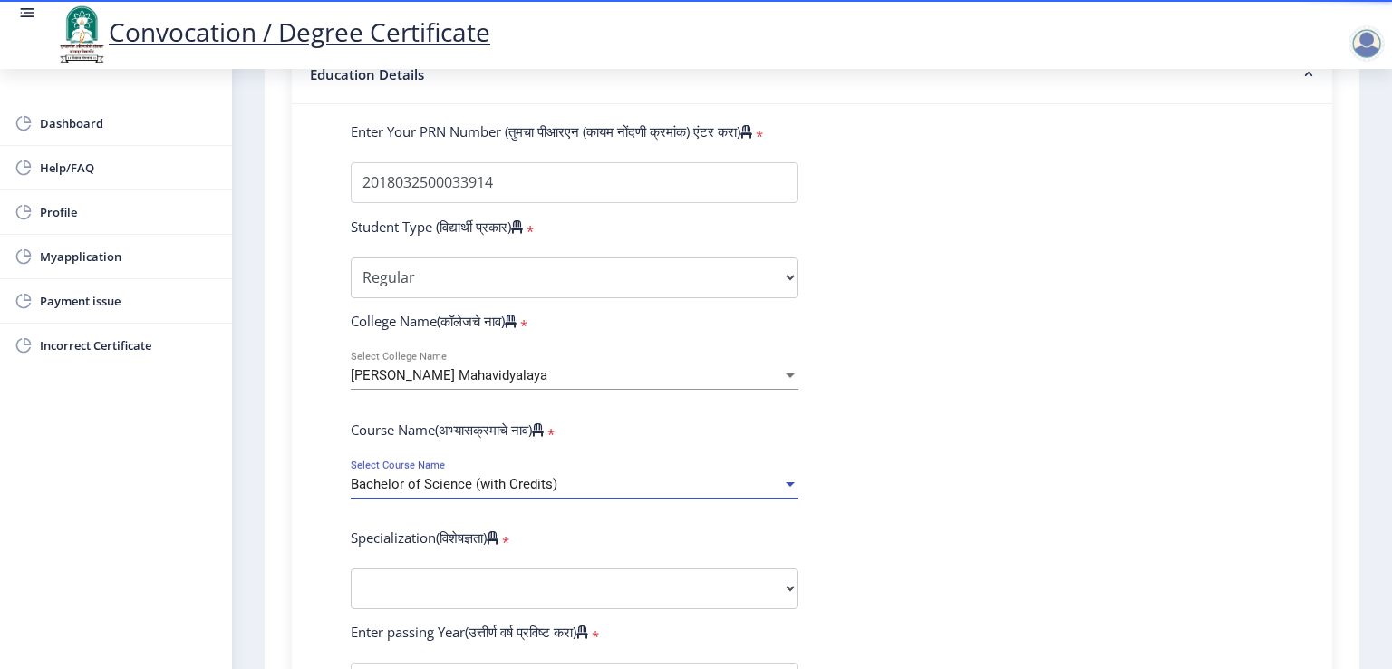
scroll to position [541, 0]
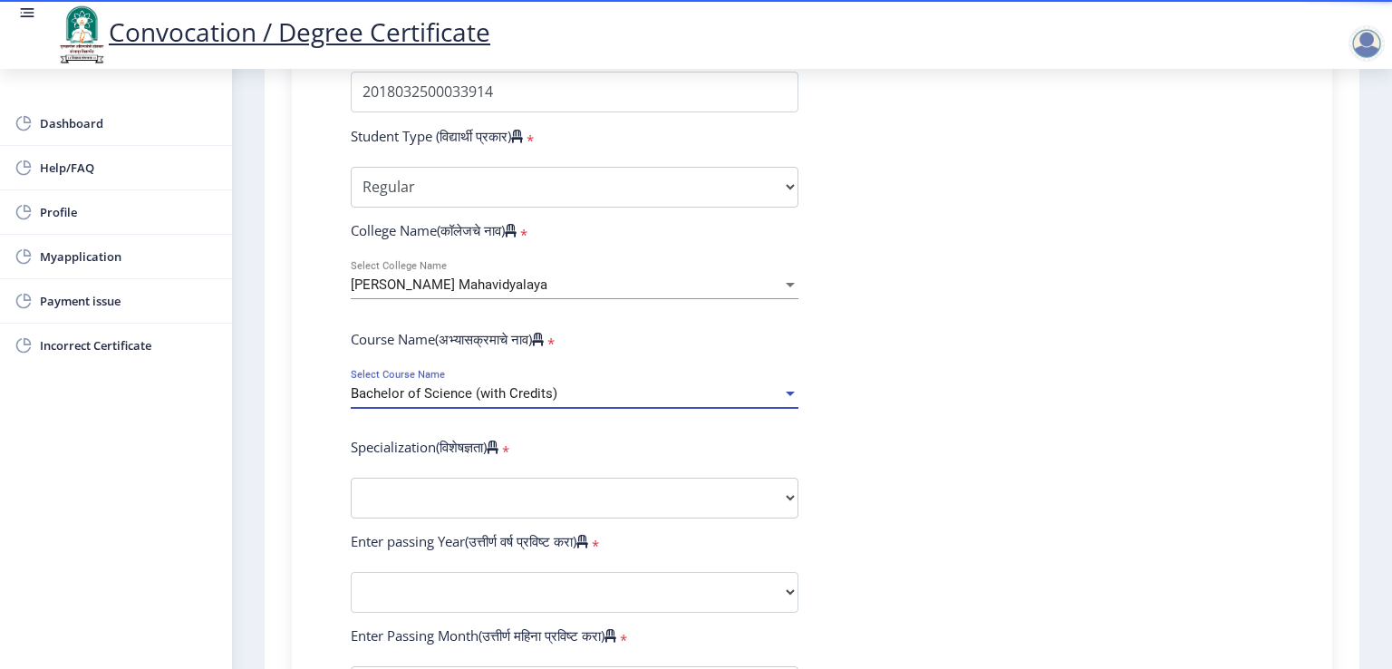
click at [422, 509] on form "Enter Your PRN Number (तुमचा पीआरएन (कायम नोंदणी क्रमांक) एंटर करा) * Student T…" at bounding box center [812, 559] width 950 height 1055
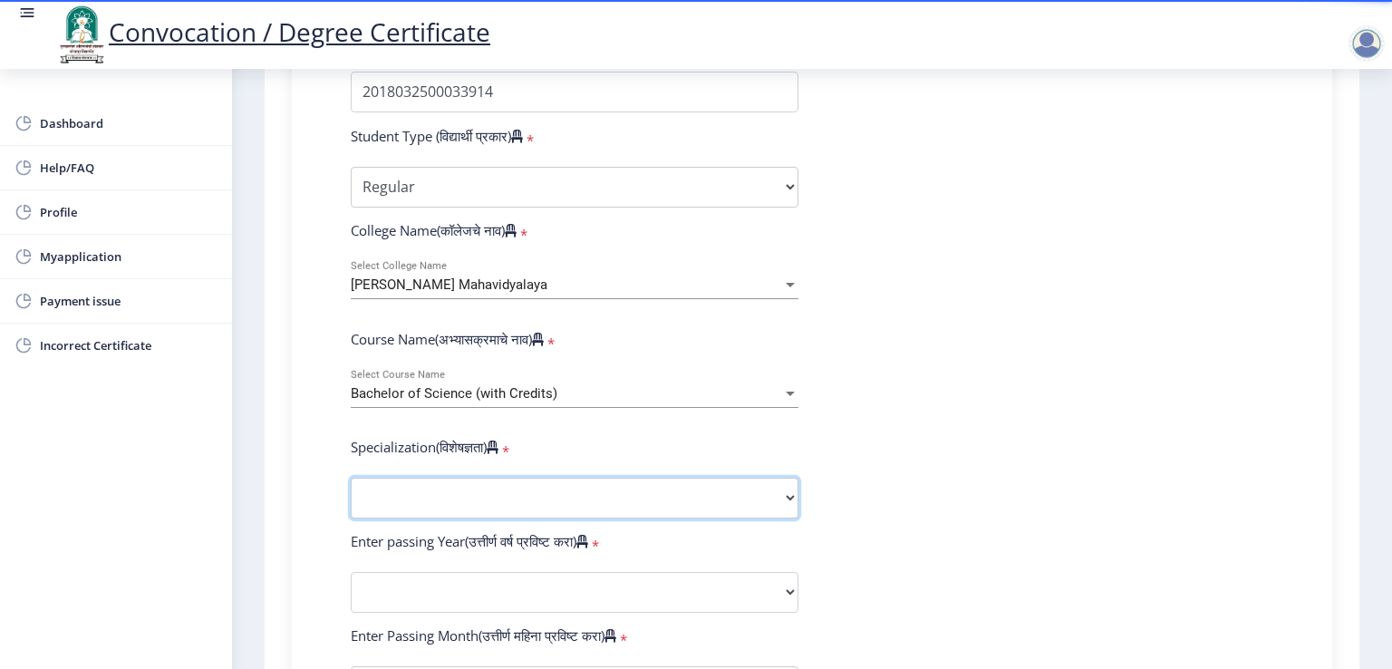
click at [424, 498] on select "Specialization Botany Chemistry Computer Science Electronics Geology Mathematic…" at bounding box center [575, 498] width 448 height 41
select select "Microbiology"
click at [351, 478] on select "Specialization Botany Chemistry Computer Science Electronics Geology Mathematic…" at bounding box center [575, 498] width 448 height 41
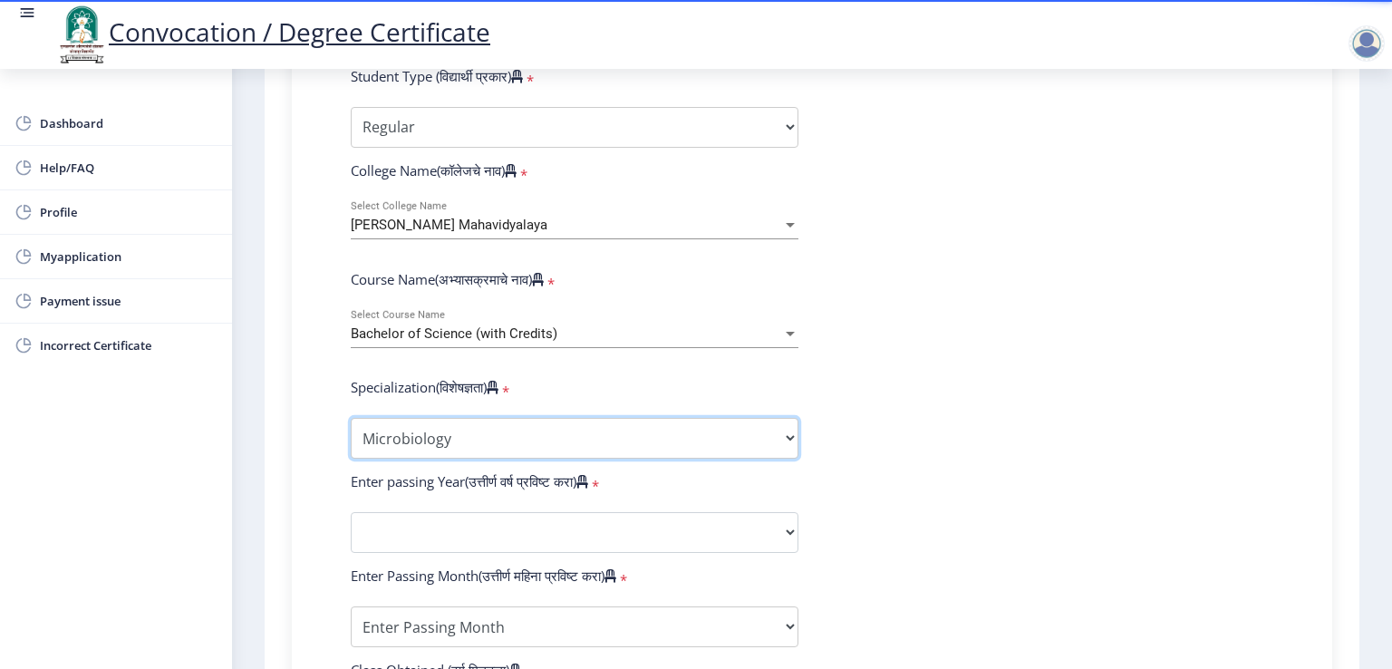
scroll to position [632, 0]
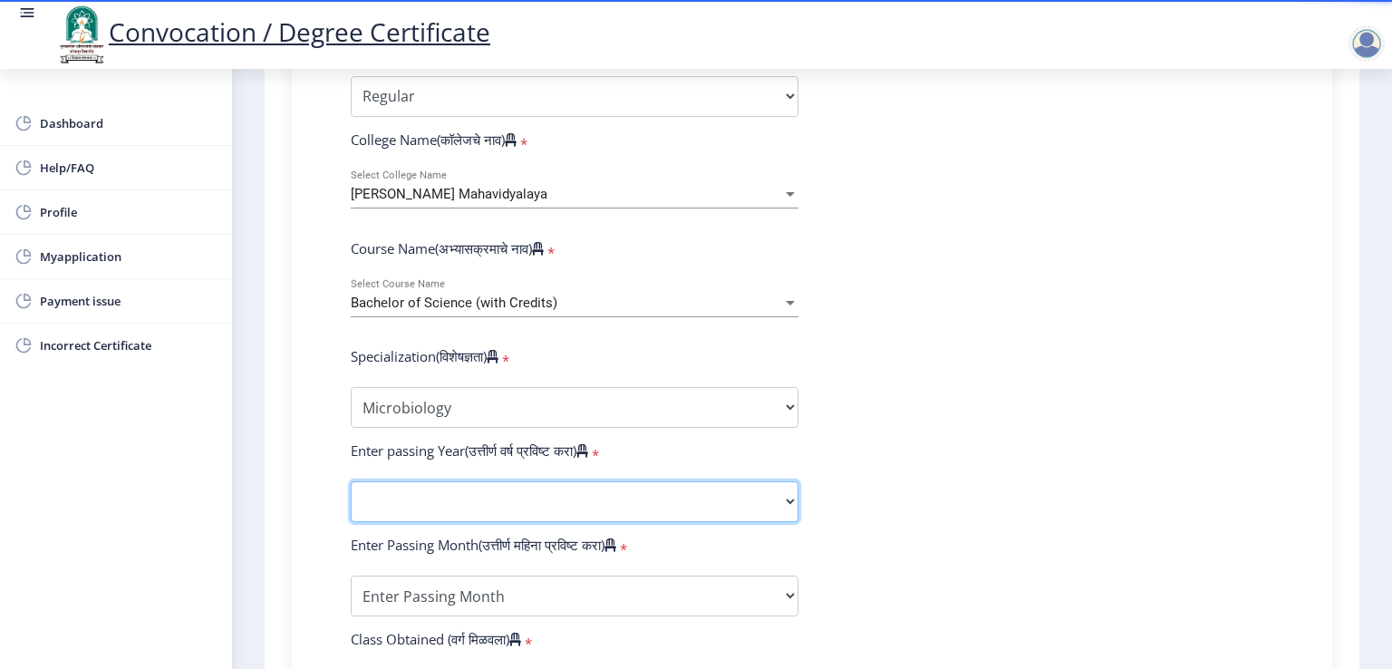
click at [507, 492] on select "2025 2024 2023 2022 2021 2020 2019 2018 2017 2016 2015 2014 2013 2012 2011 2010…" at bounding box center [575, 501] width 448 height 41
select select "2021"
click at [351, 481] on select "2025 2024 2023 2022 2021 2020 2019 2018 2017 2016 2015 2014 2013 2012 2011 2010…" at bounding box center [575, 501] width 448 height 41
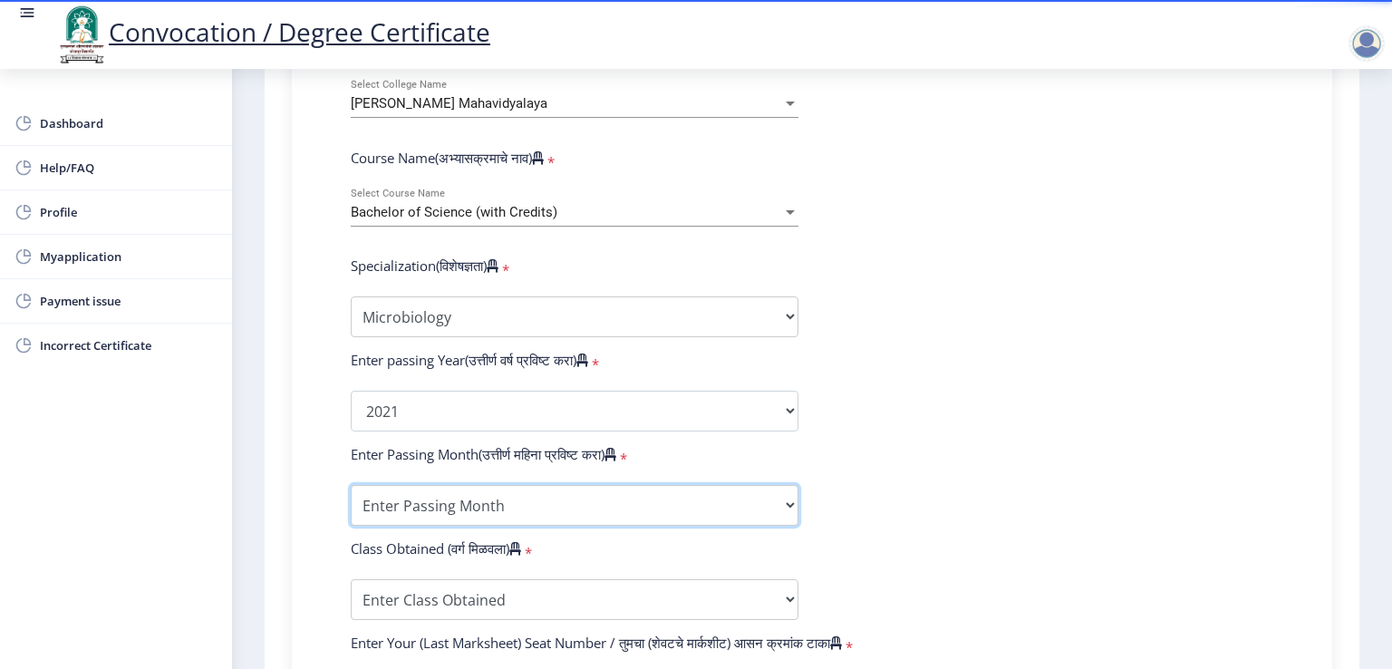
click at [411, 498] on select "Enter Passing Month March April May October November December" at bounding box center [575, 505] width 448 height 41
select select "March"
click at [351, 485] on select "Enter Passing Month March April May October November December" at bounding box center [575, 505] width 448 height 41
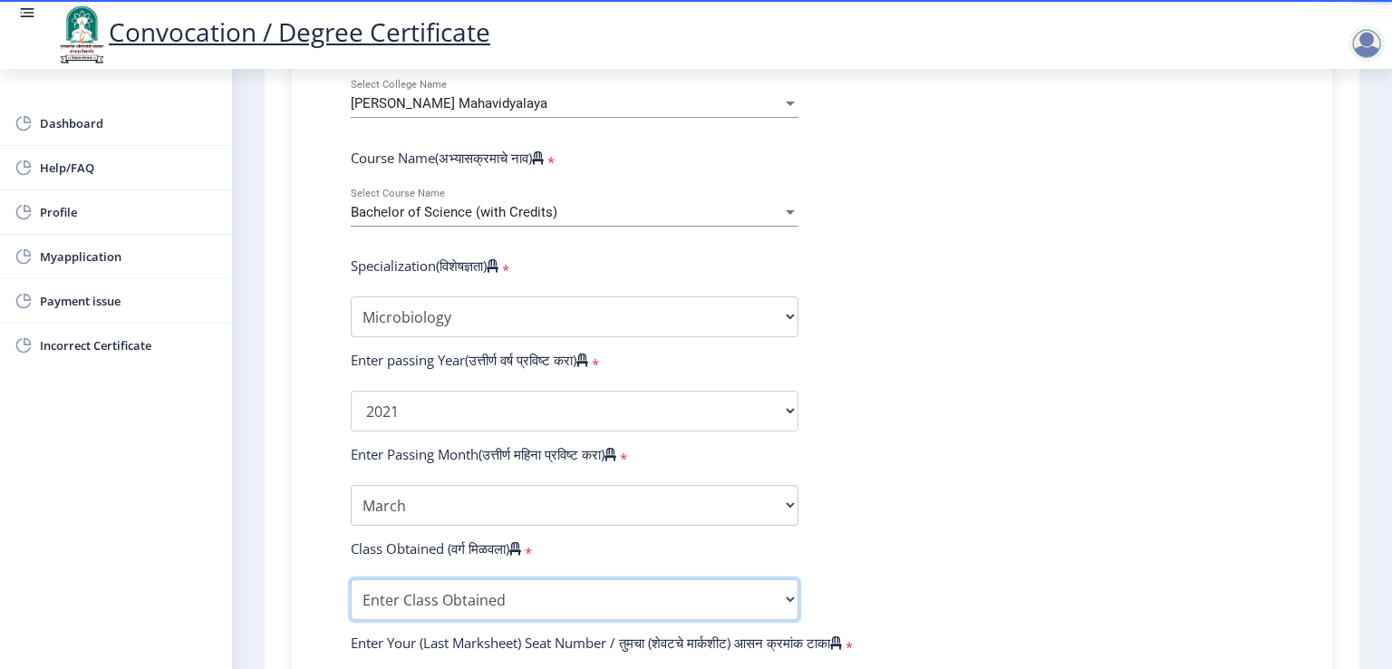
click at [439, 594] on select "Enter Class Obtained FIRST CLASS WITH DISTINCTION FIRST CLASS HIGHER SECOND CLA…" at bounding box center [575, 599] width 448 height 41
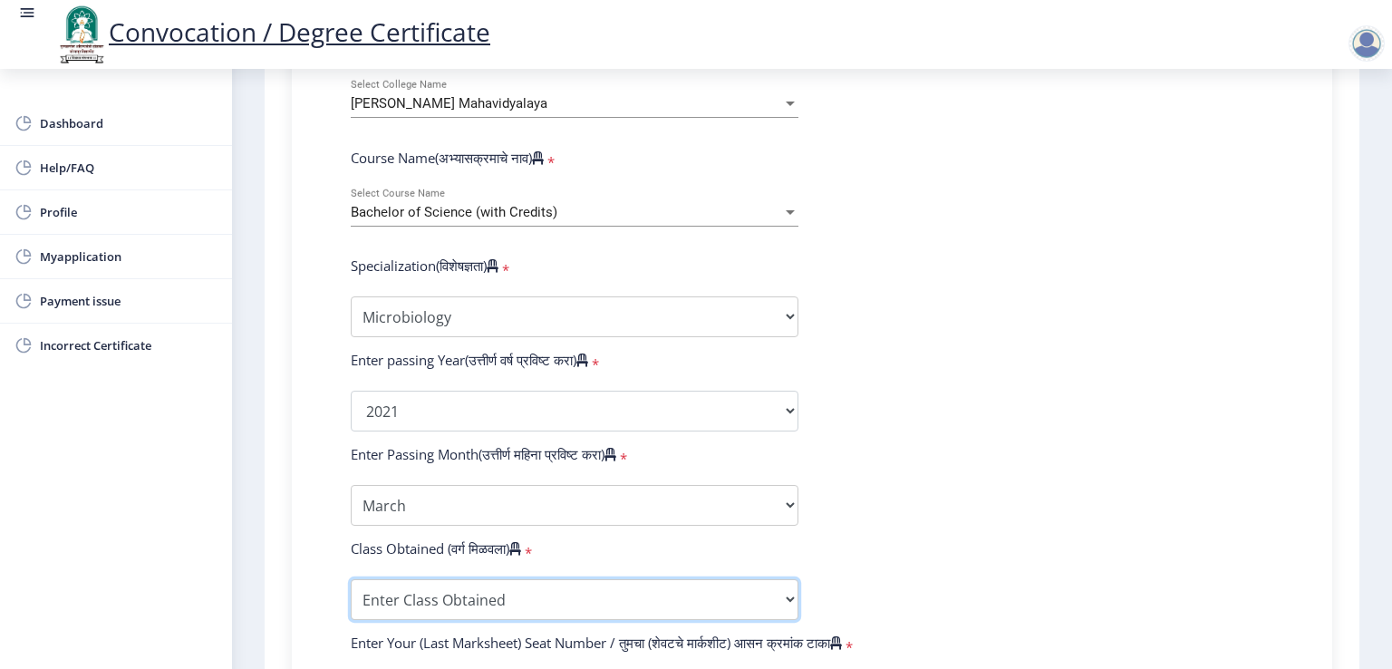
select select "Grade A"
click at [351, 579] on select "Enter Class Obtained FIRST CLASS WITH DISTINCTION FIRST CLASS HIGHER SECOND CLA…" at bounding box center [575, 599] width 448 height 41
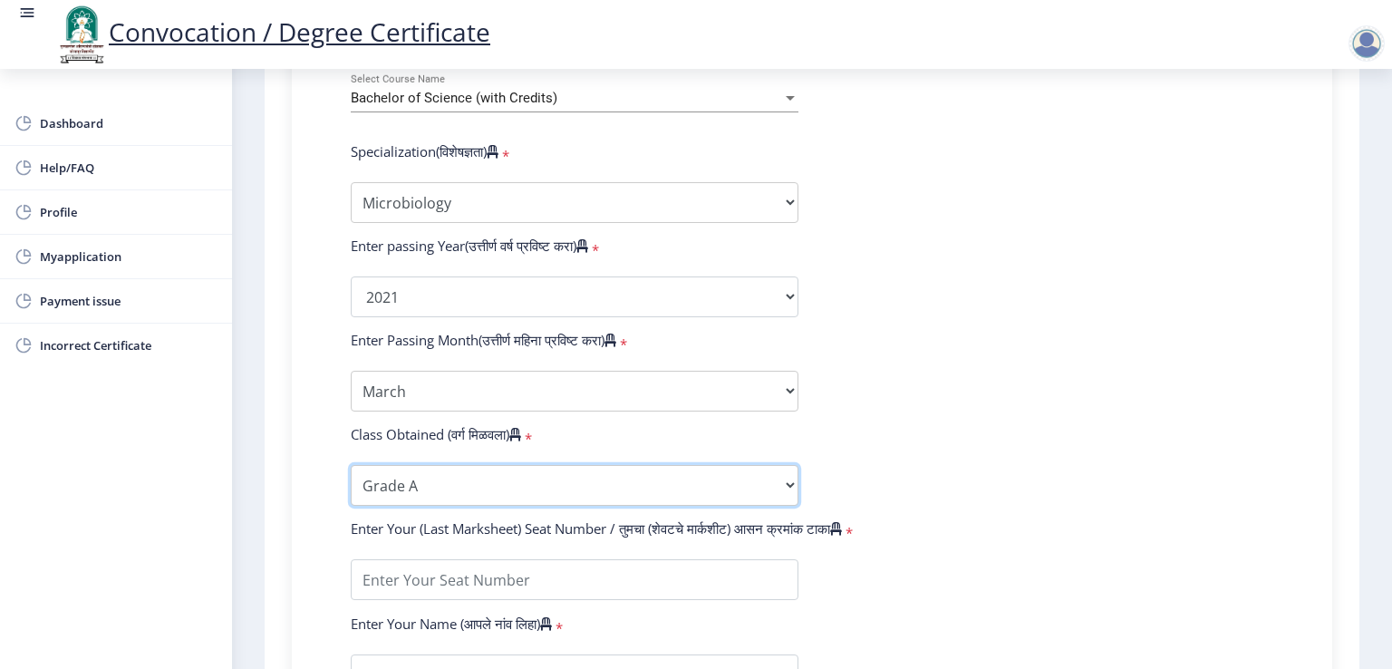
scroll to position [994, 0]
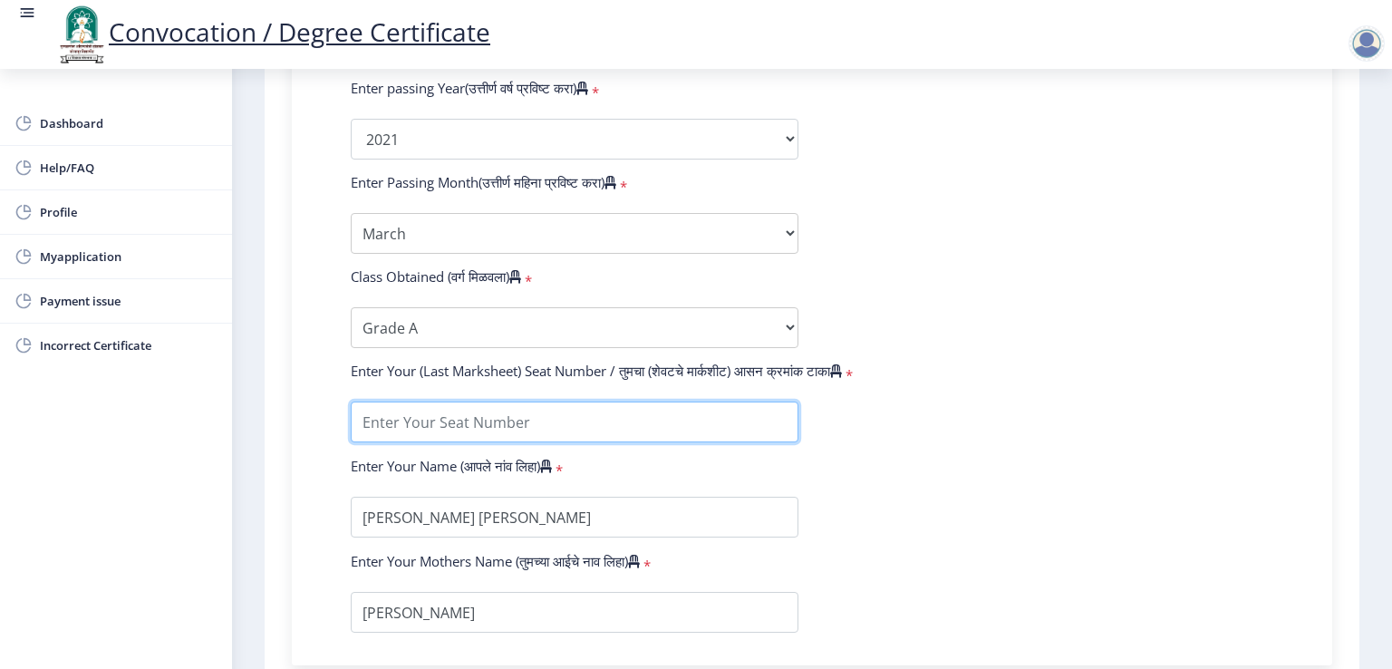
click at [461, 405] on input "textarea" at bounding box center [575, 422] width 448 height 41
type input "1803391"
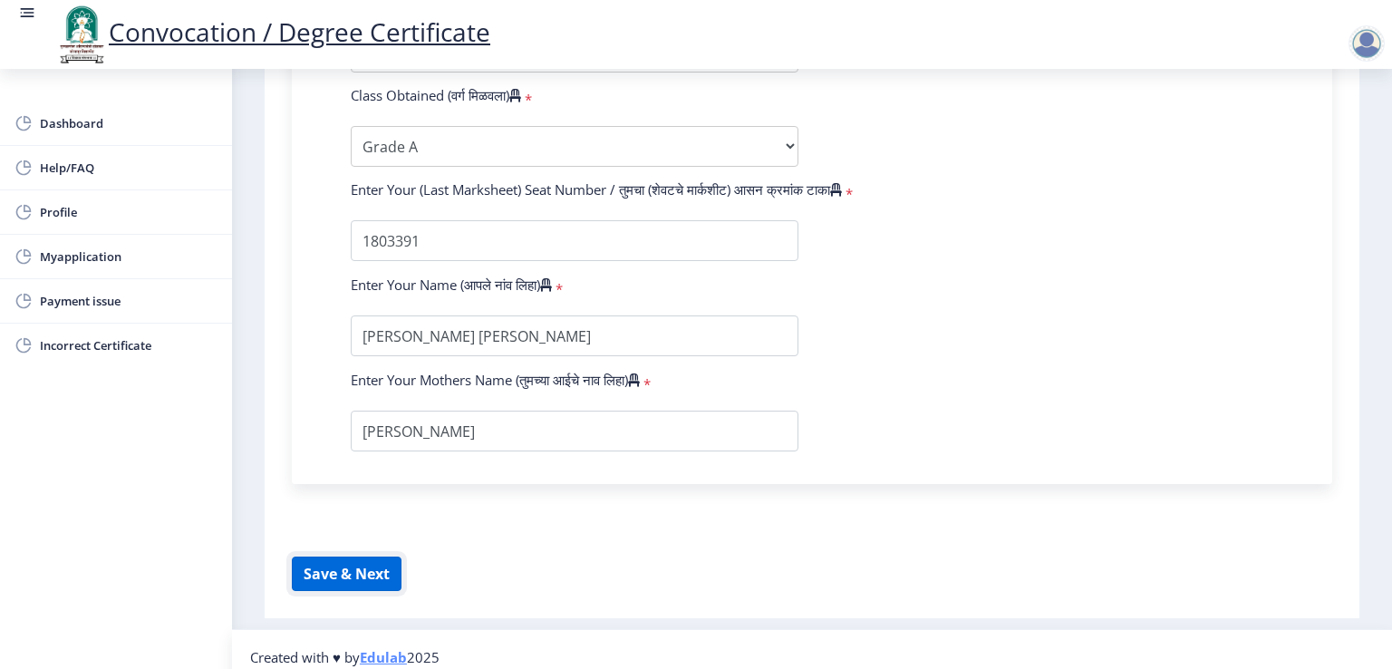
click at [355, 557] on button "Save & Next" at bounding box center [347, 574] width 110 height 34
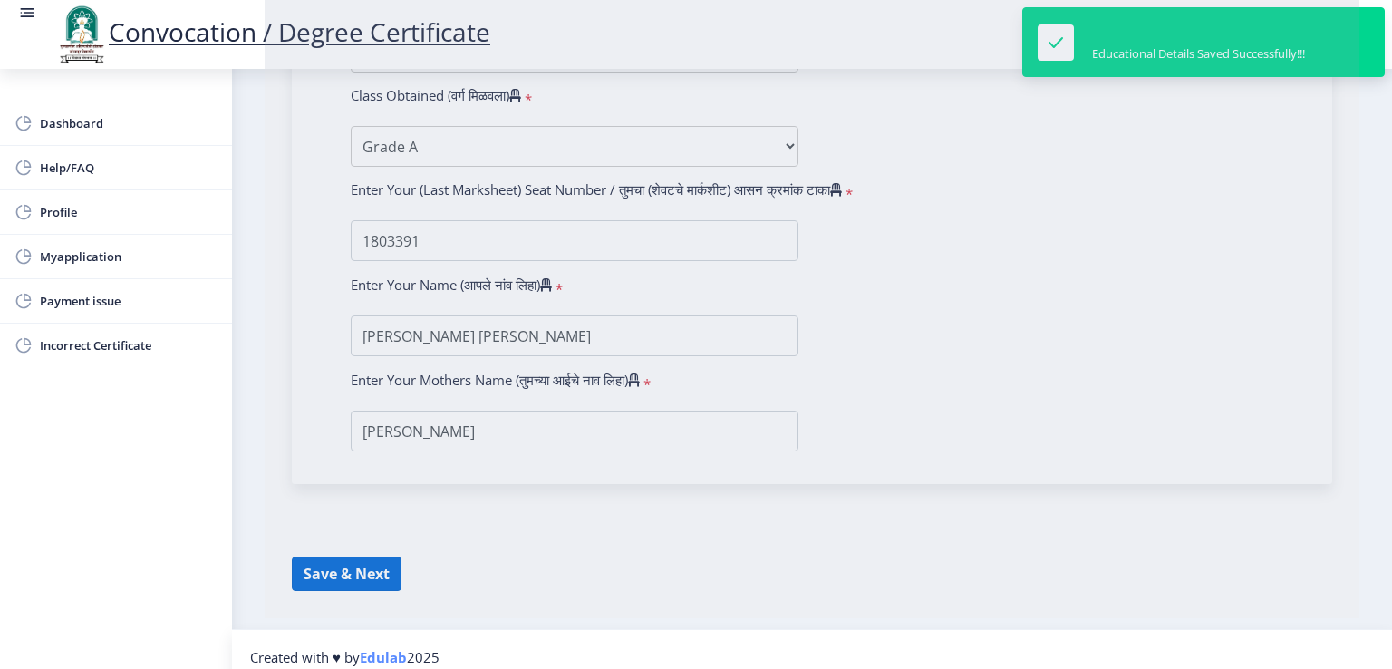
select select
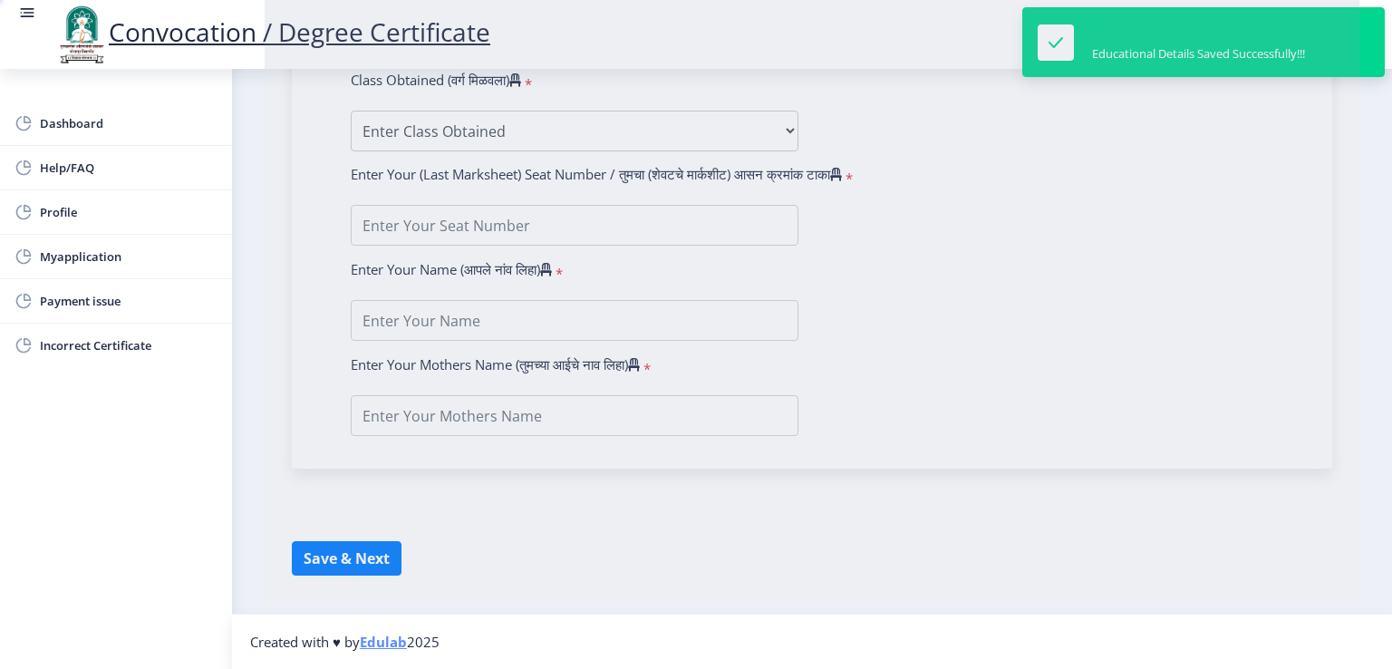
type input "[PERSON_NAME] [PERSON_NAME]"
type input "[PERSON_NAME]"
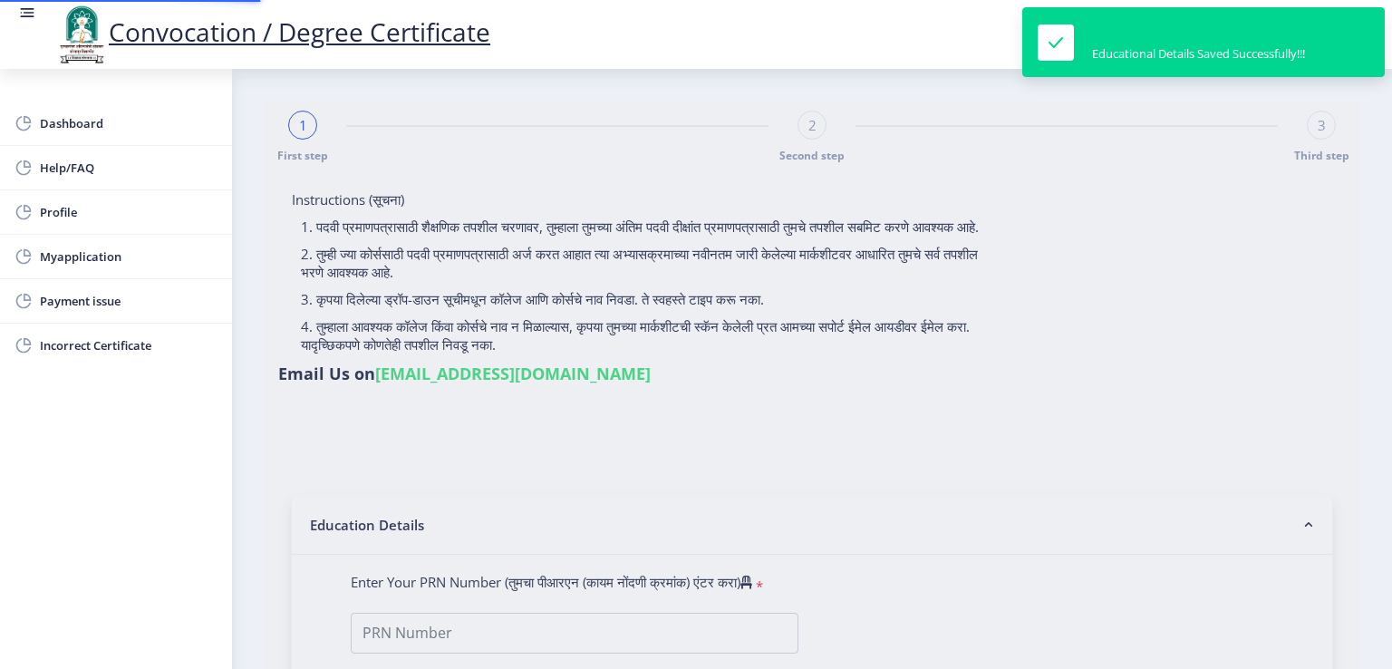
type input "2018032500033914"
select select "Regular"
select select "2021"
select select "March"
select select "Grade A"
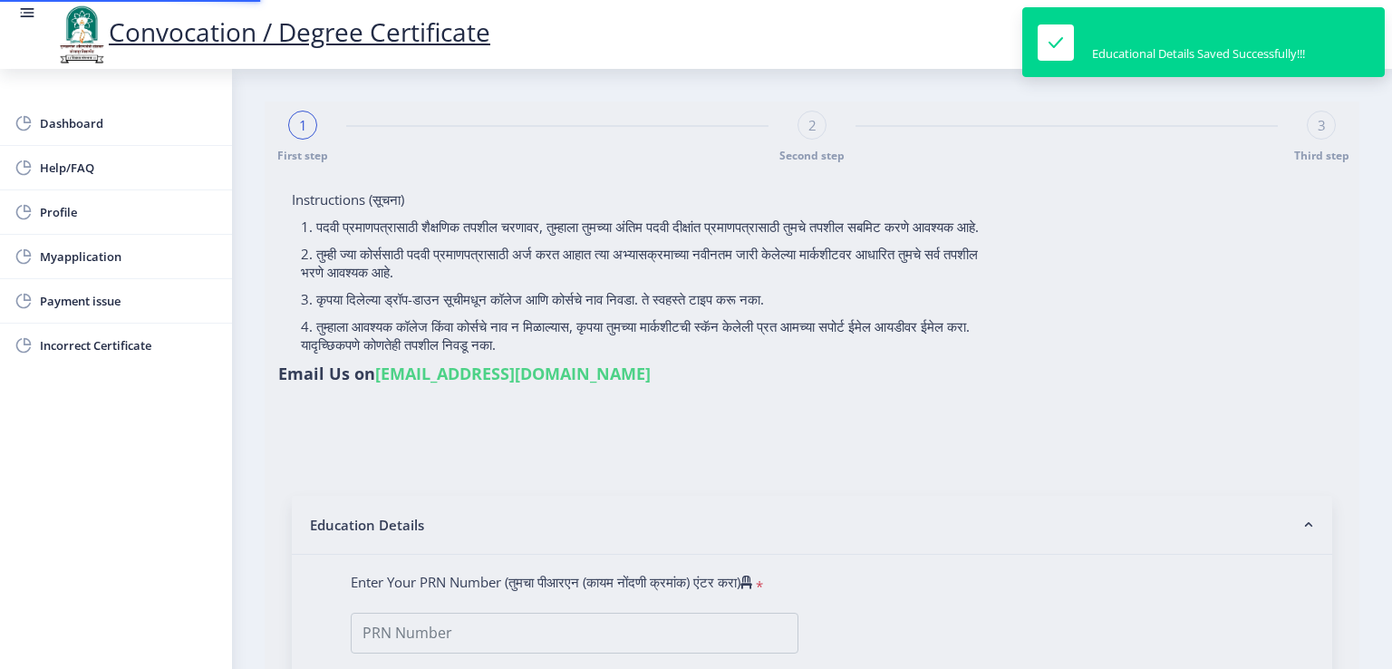
type input "1803391"
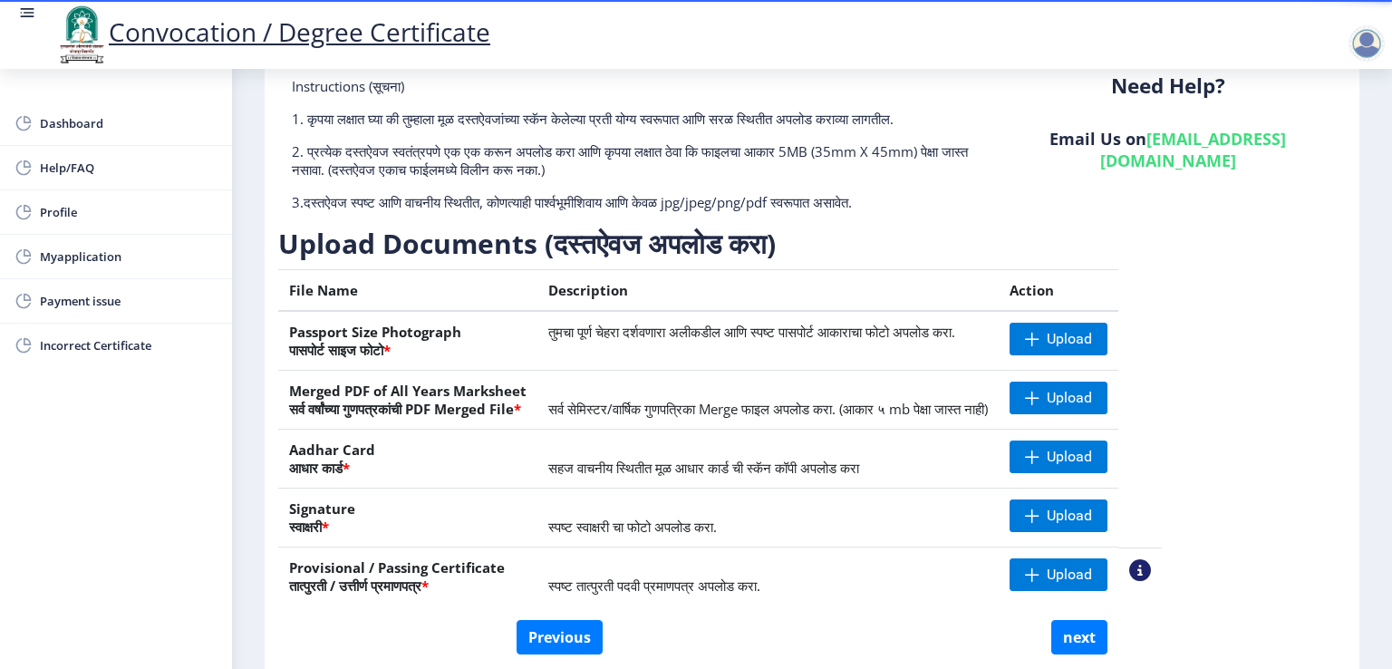
scroll to position [190, 0]
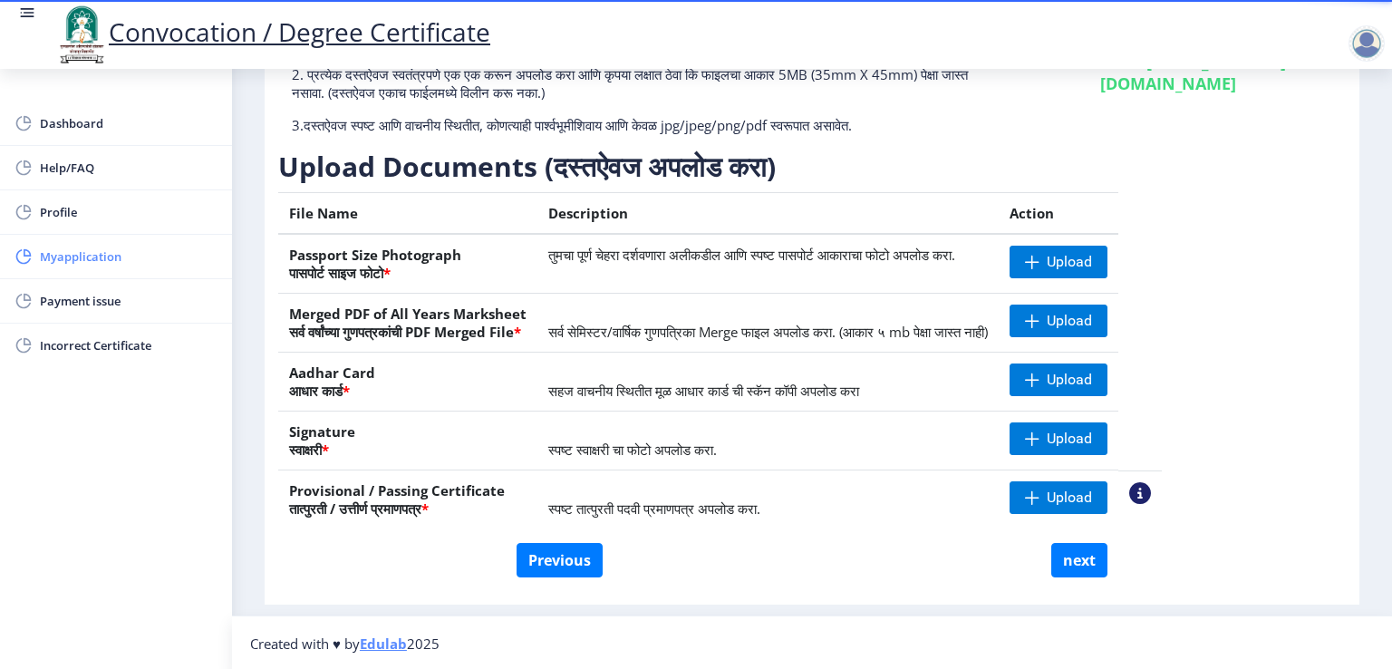
click at [87, 254] on span "Myapplication" at bounding box center [129, 257] width 178 height 22
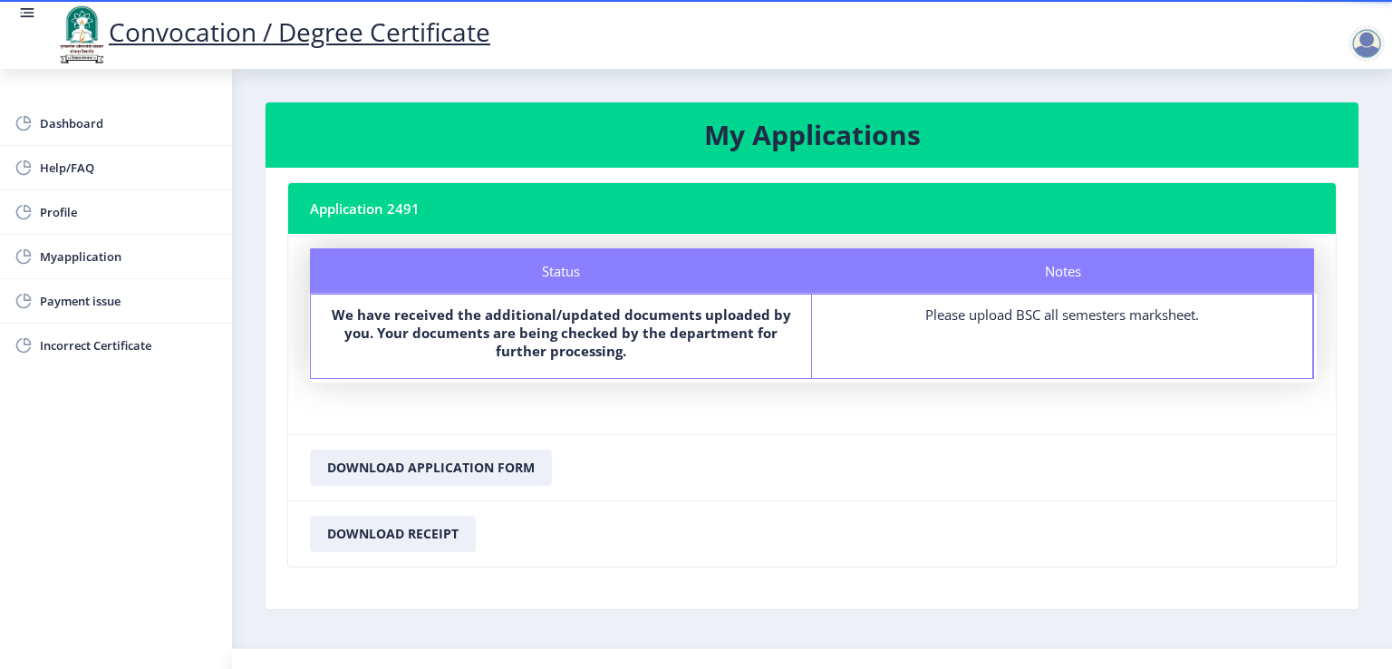
click at [1371, 45] on div at bounding box center [1367, 43] width 36 height 36
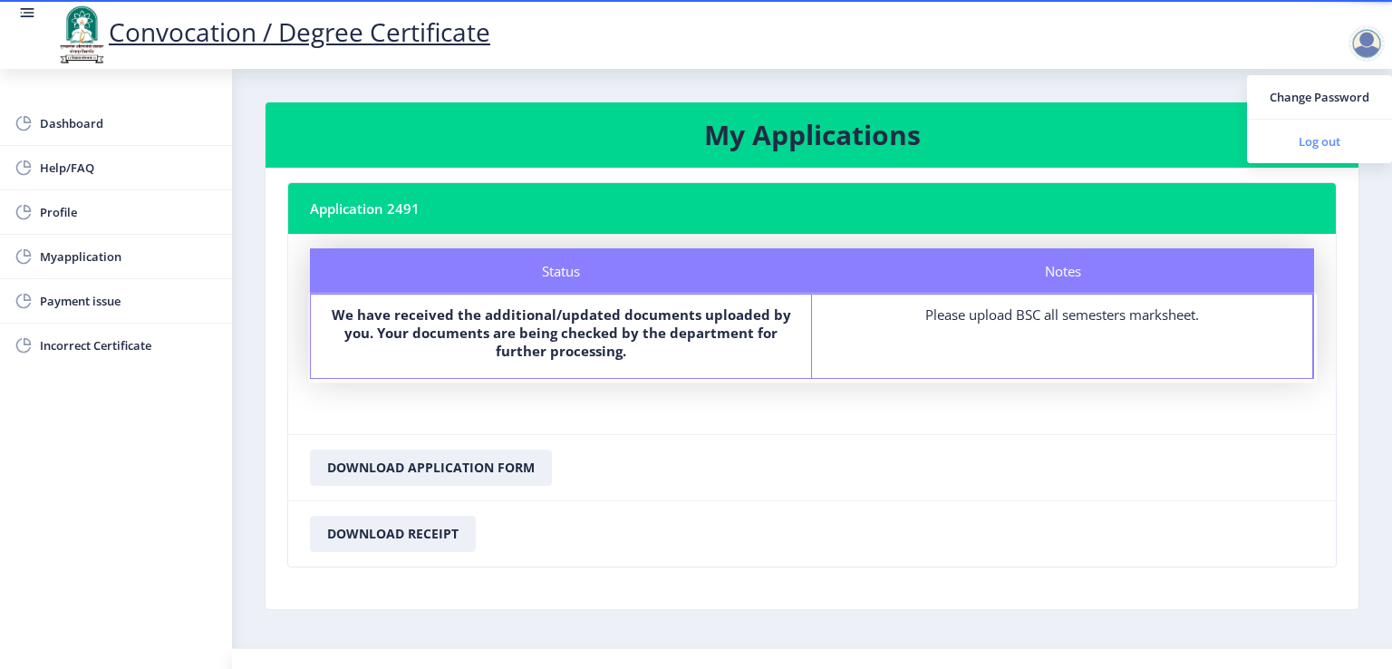
click at [1324, 142] on span "Log out" at bounding box center [1320, 142] width 116 height 22
